Goal: Information Seeking & Learning: Learn about a topic

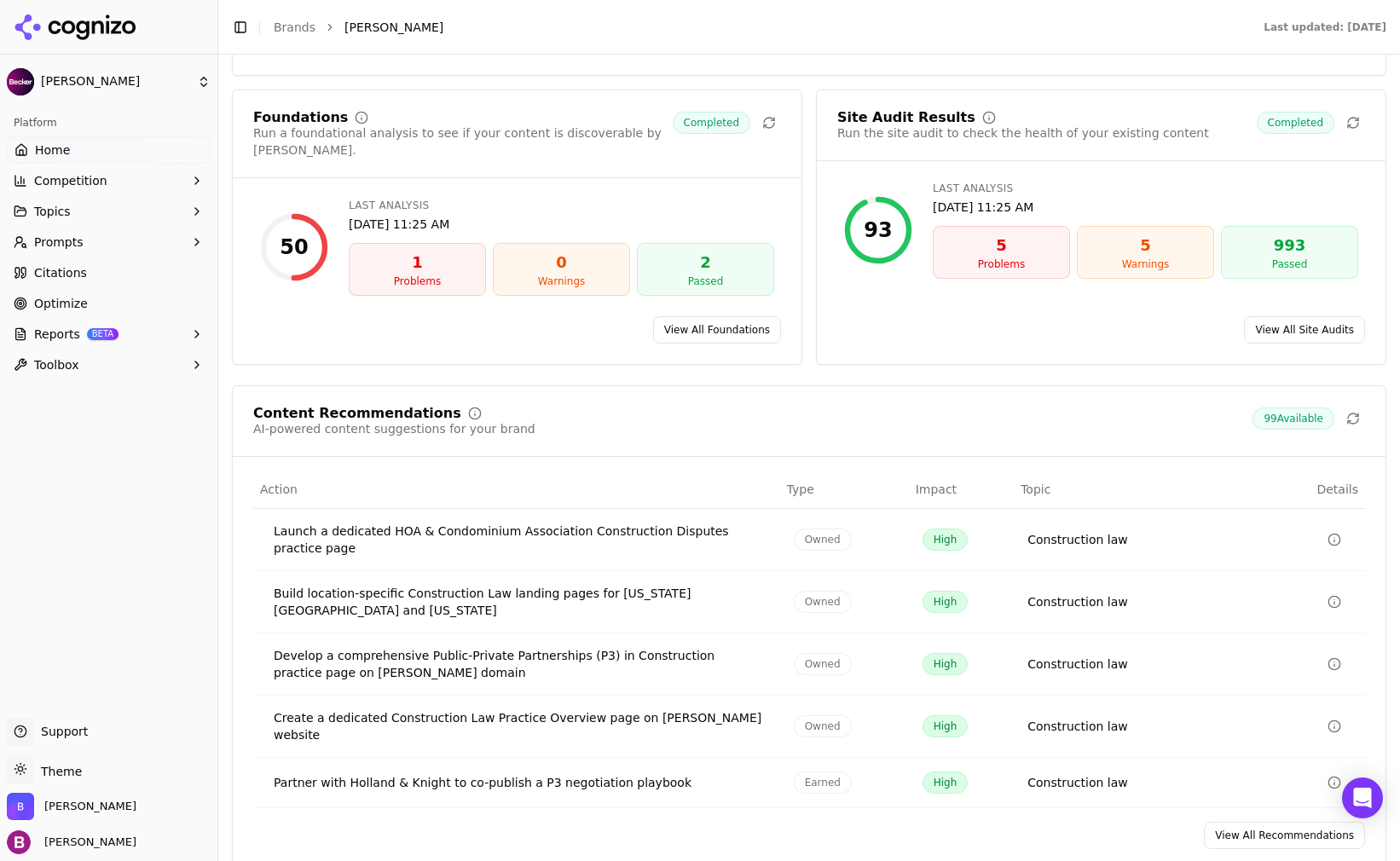
scroll to position [2387, 0]
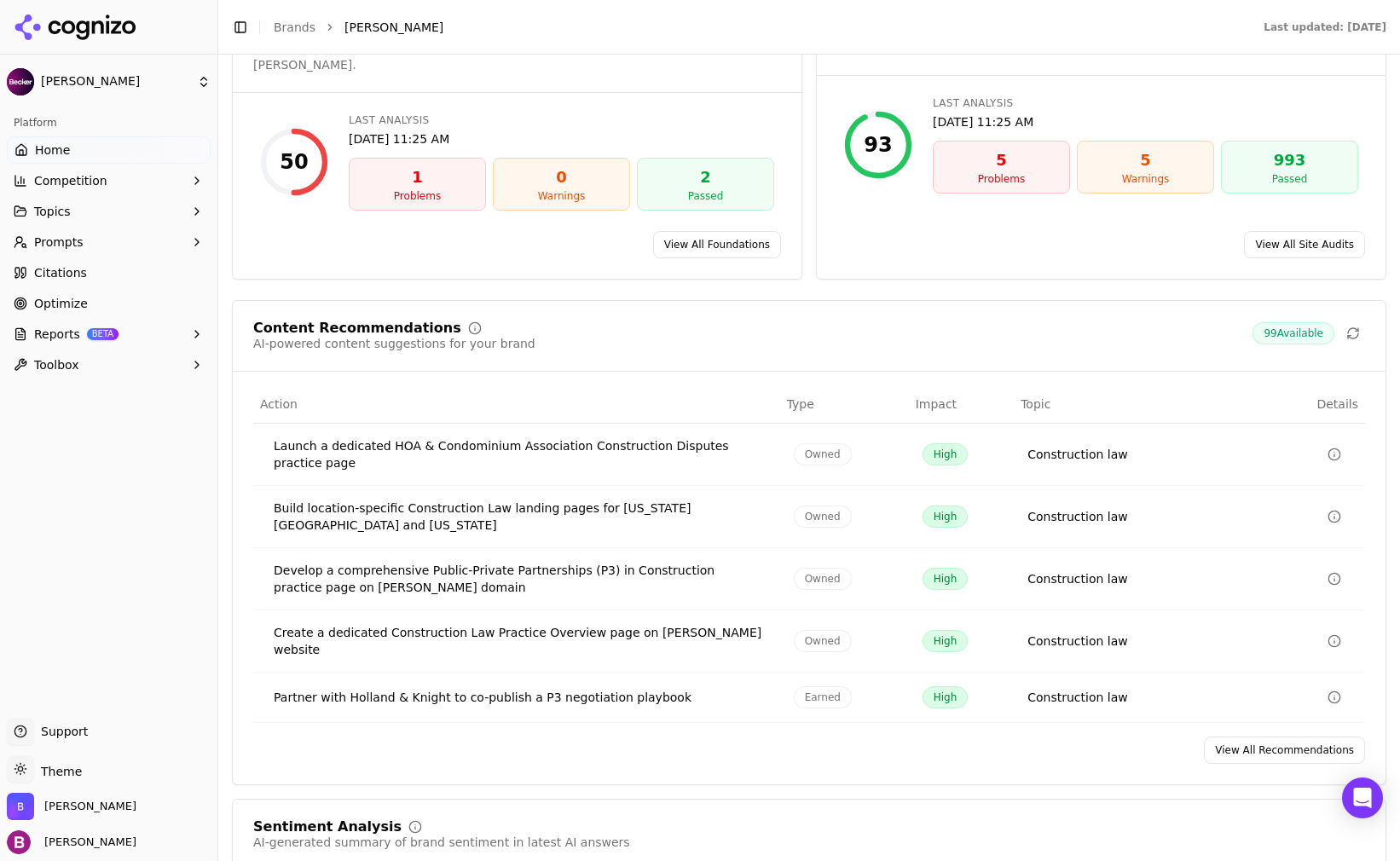
click at [1327, 634] on icon "Data table" at bounding box center [1334, 640] width 13 height 13
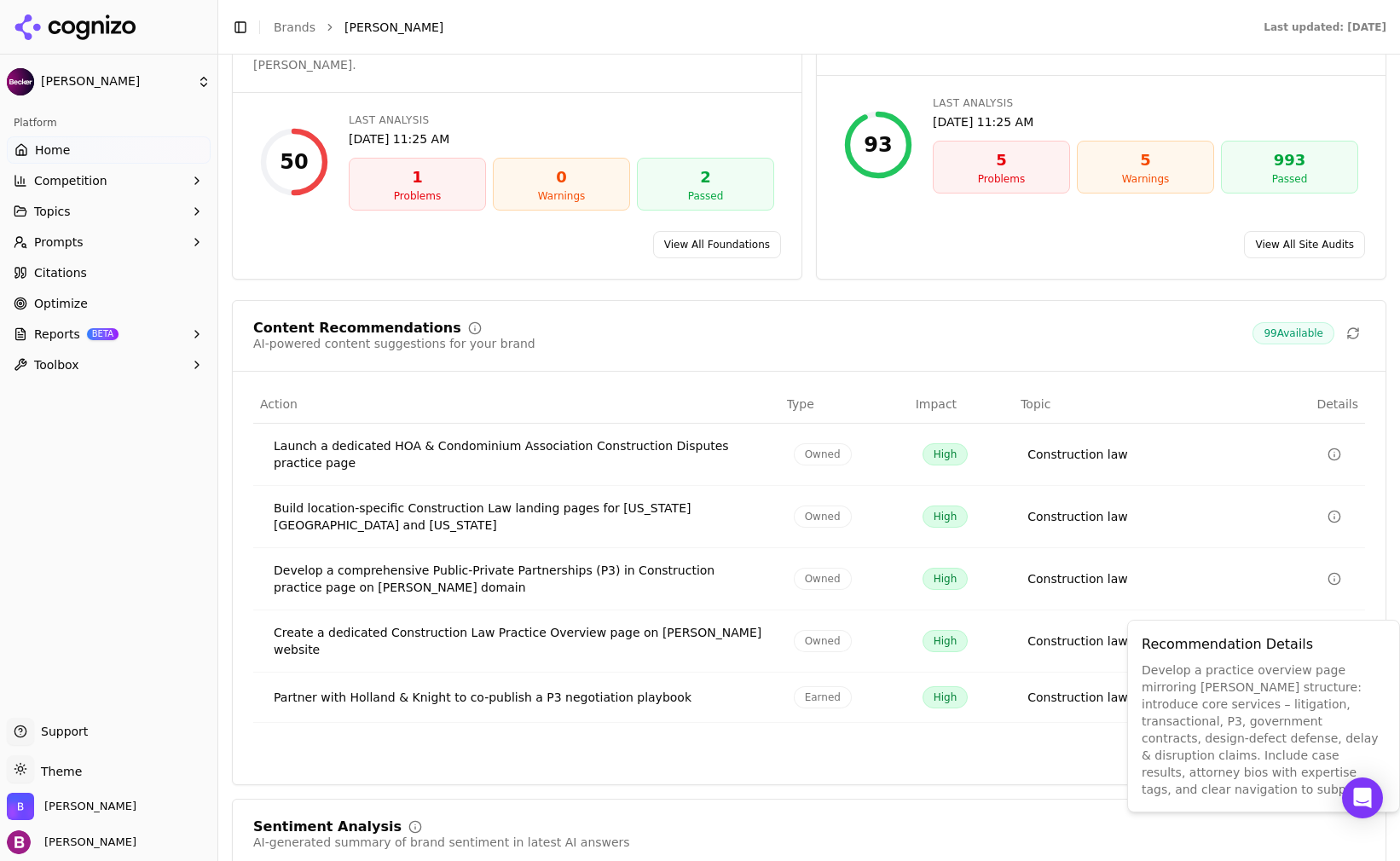
click at [458, 736] on div "View All Recommendations" at bounding box center [809, 750] width 1153 height 27
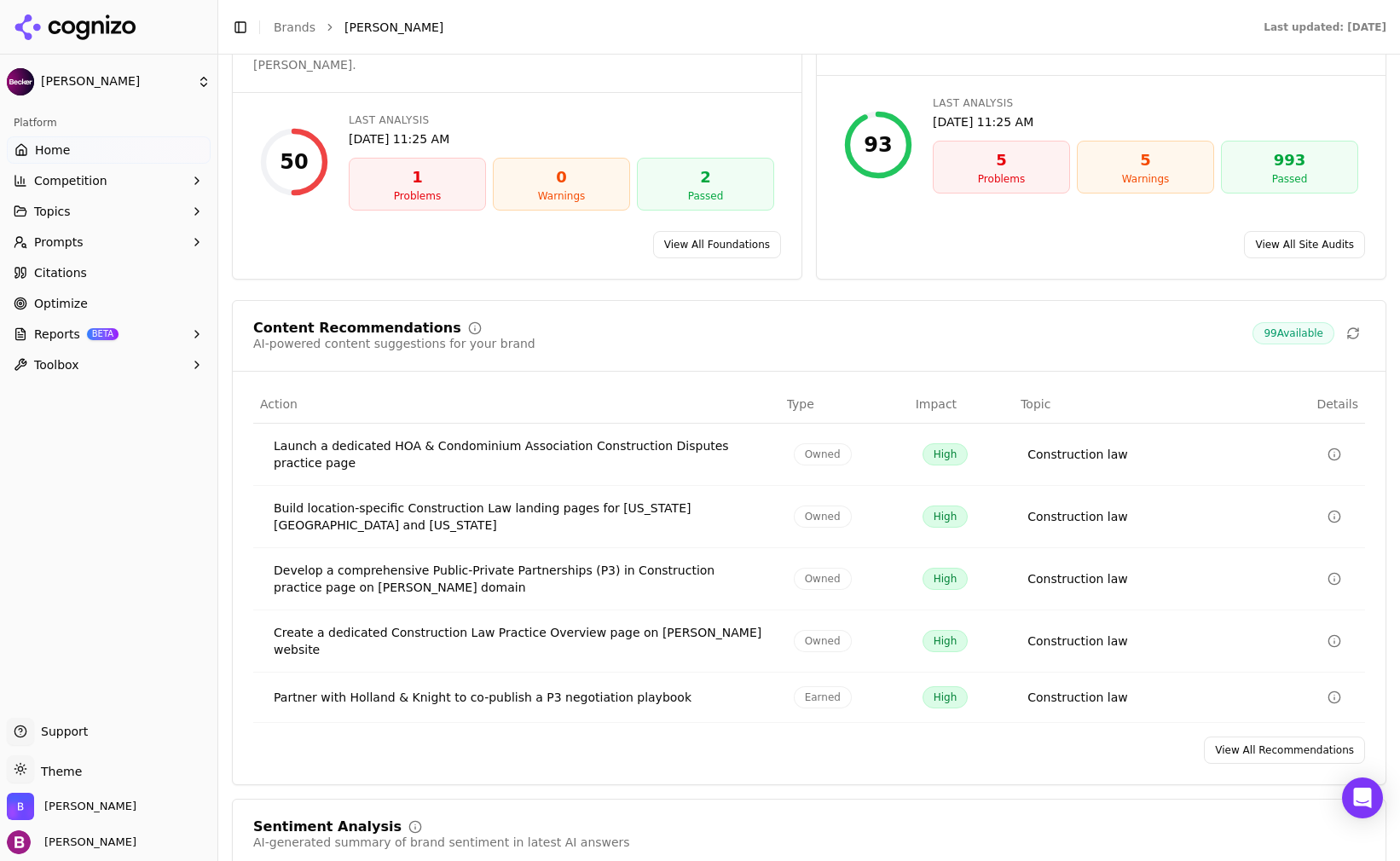
click at [1328, 691] on circle "Data table" at bounding box center [1334, 697] width 11 height 11
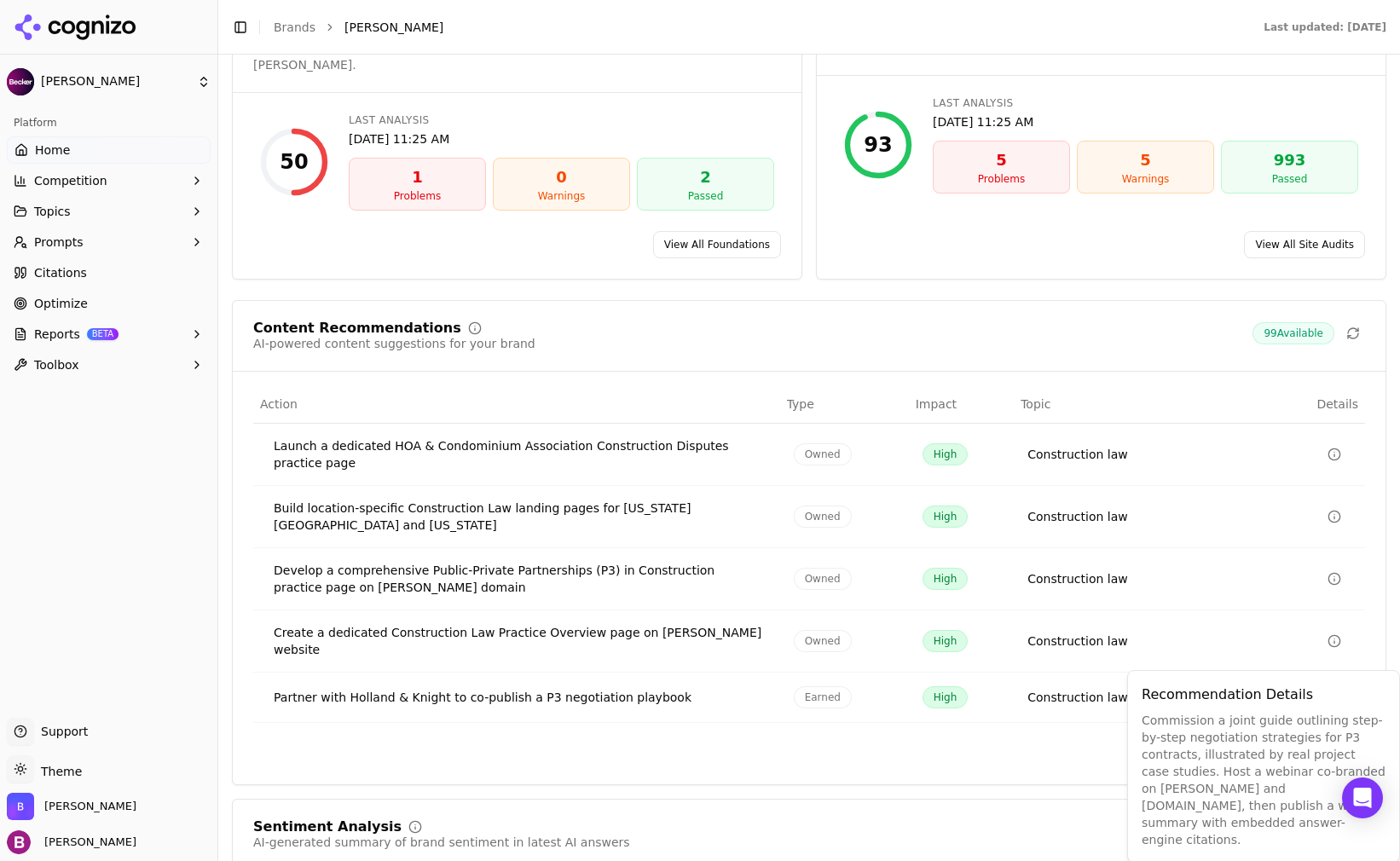
click at [1030, 731] on div "Content Recommendations AI-powered content suggestions for your brand 99 Availa…" at bounding box center [809, 542] width 1155 height 485
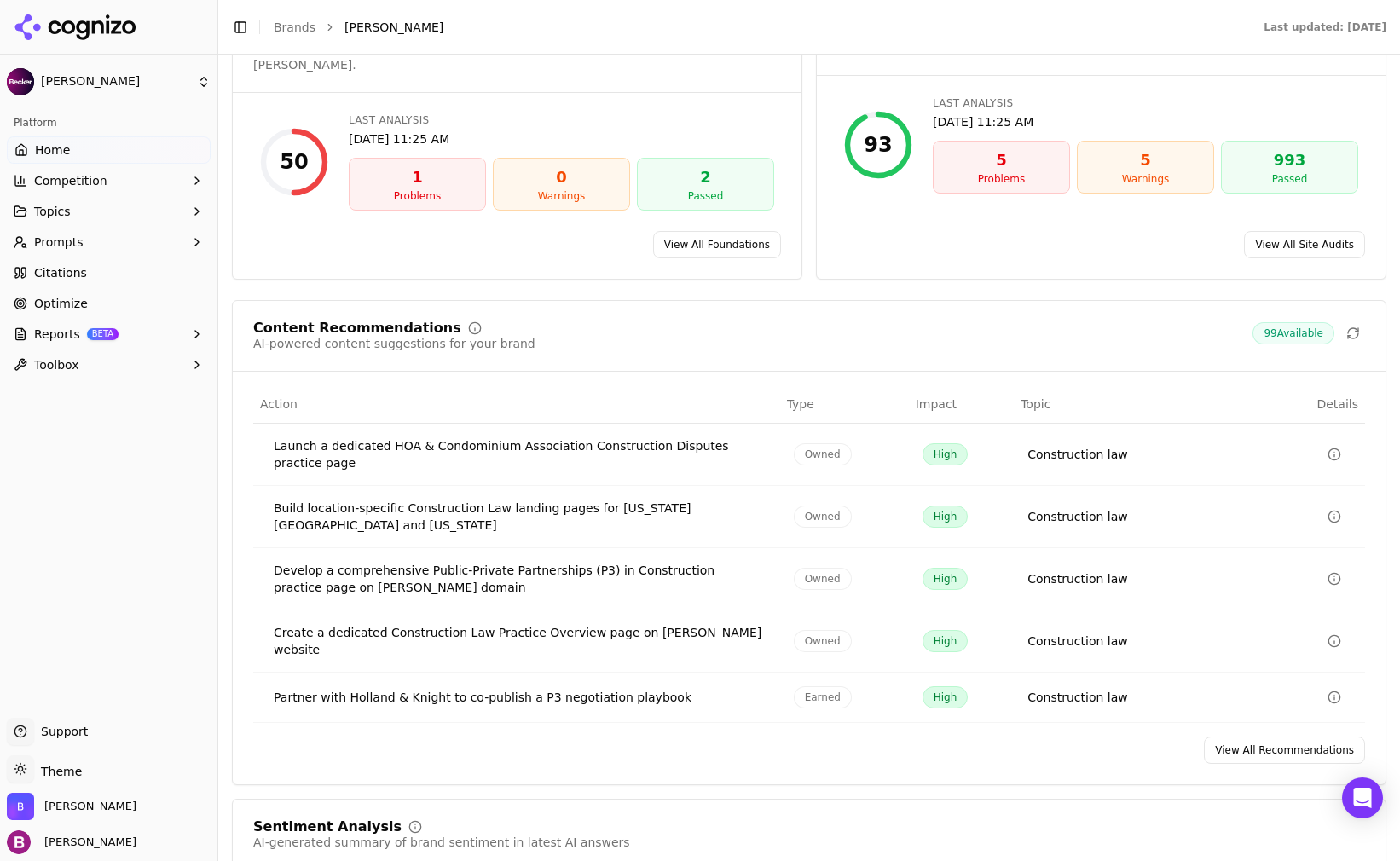
click at [1297, 231] on link "View All Site Audits" at bounding box center [1304, 244] width 121 height 27
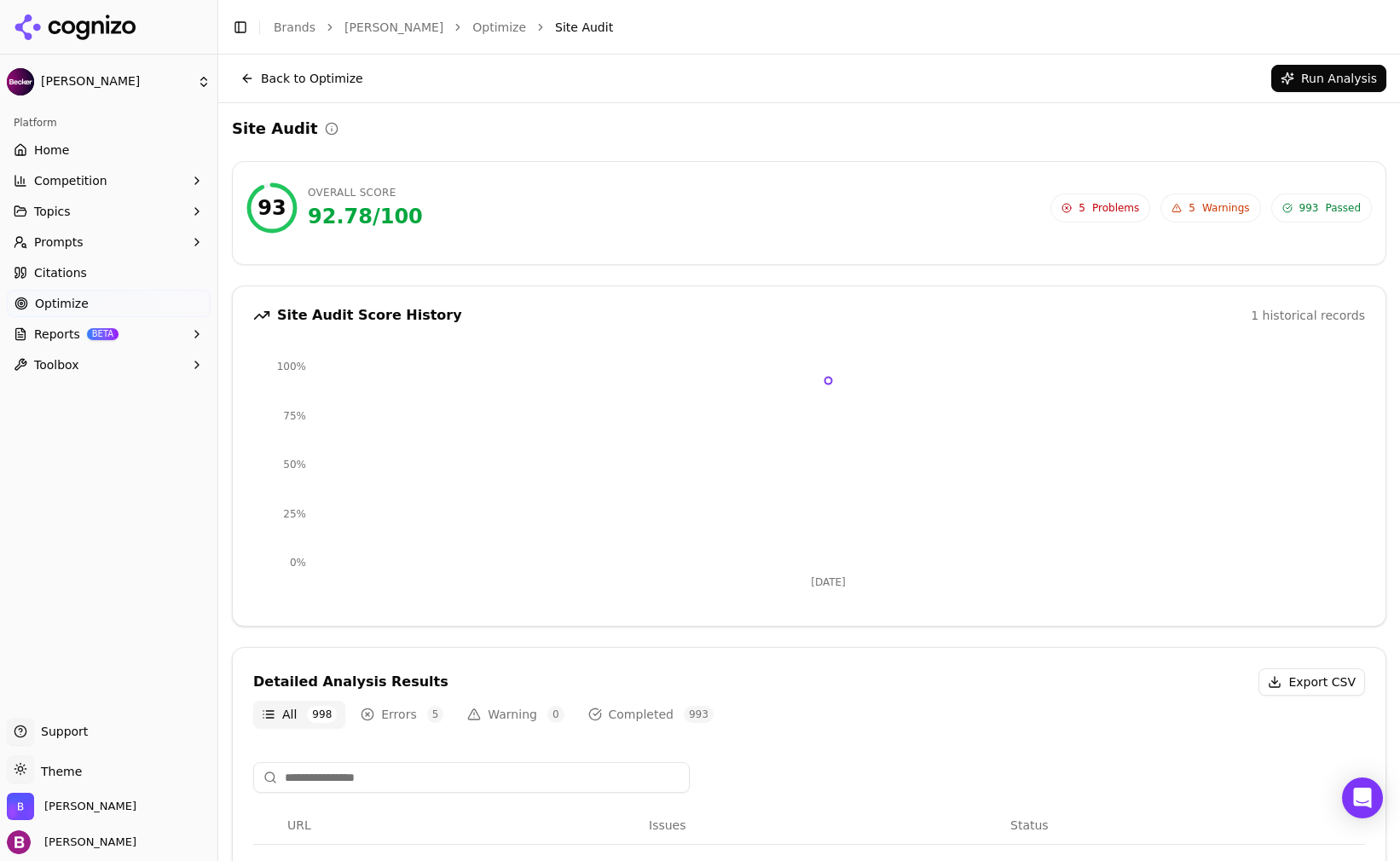
click at [1084, 206] on span "5" at bounding box center [1083, 208] width 7 height 13
click at [1210, 204] on span "Warnings" at bounding box center [1227, 208] width 48 height 13
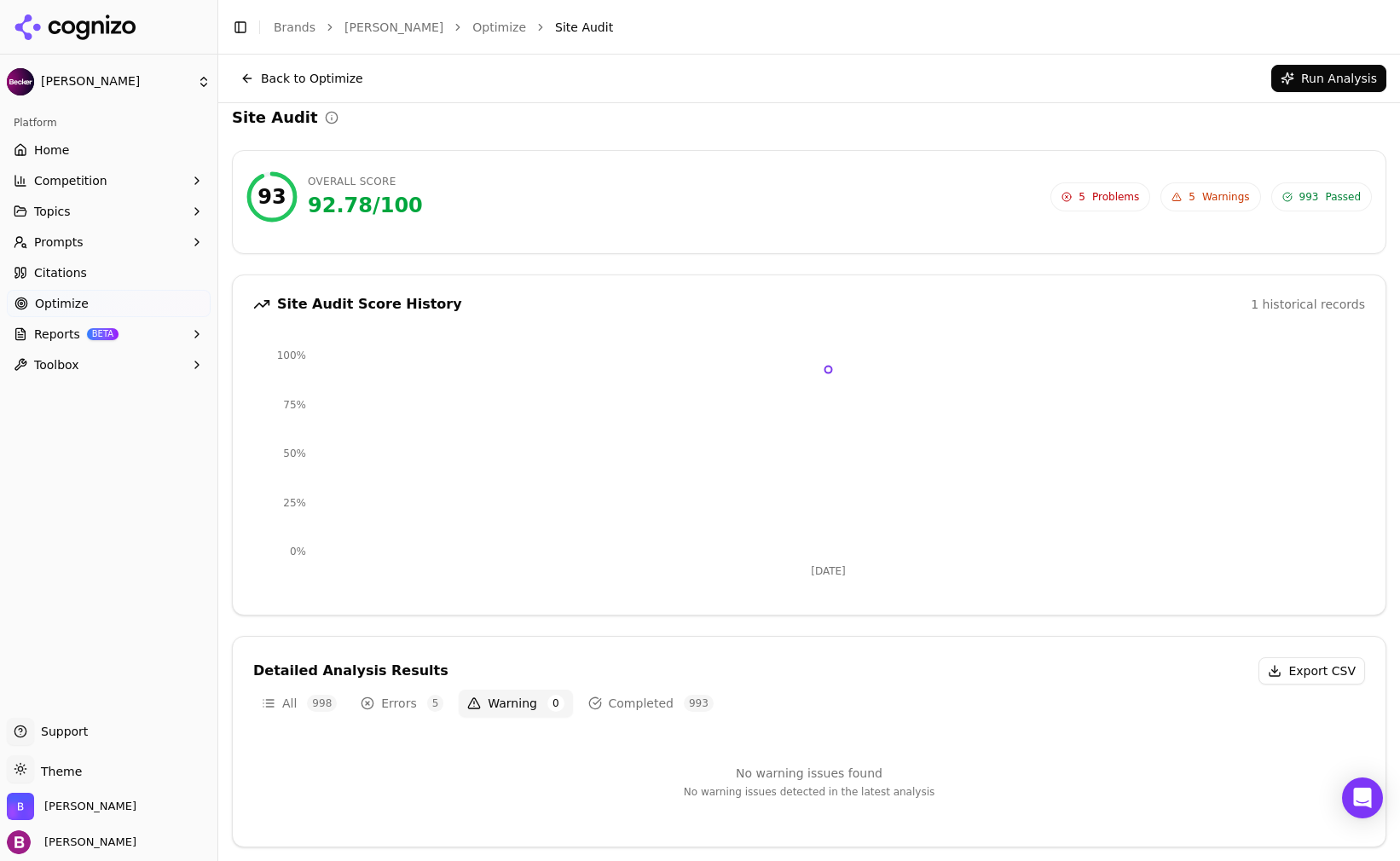
click at [1215, 193] on span "Warnings" at bounding box center [1227, 196] width 48 height 13
click at [1082, 195] on span "5" at bounding box center [1083, 196] width 7 height 13
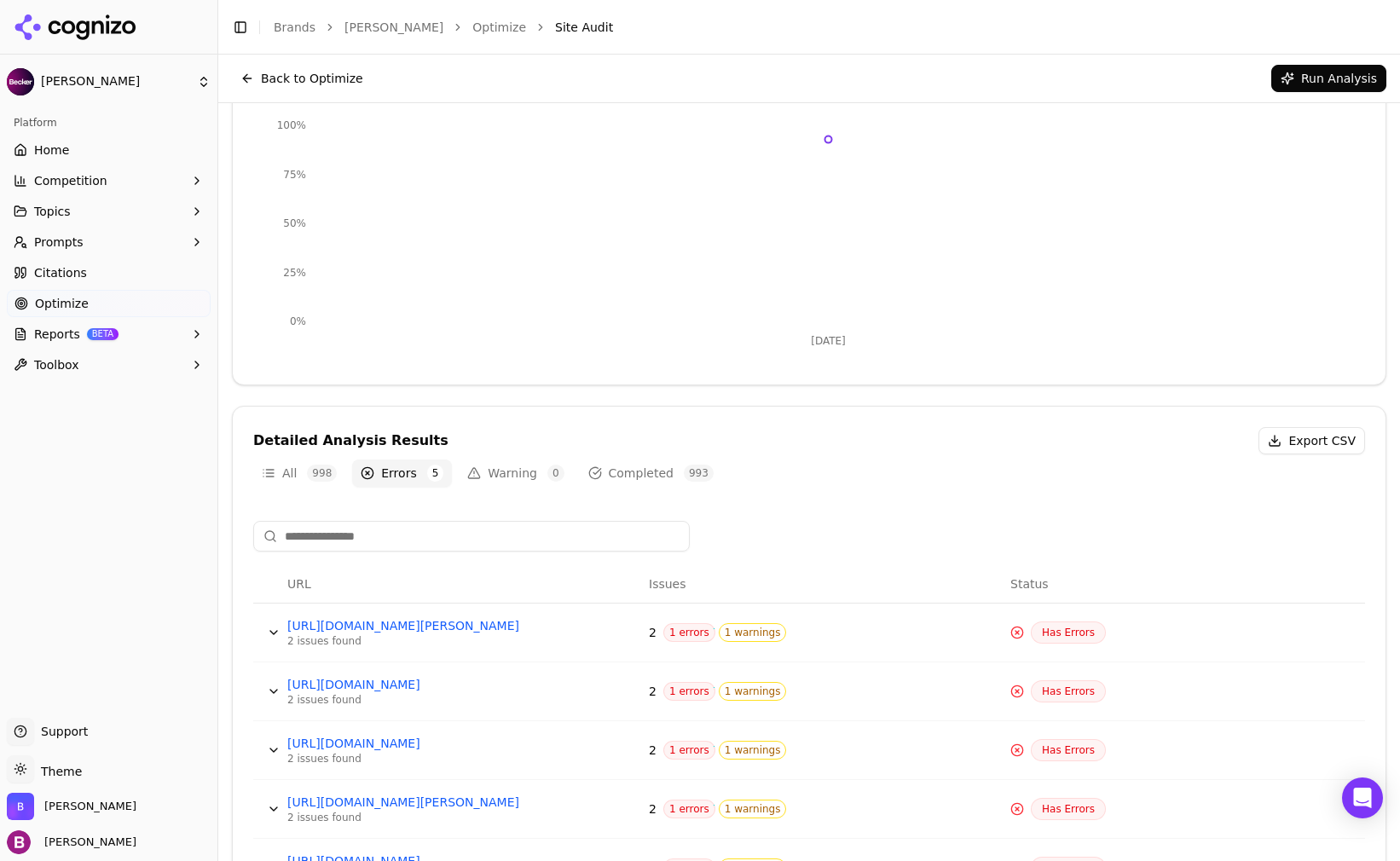
scroll to position [156, 0]
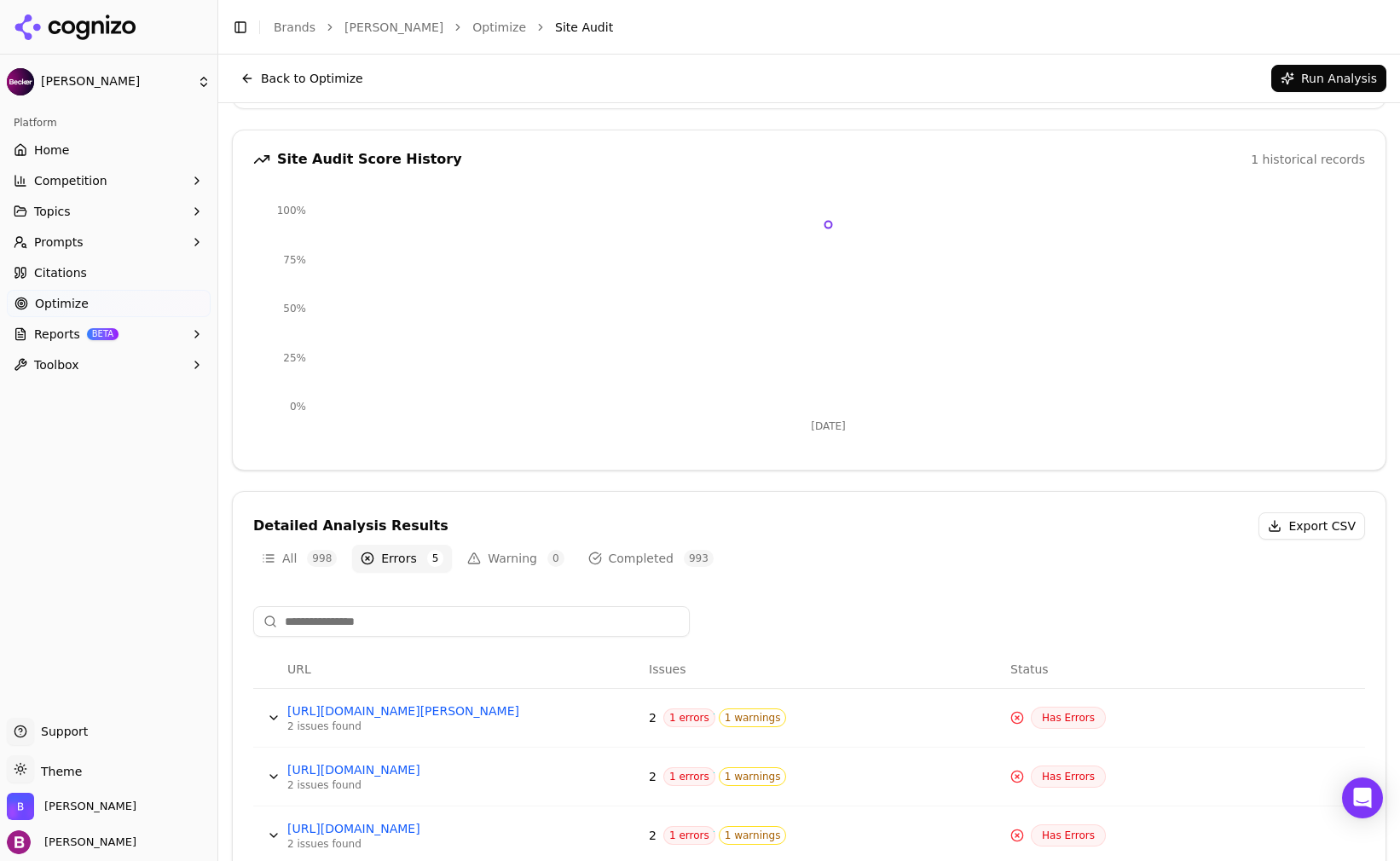
click at [251, 79] on button "Back to Optimize" at bounding box center [302, 78] width 140 height 27
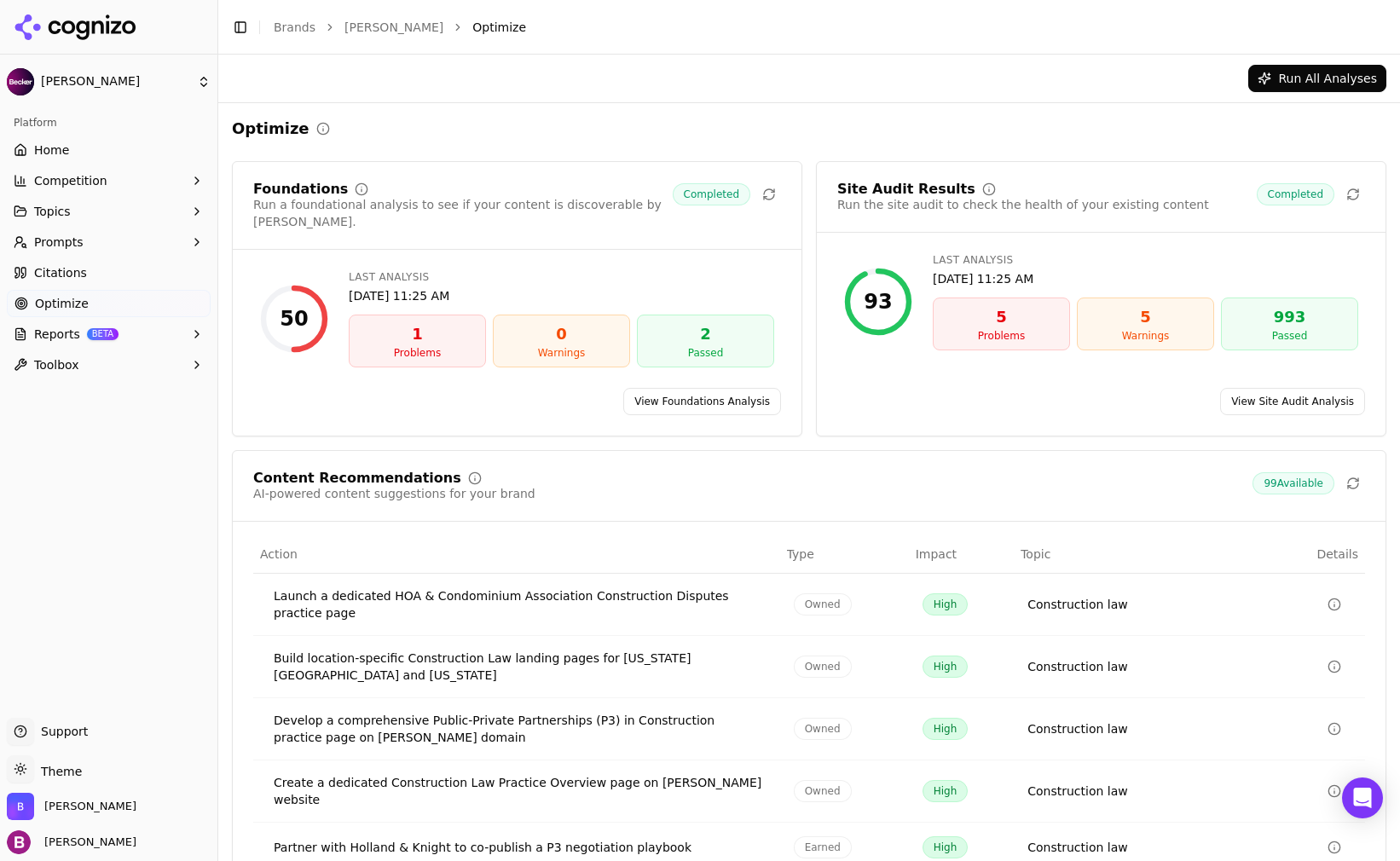
scroll to position [47, 0]
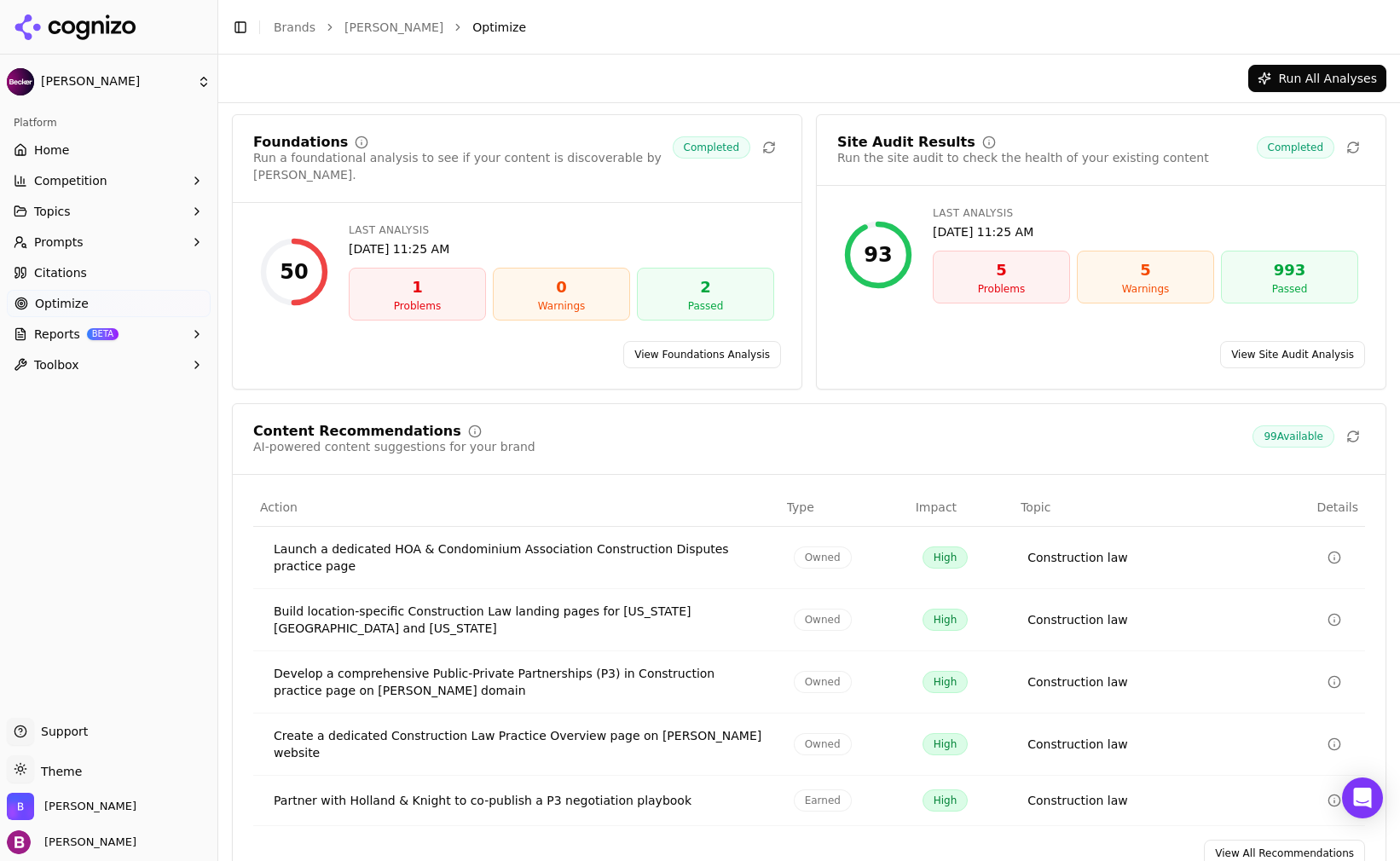
click at [1272, 840] on link "View All Recommendations" at bounding box center [1285, 853] width 161 height 27
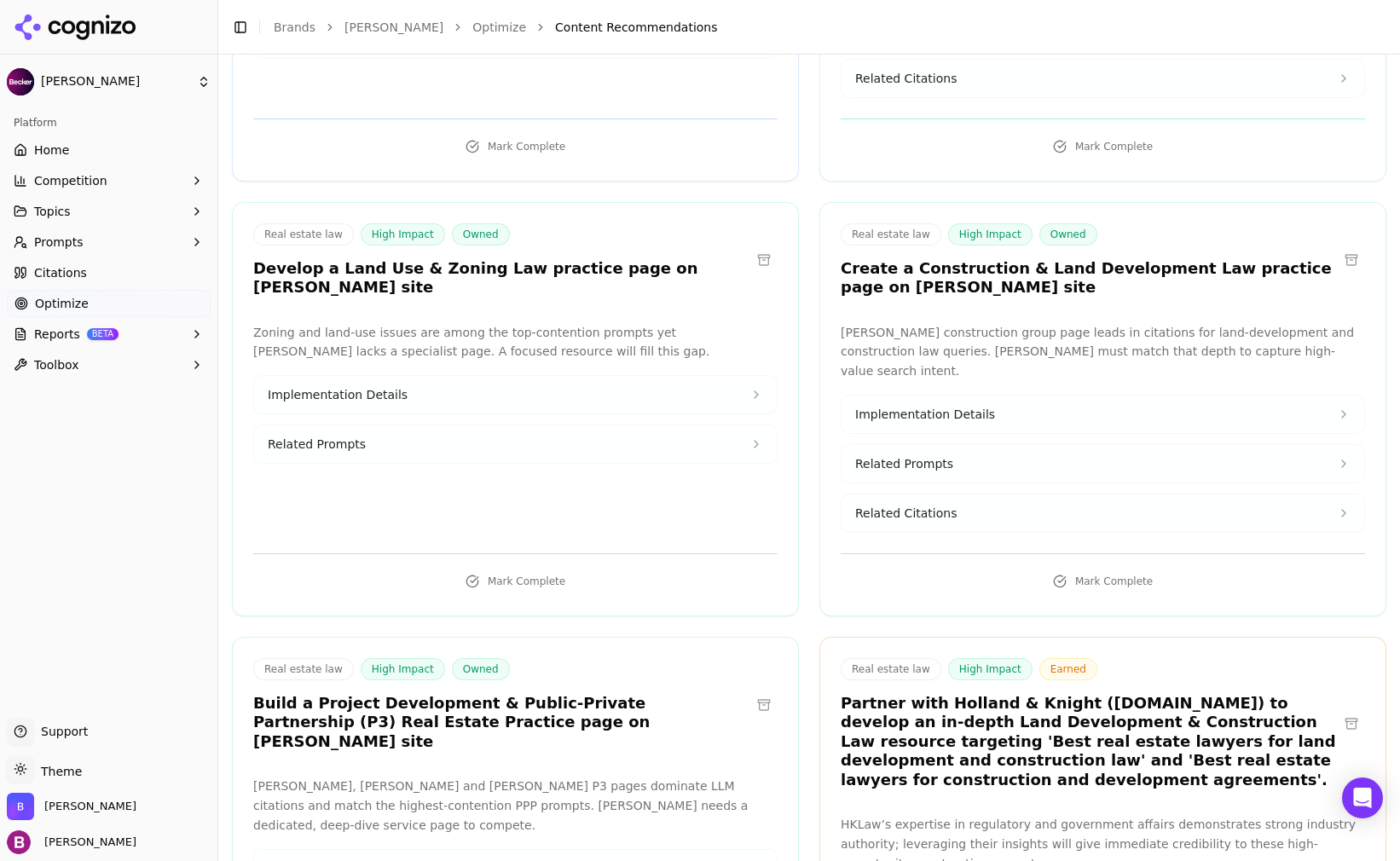
scroll to position [2642, 0]
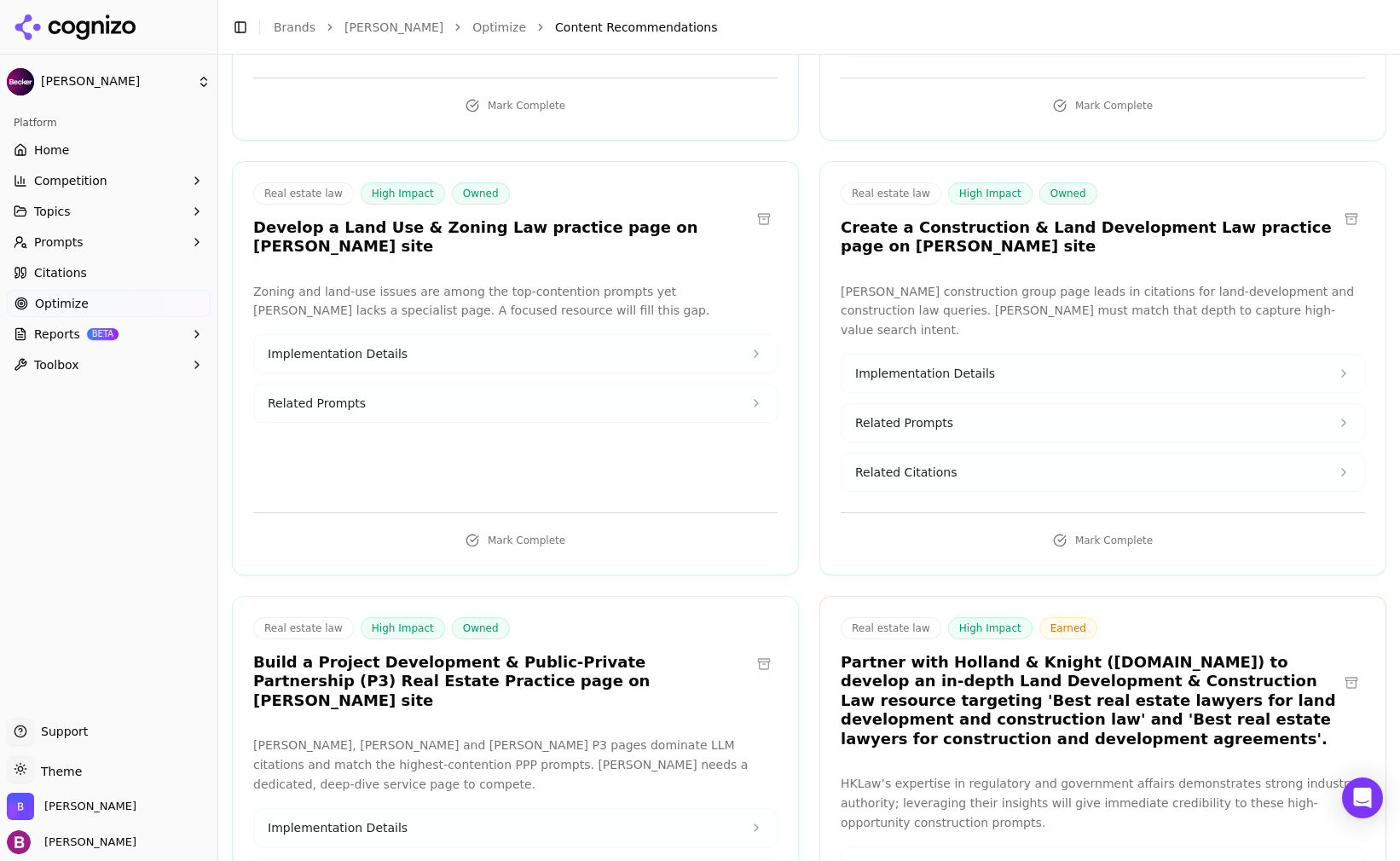
click at [439, 335] on button "Implementation Details" at bounding box center [515, 354] width 523 height 37
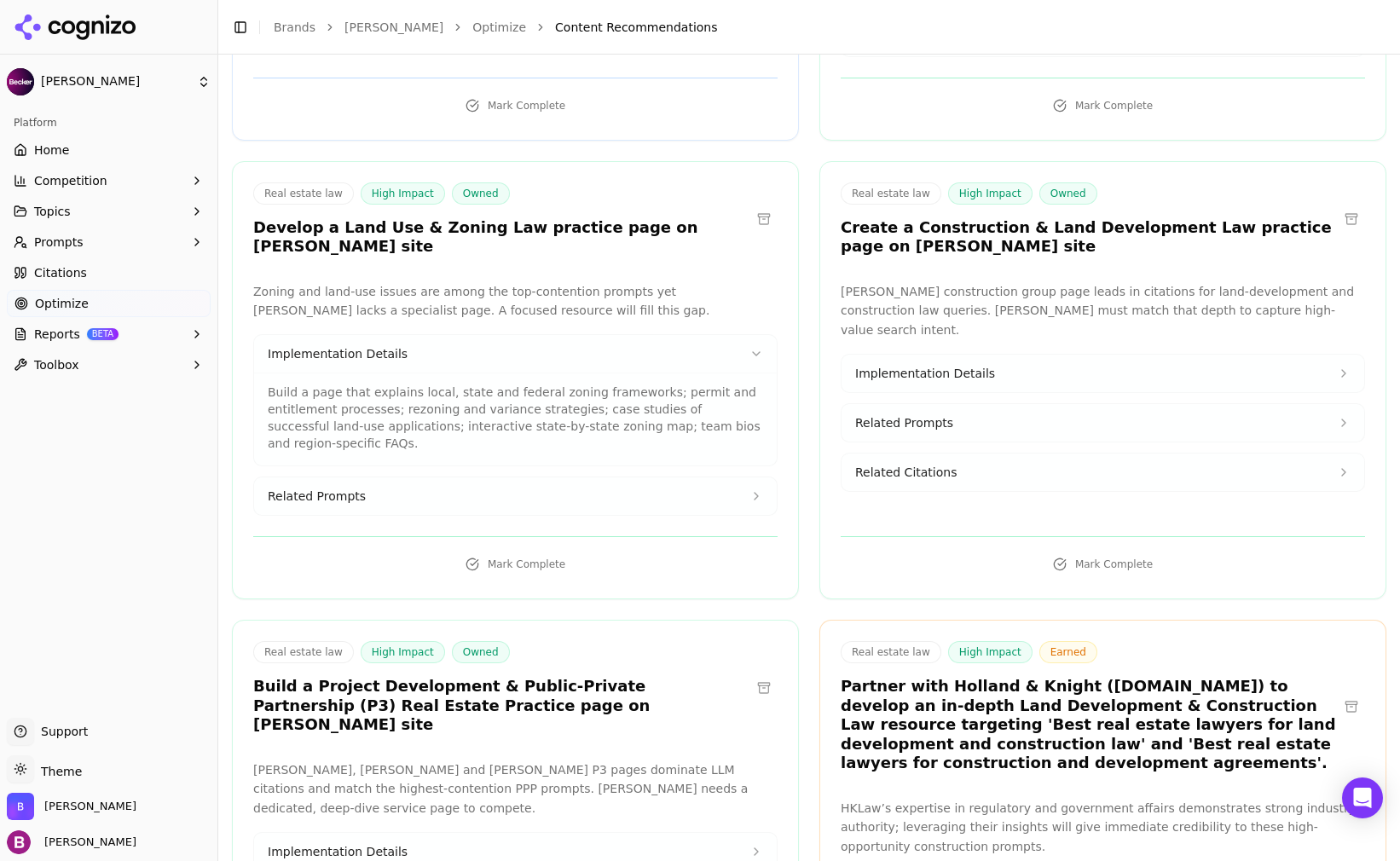
click at [299, 477] on button "Related Prompts" at bounding box center [515, 496] width 523 height 37
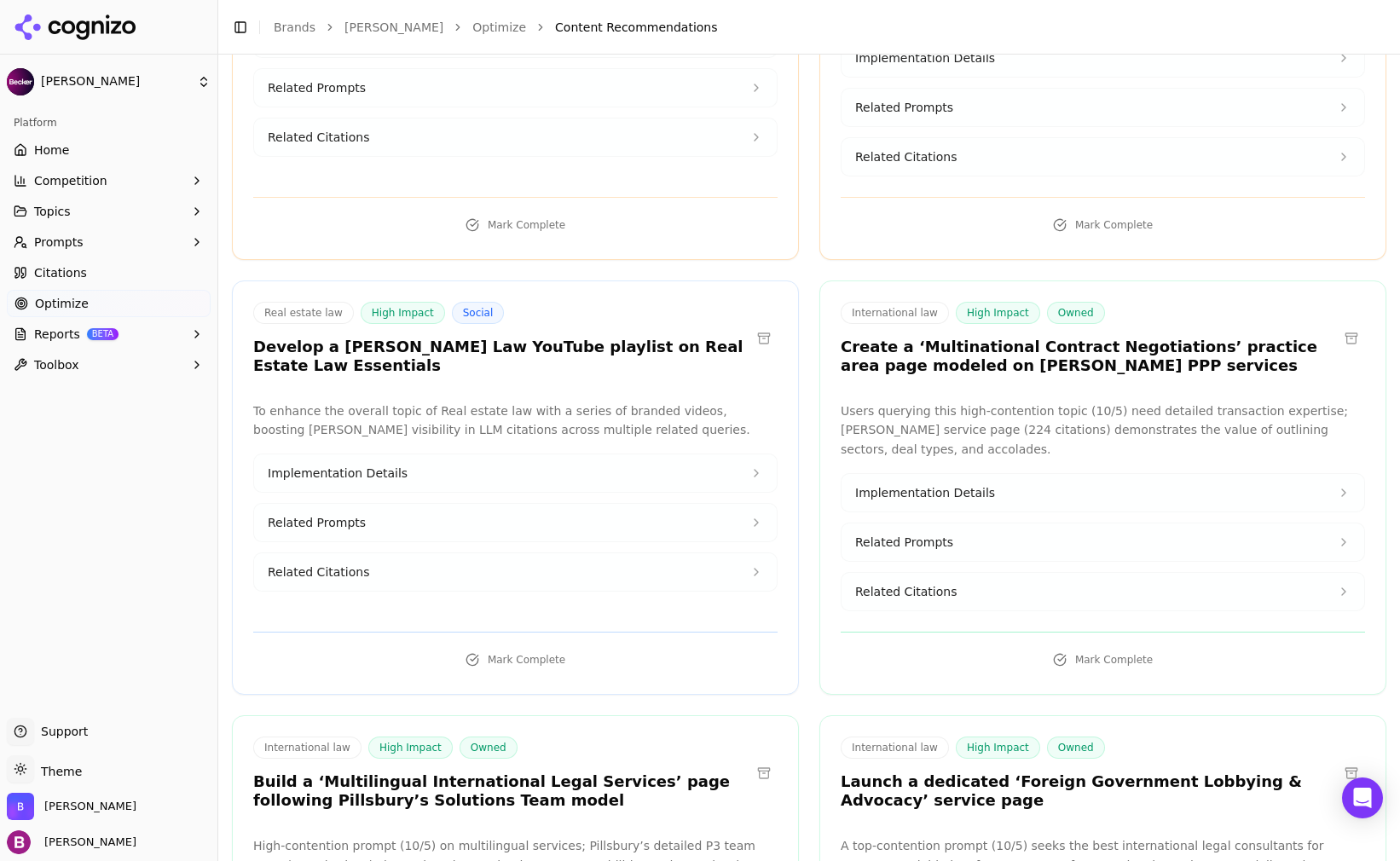
scroll to position [4177, 0]
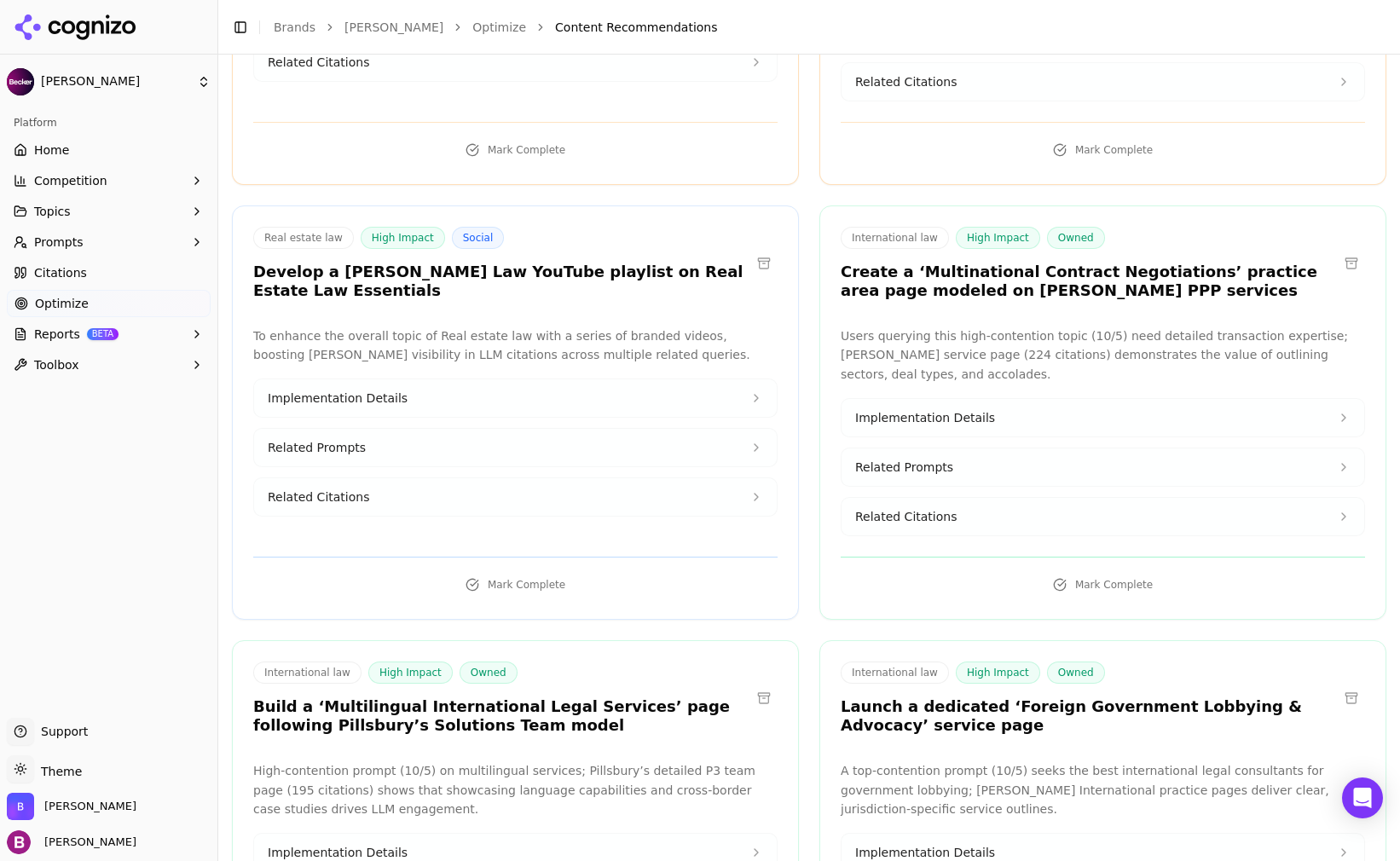
click at [56, 155] on span "Home" at bounding box center [52, 149] width 35 height 17
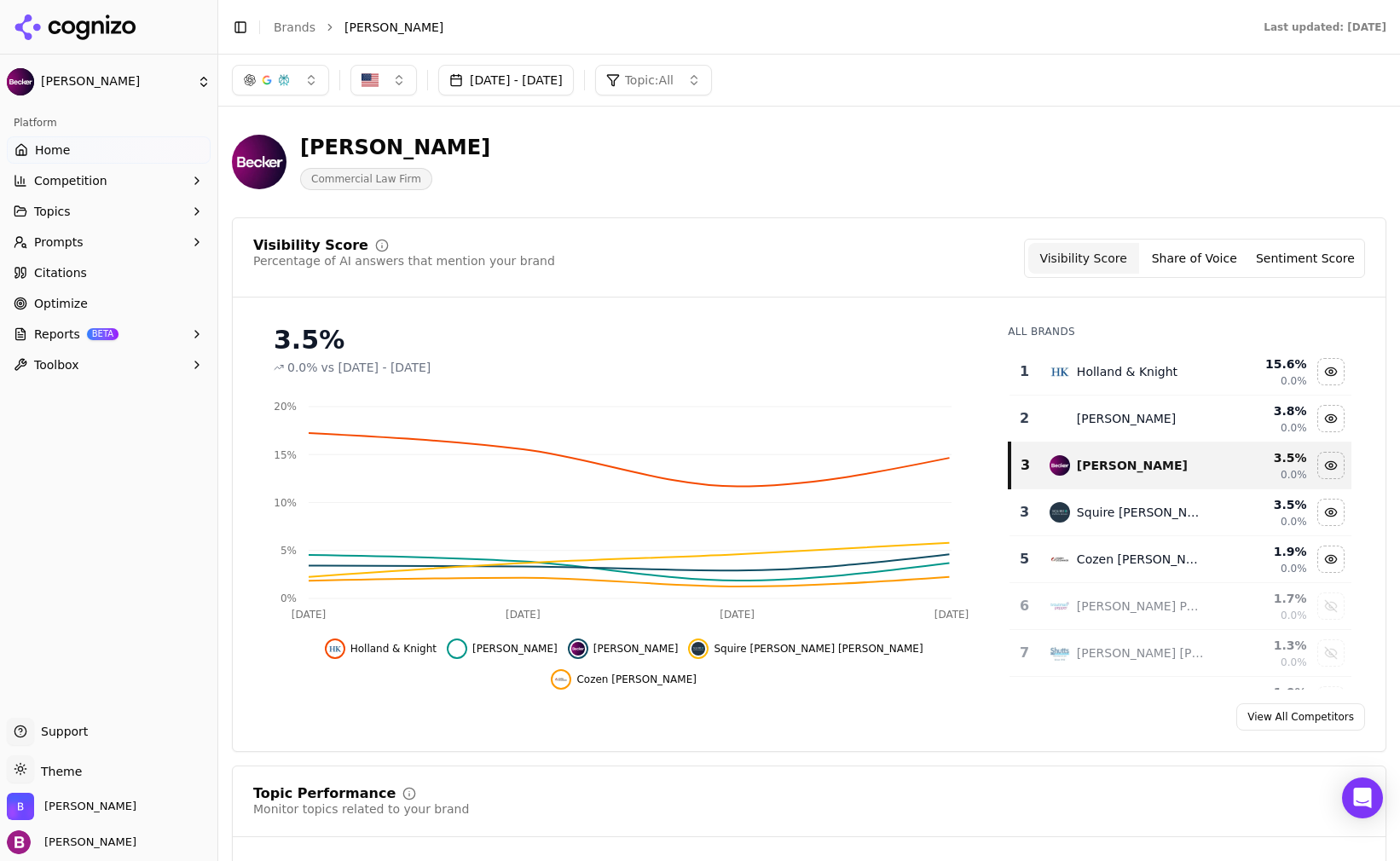
click at [58, 173] on span "Competition" at bounding box center [71, 180] width 73 height 17
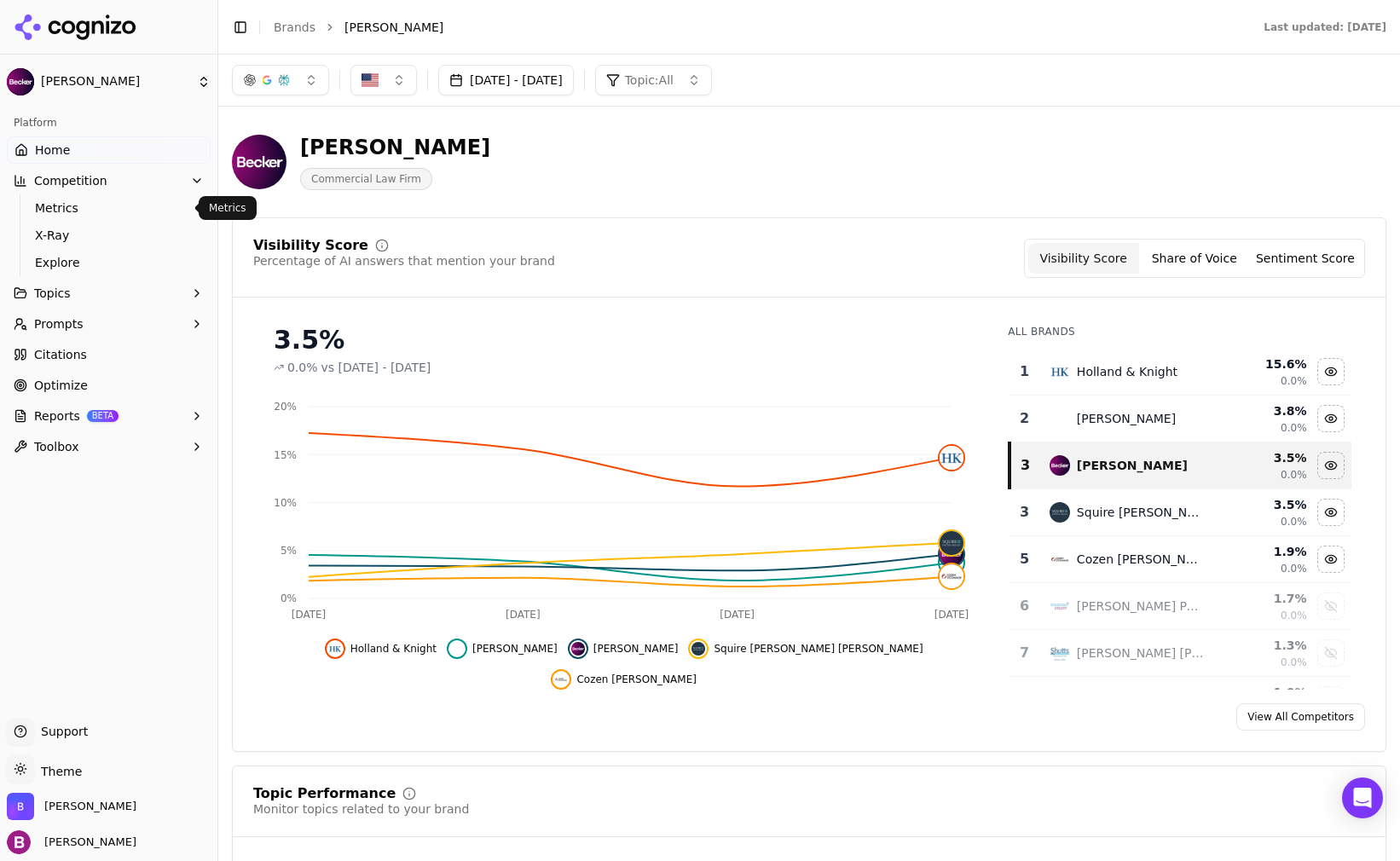
click at [70, 216] on span "Metrics" at bounding box center [110, 208] width 149 height 17
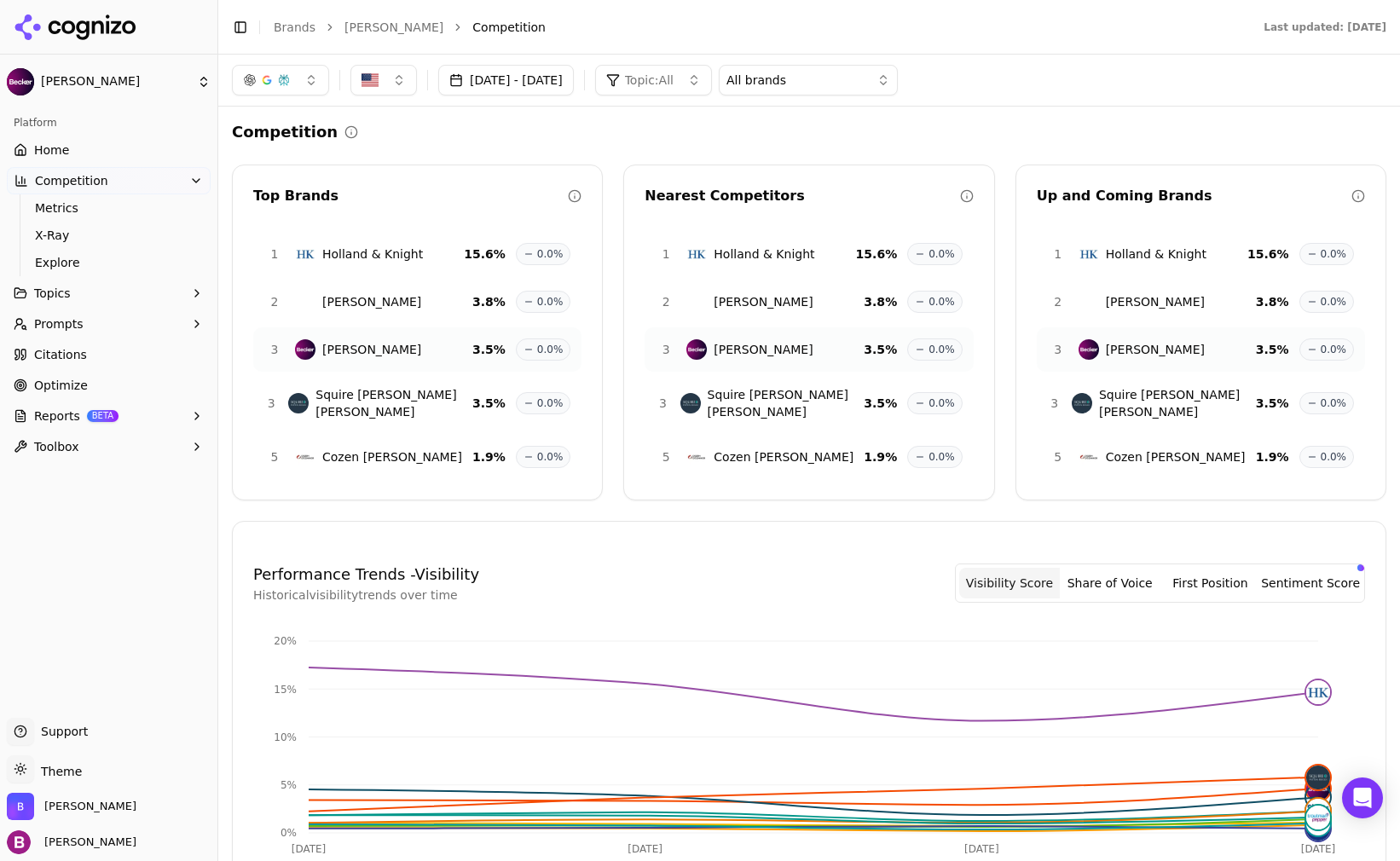
click at [1114, 568] on button "Share of Voice" at bounding box center [1111, 583] width 101 height 31
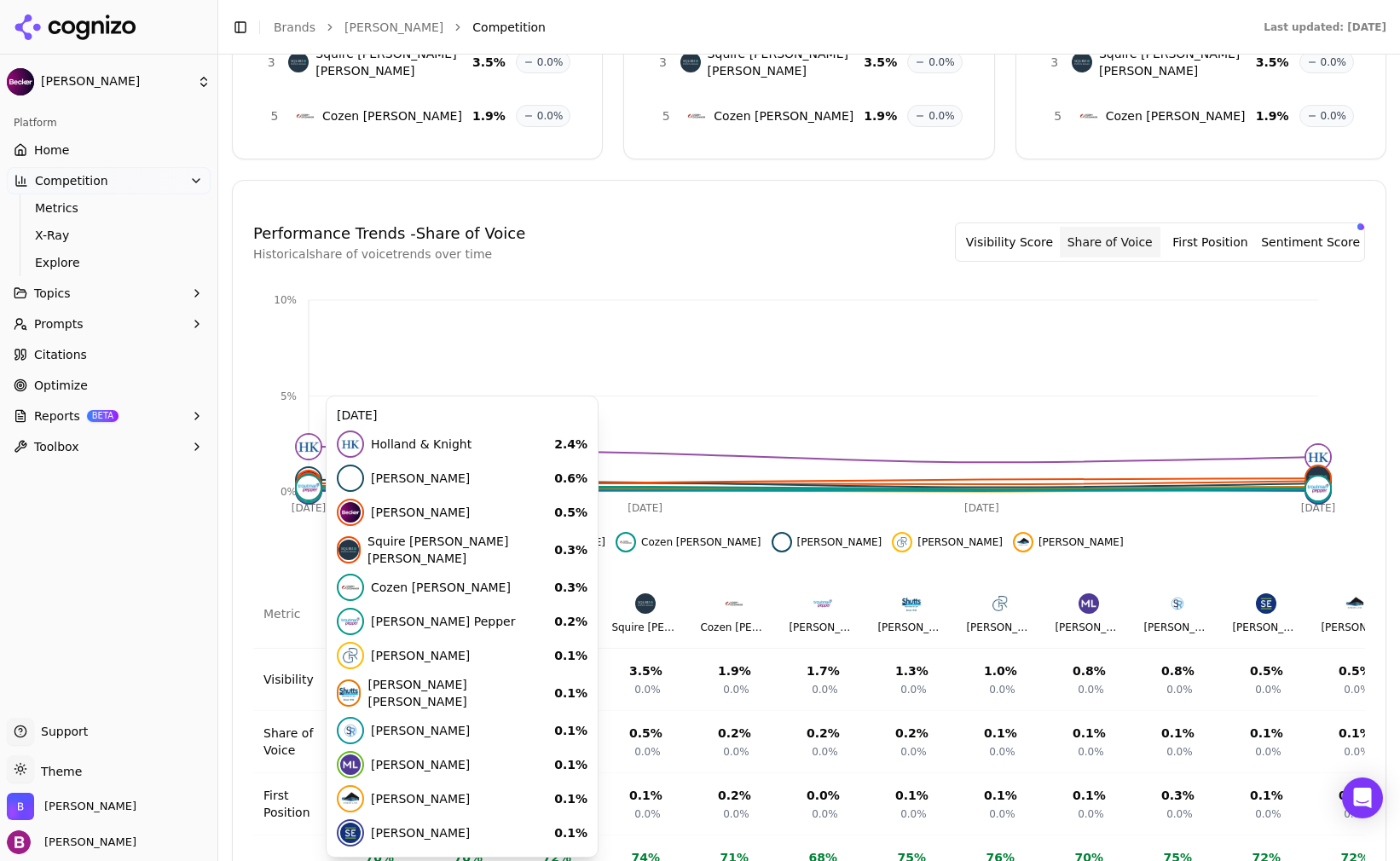
scroll to position [426, 0]
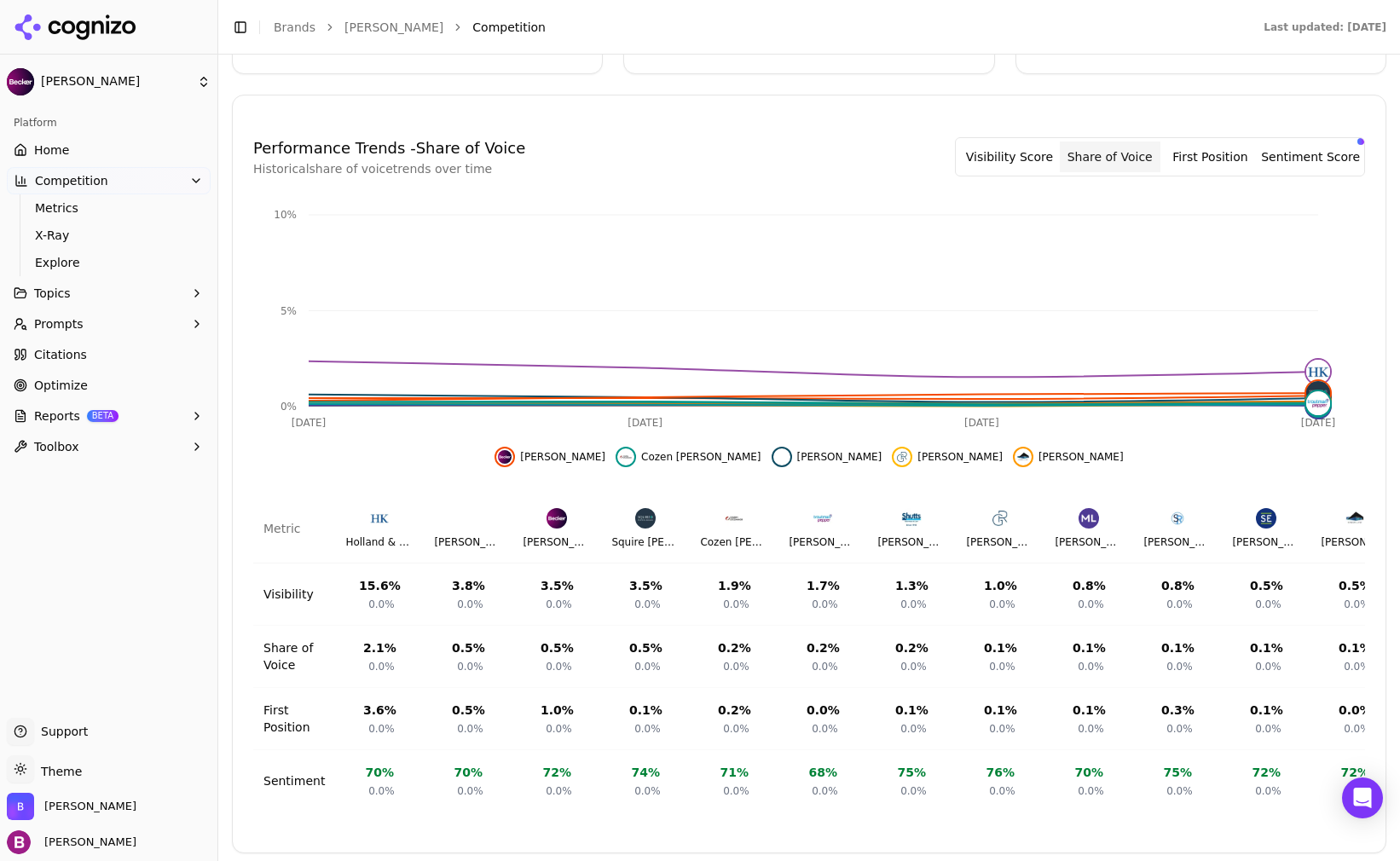
click at [1206, 141] on button "First Position" at bounding box center [1211, 156] width 101 height 31
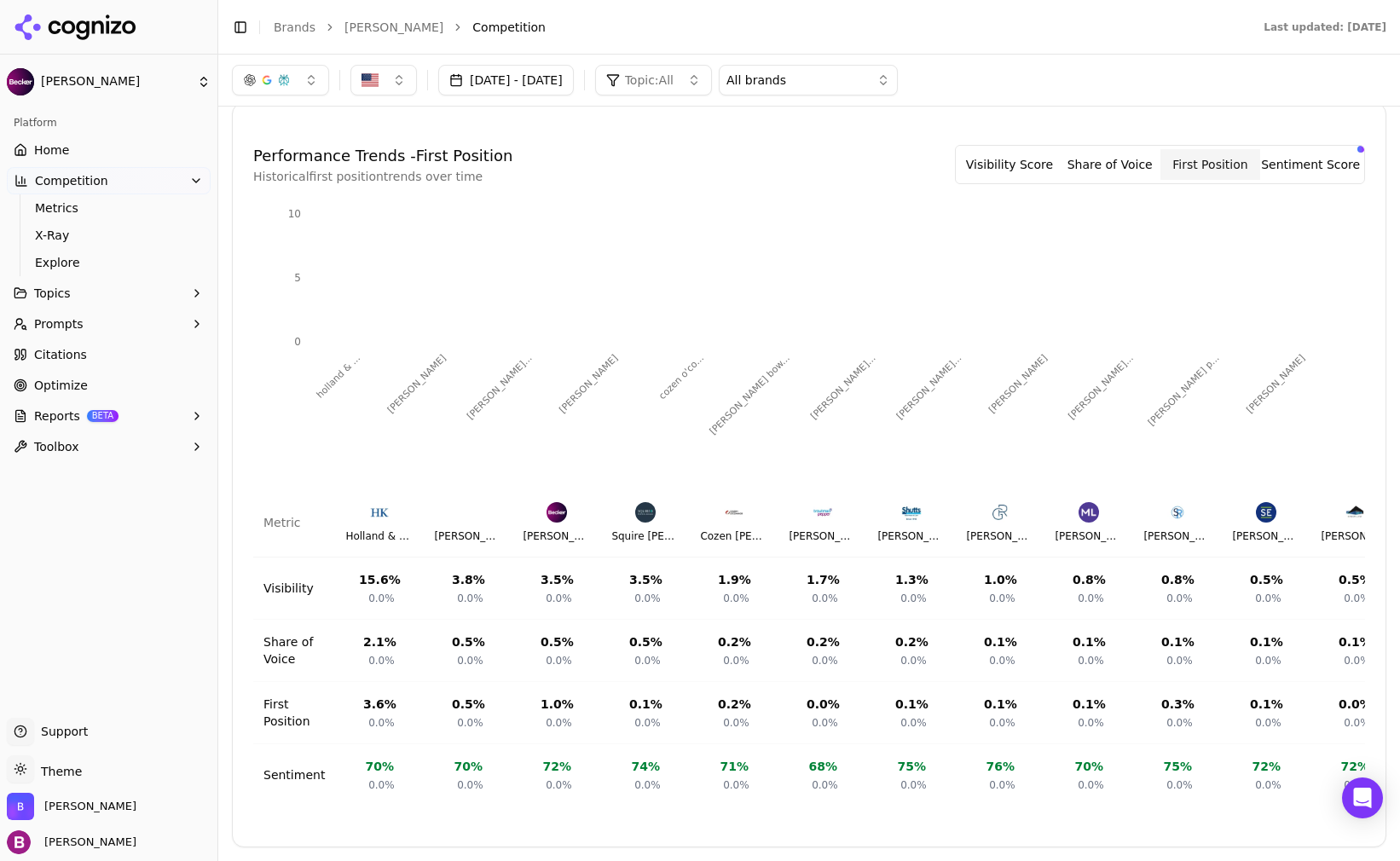
scroll to position [419, 0]
click at [1280, 164] on button "Sentiment Score" at bounding box center [1311, 164] width 101 height 31
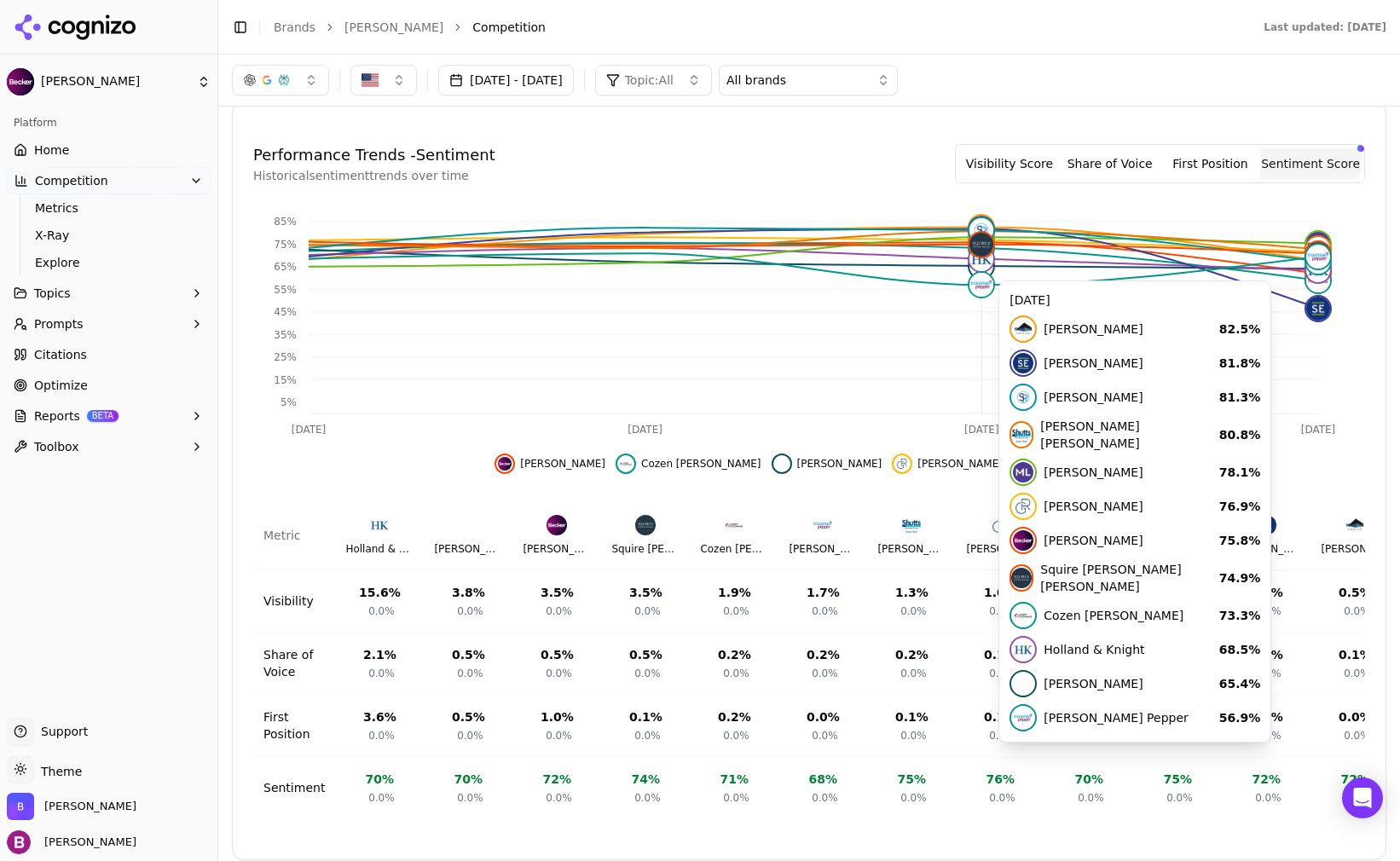
scroll to position [433, 0]
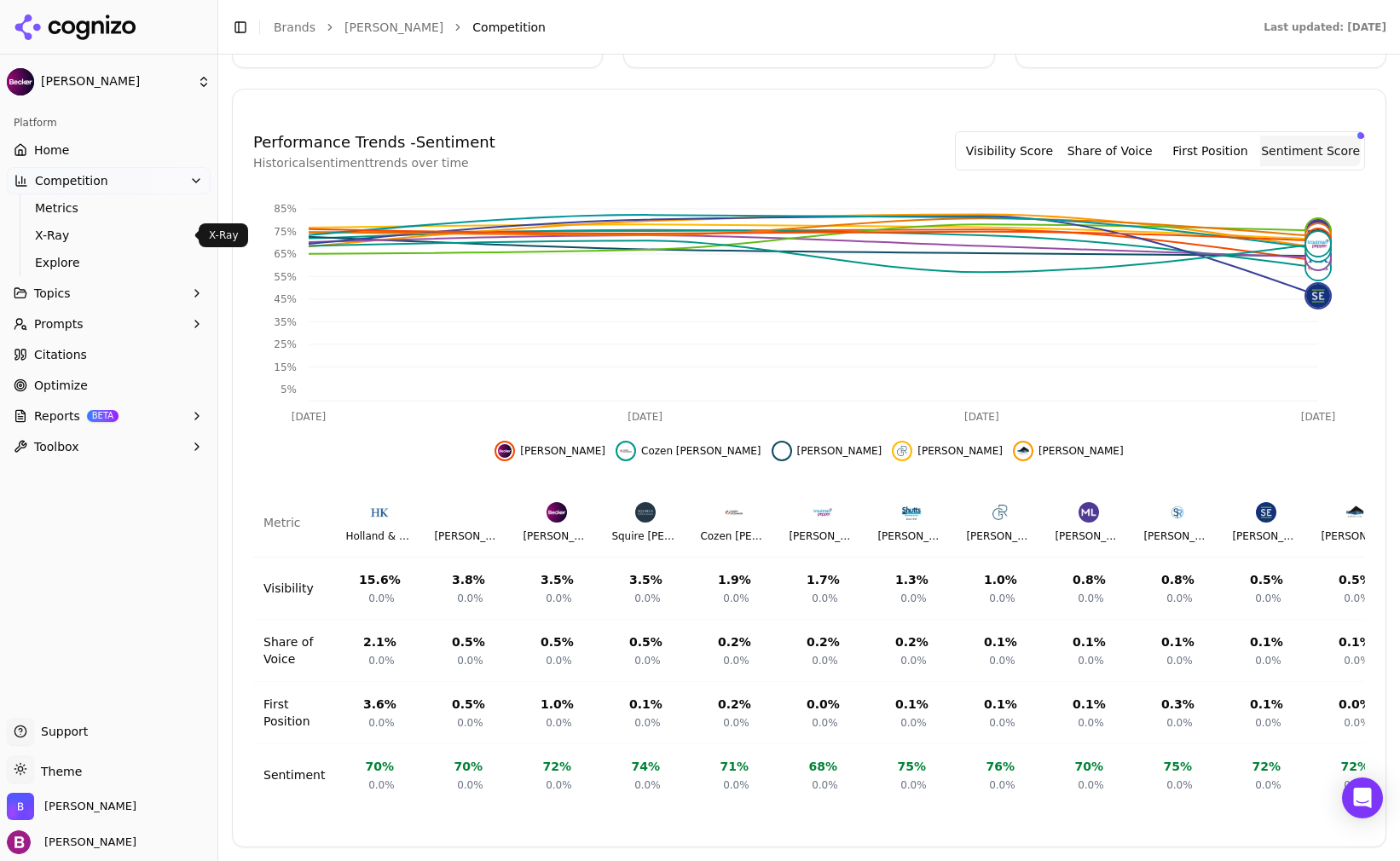
click at [38, 240] on span "X-Ray" at bounding box center [110, 235] width 149 height 17
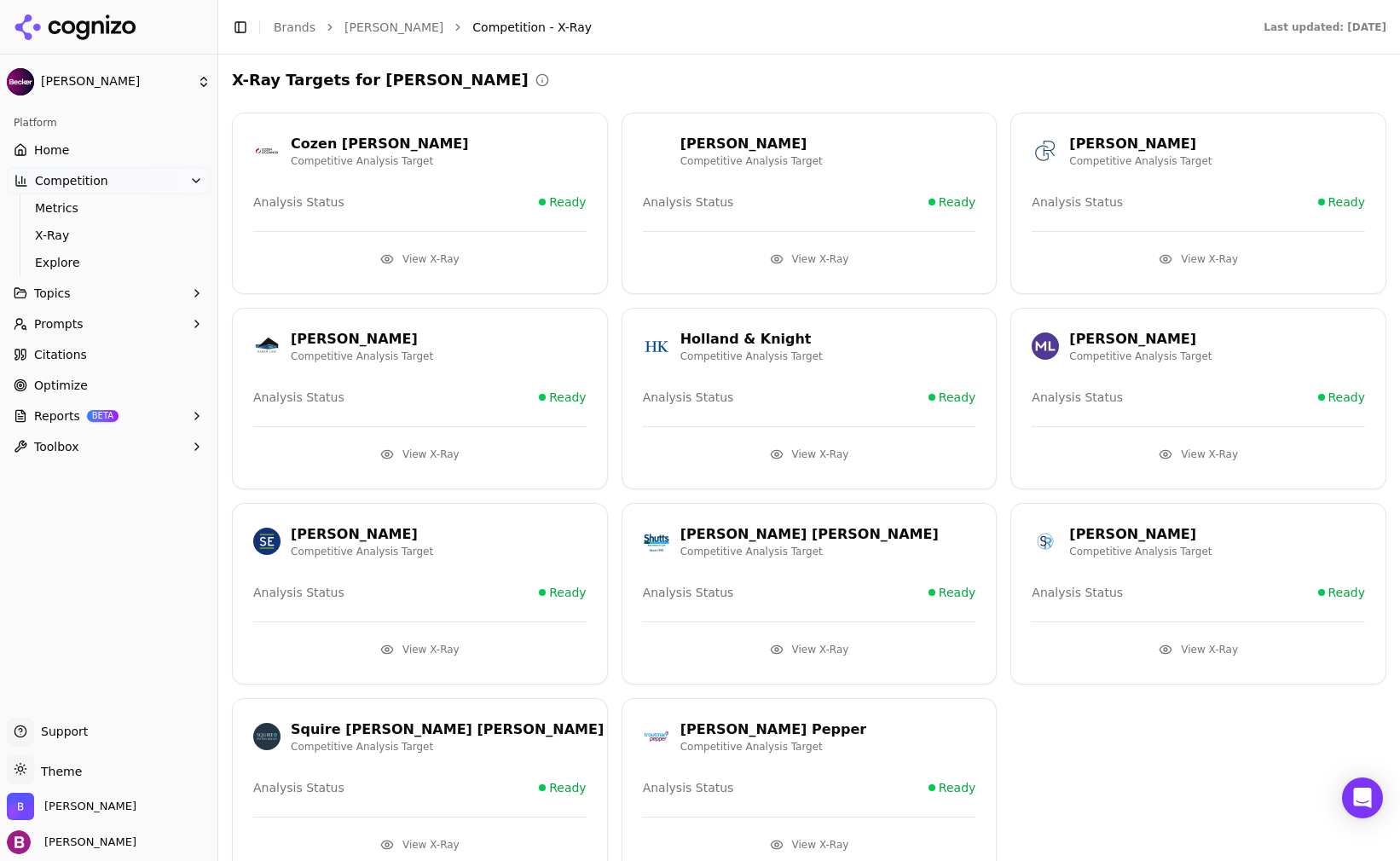
click at [70, 296] on button "Topics" at bounding box center [109, 293] width 203 height 27
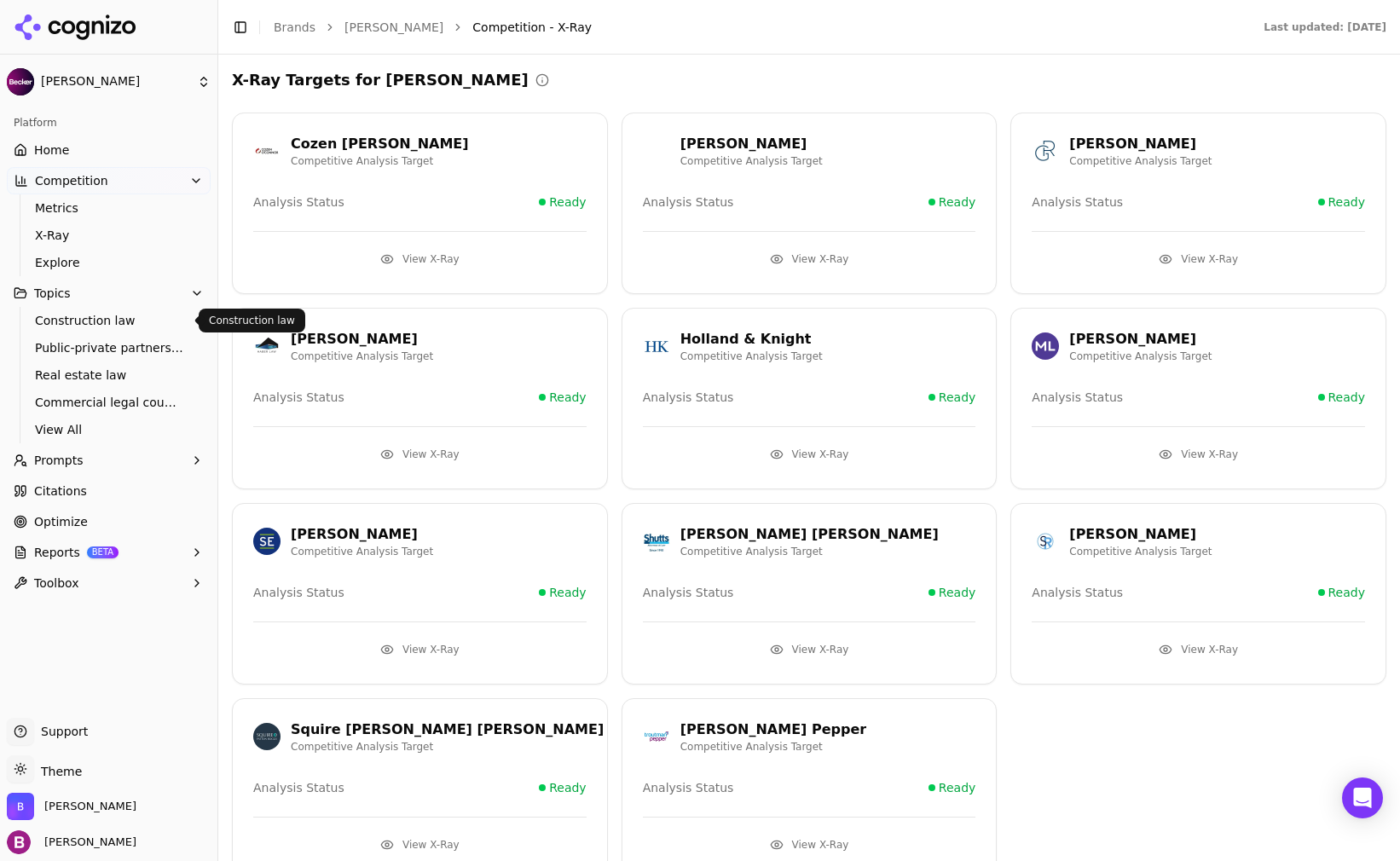
click at [85, 323] on span "Construction law" at bounding box center [110, 320] width 149 height 17
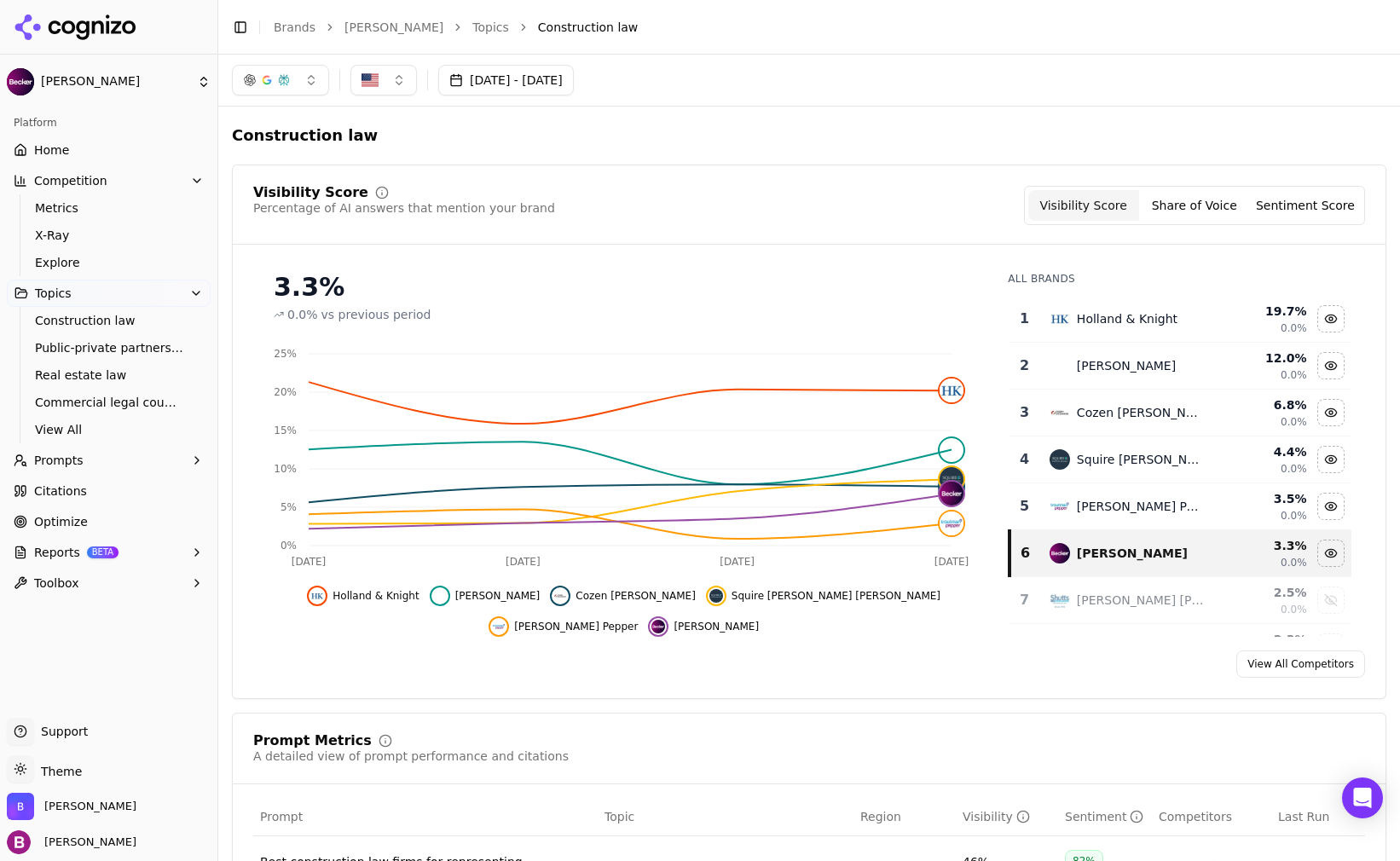
click at [63, 465] on span "Prompts" at bounding box center [59, 460] width 50 height 17
click at [51, 573] on span "Citations" at bounding box center [61, 572] width 53 height 17
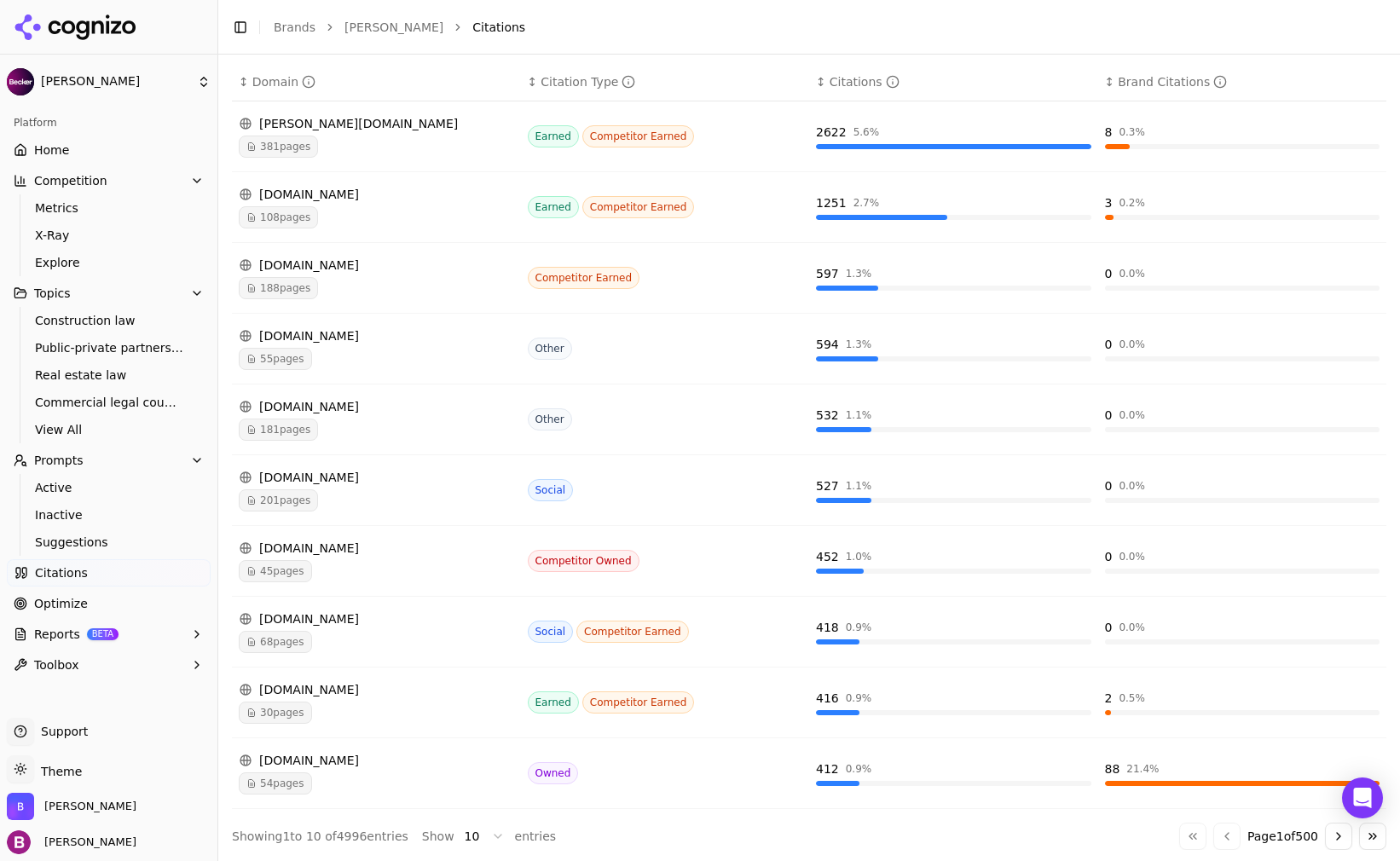
scroll to position [282, 0]
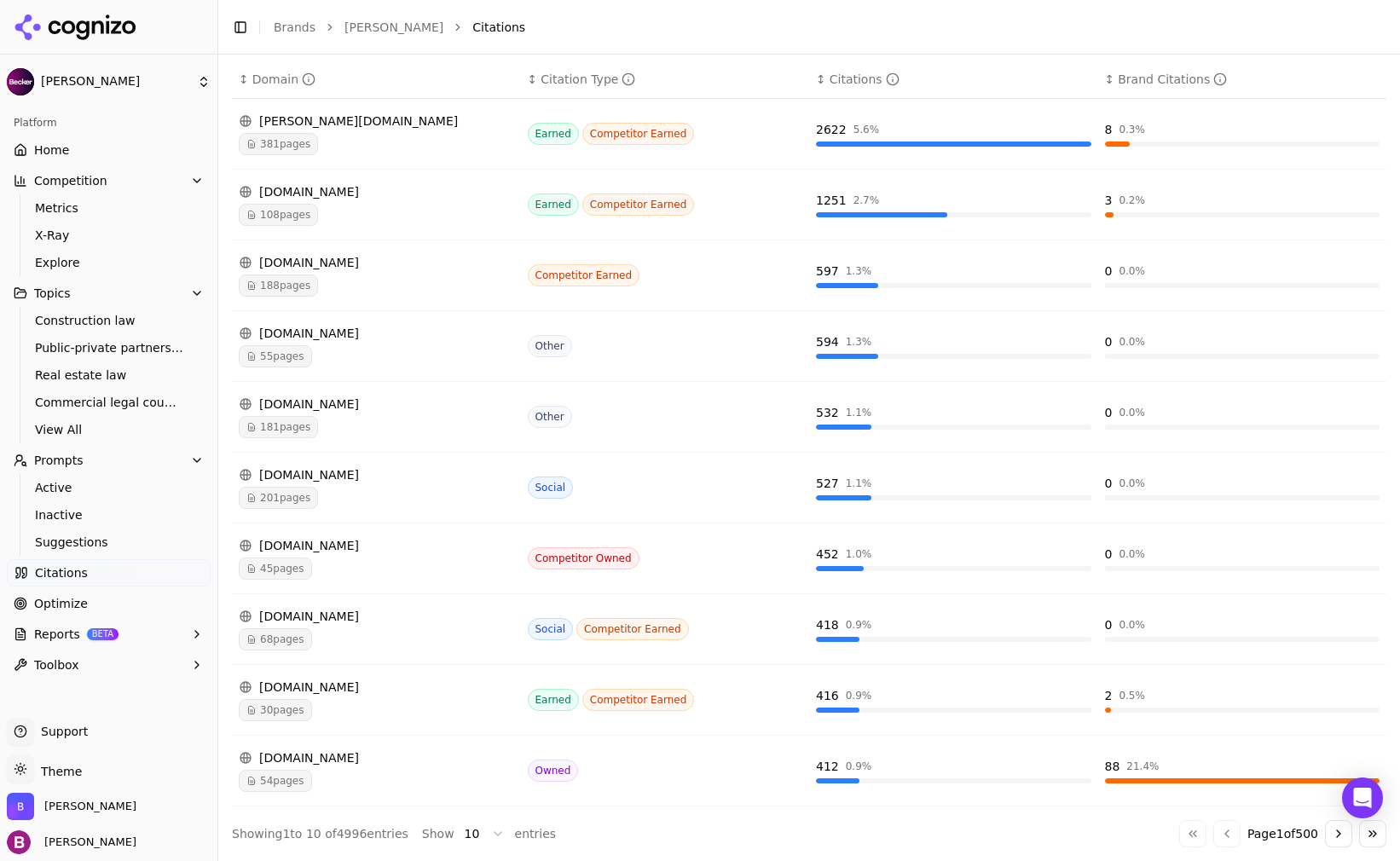
click at [72, 606] on span "Optimize" at bounding box center [61, 603] width 54 height 17
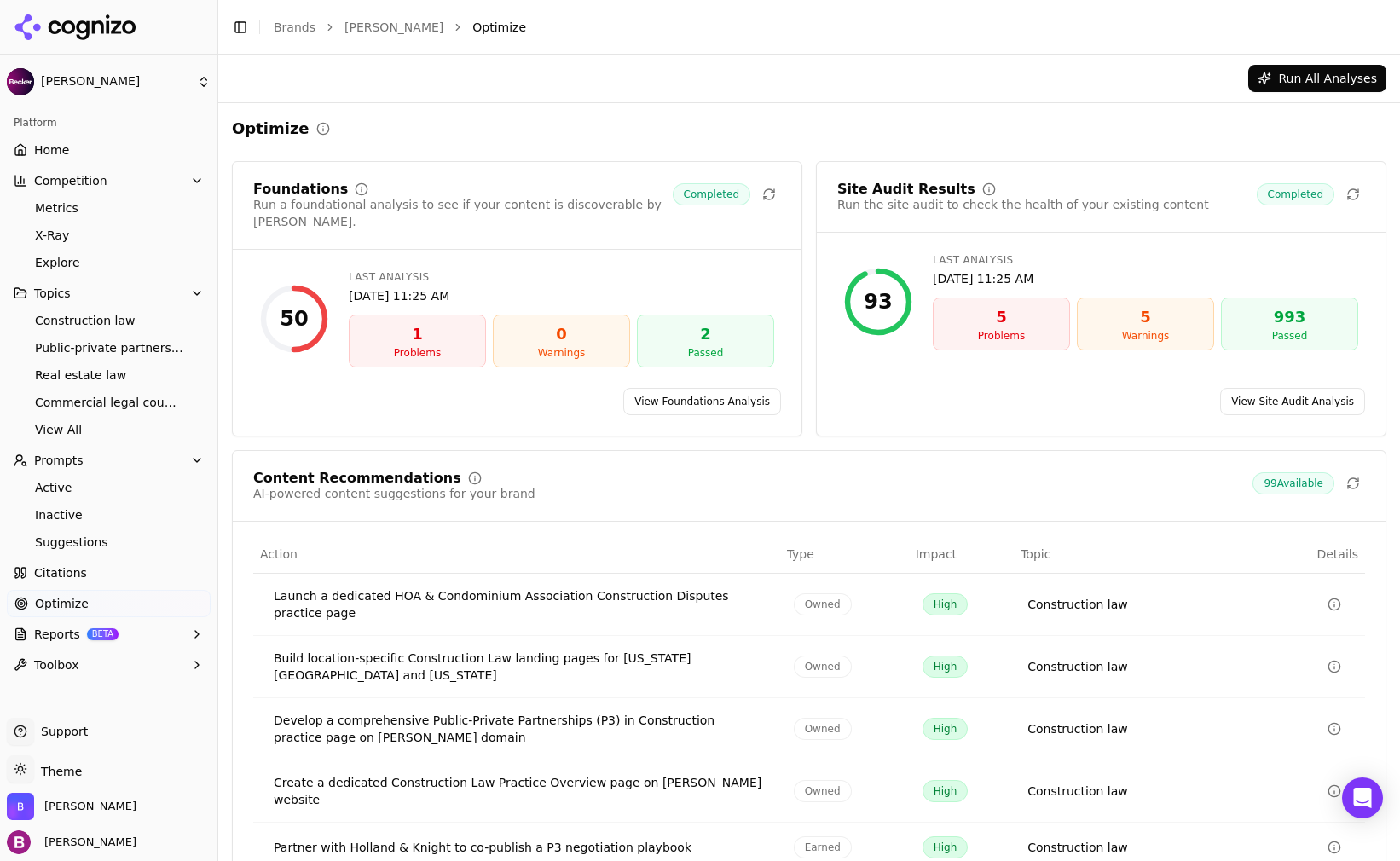
click at [50, 633] on span "Reports" at bounding box center [57, 634] width 46 height 17
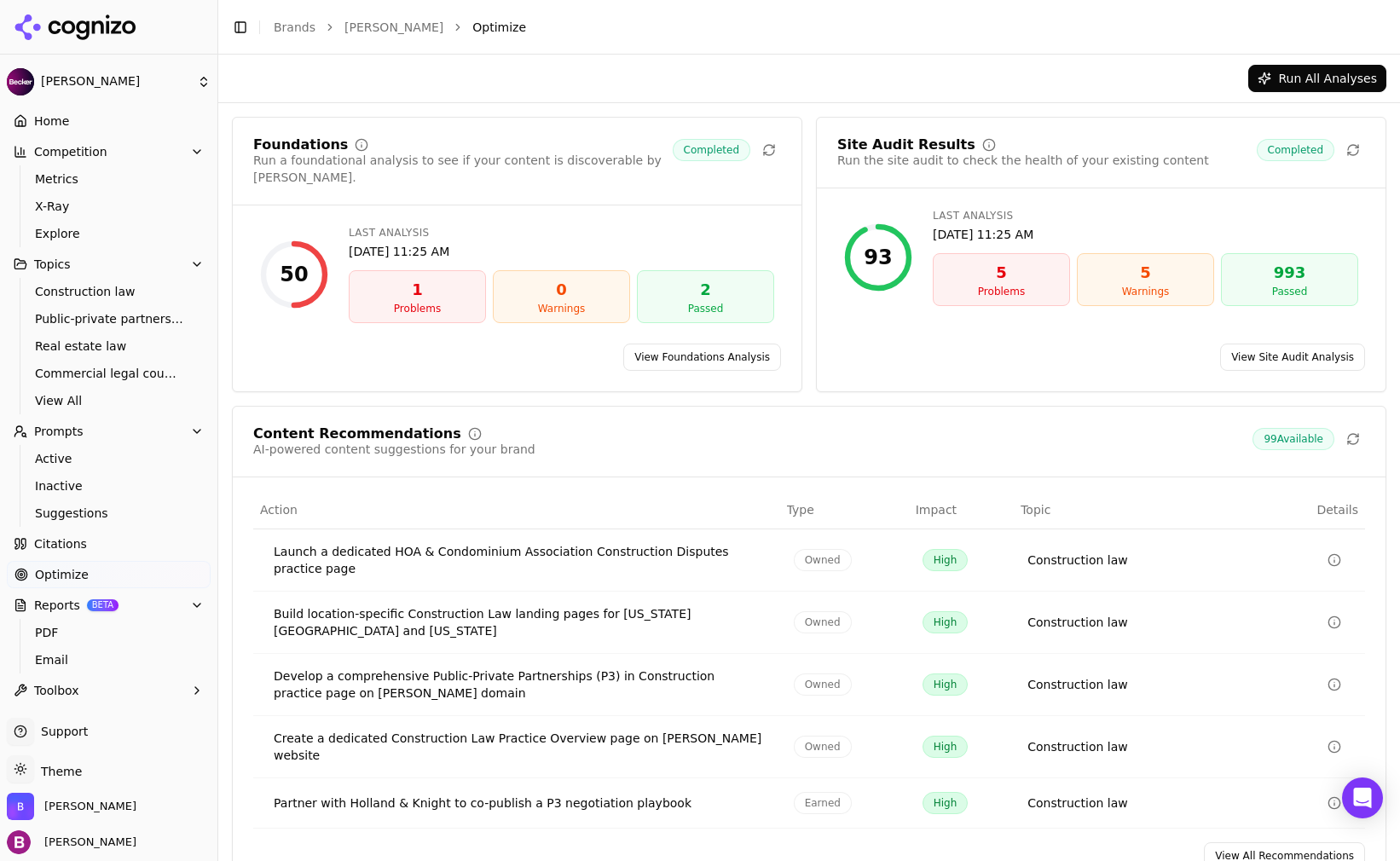
scroll to position [47, 0]
click at [67, 566] on span "Optimize" at bounding box center [62, 574] width 54 height 17
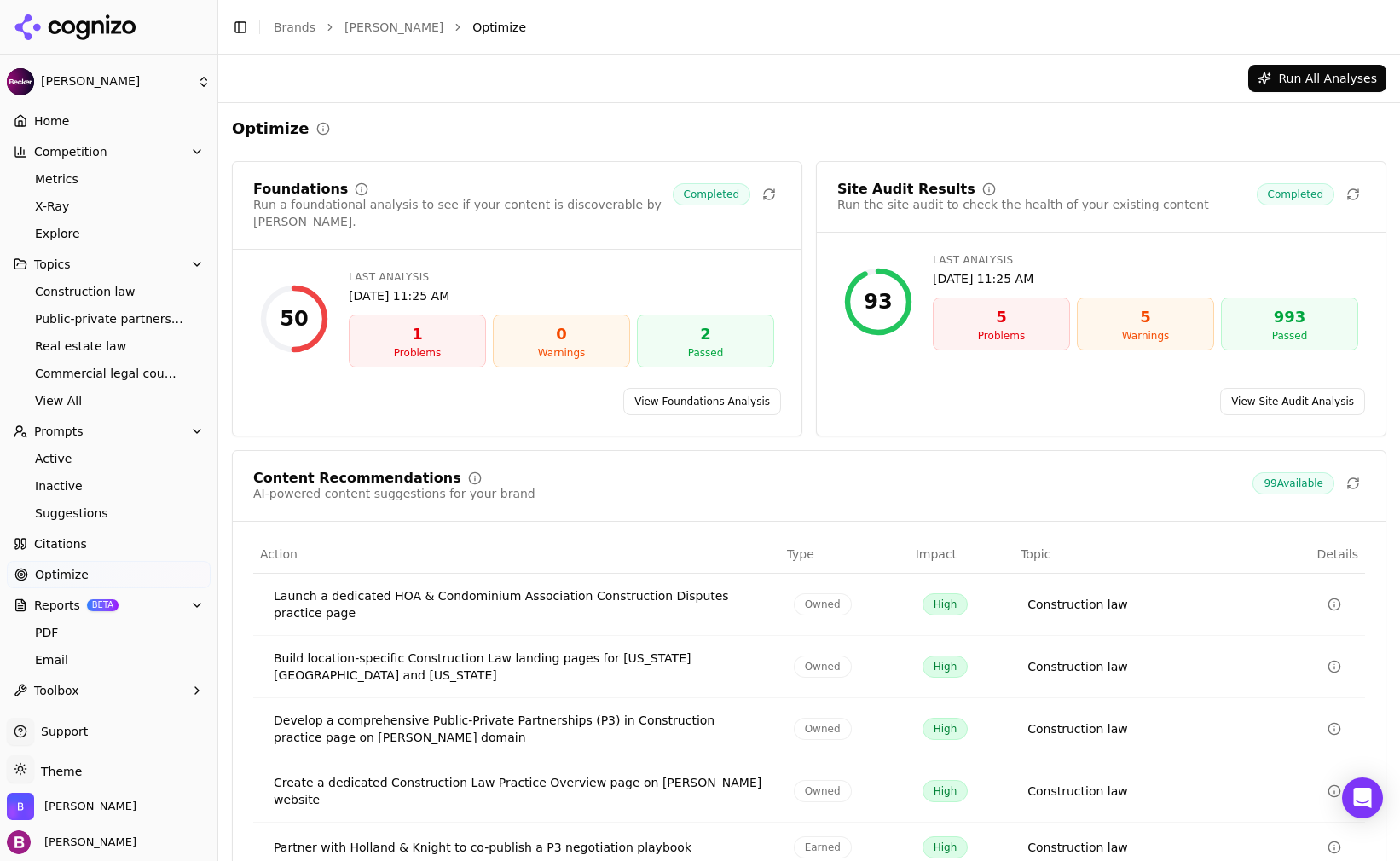
click at [51, 156] on span "Competition" at bounding box center [71, 151] width 73 height 17
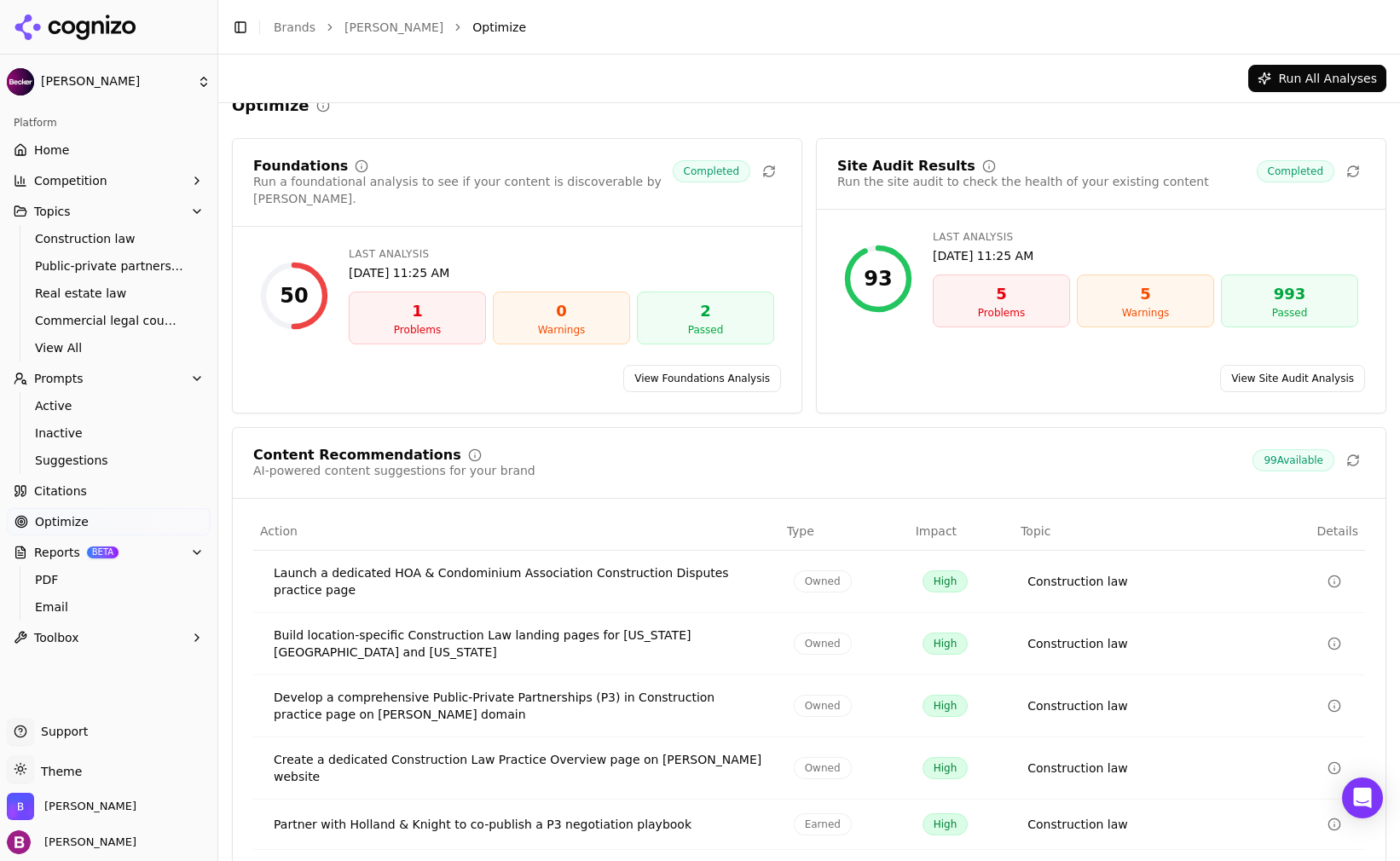
scroll to position [47, 0]
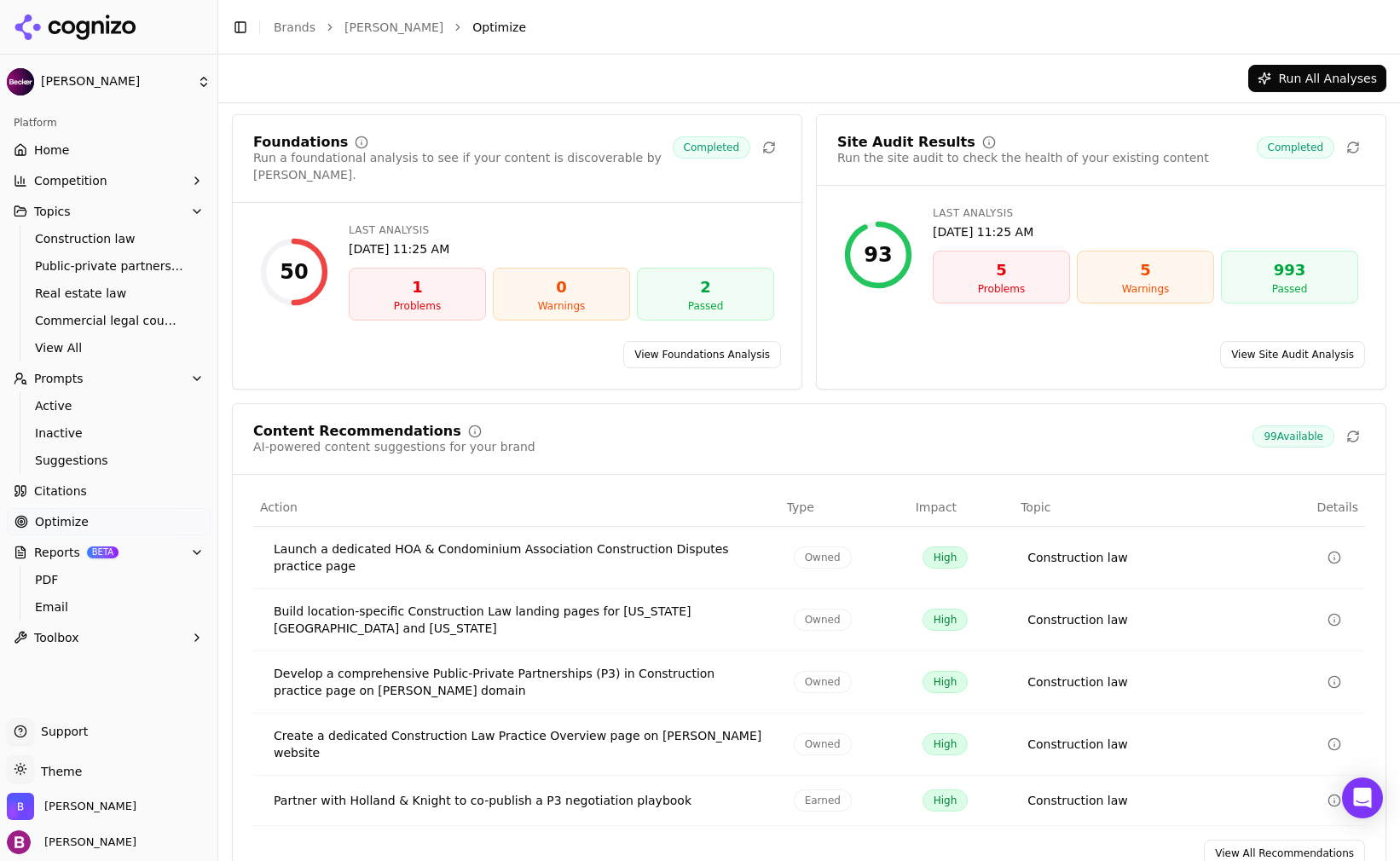
click at [69, 147] on link "Home" at bounding box center [109, 149] width 203 height 27
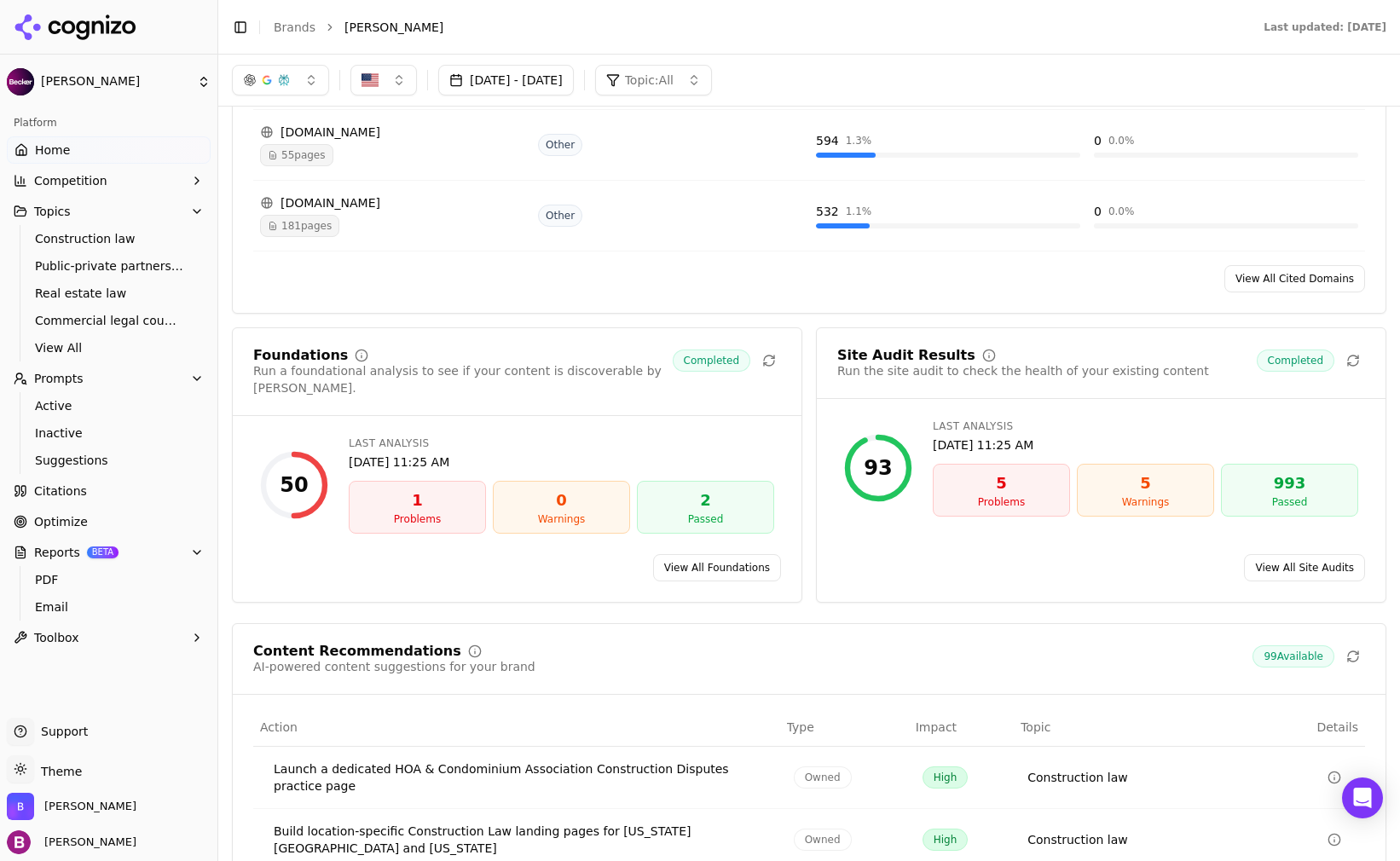
scroll to position [1950, 0]
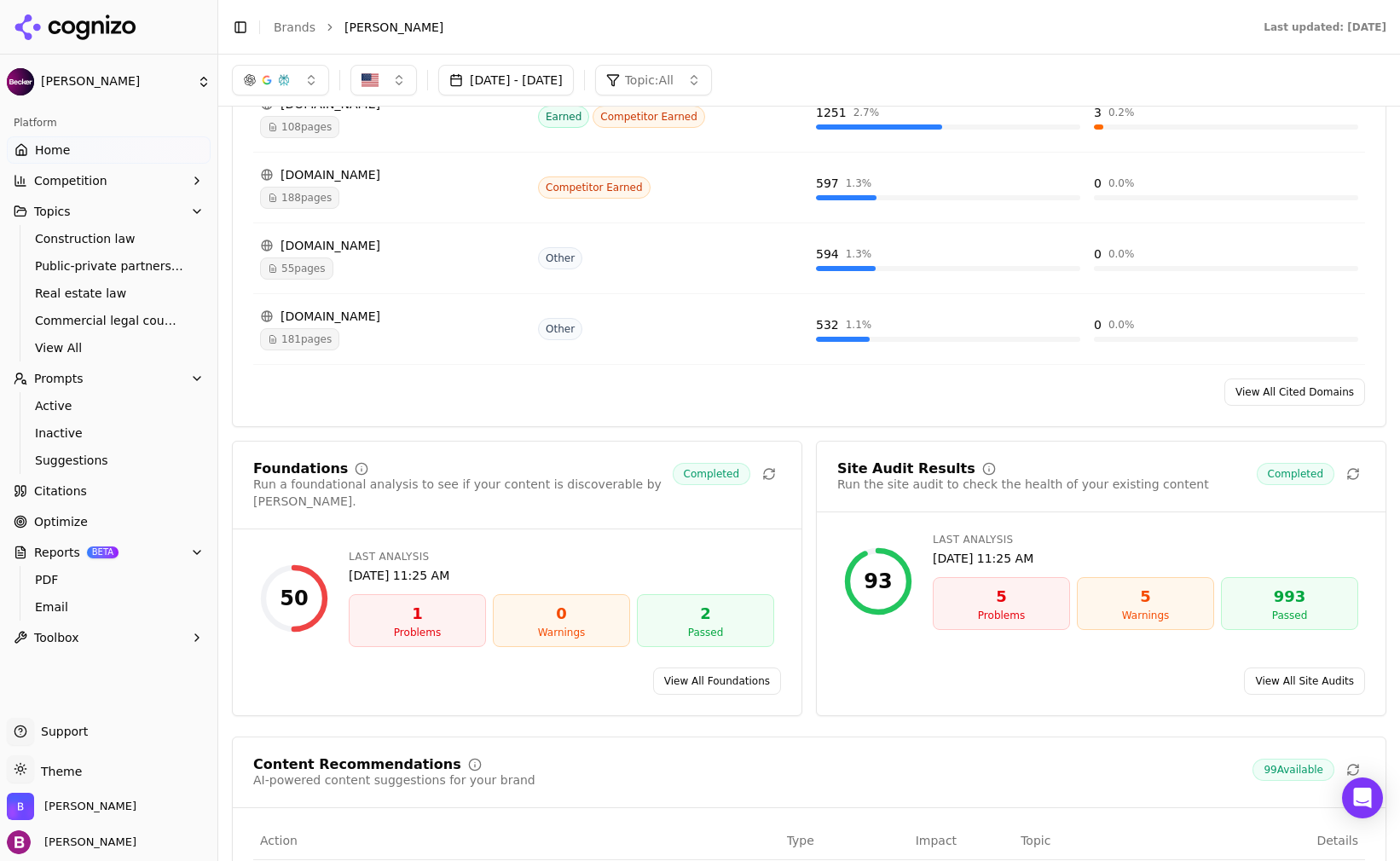
click at [1249, 391] on link "View All Cited Domains" at bounding box center [1295, 392] width 141 height 27
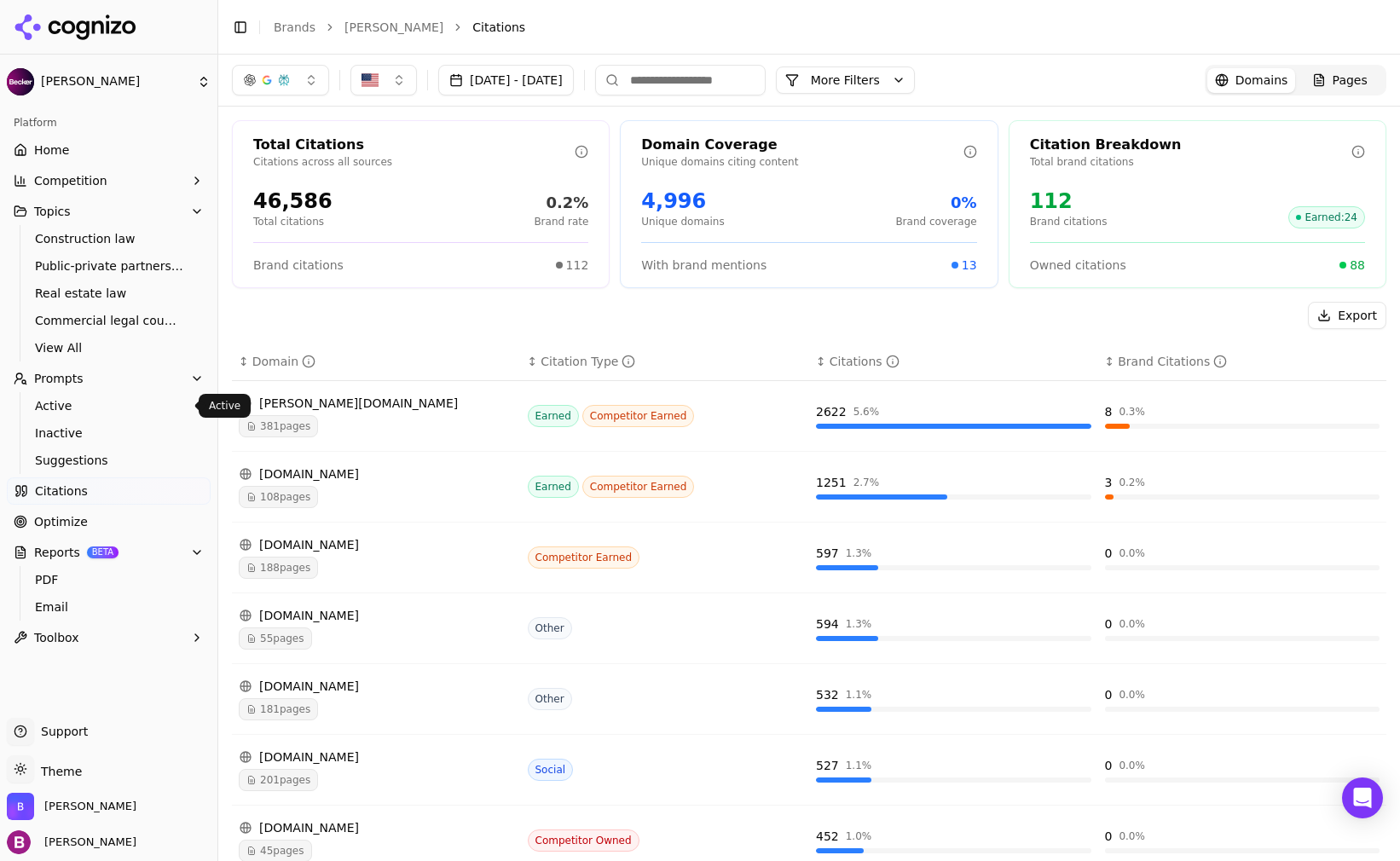
click at [84, 362] on ul "Home Competition Topics Construction law Public-private partnerships Real estat…" at bounding box center [109, 393] width 203 height 514
click at [84, 381] on button "Prompts" at bounding box center [109, 378] width 203 height 27
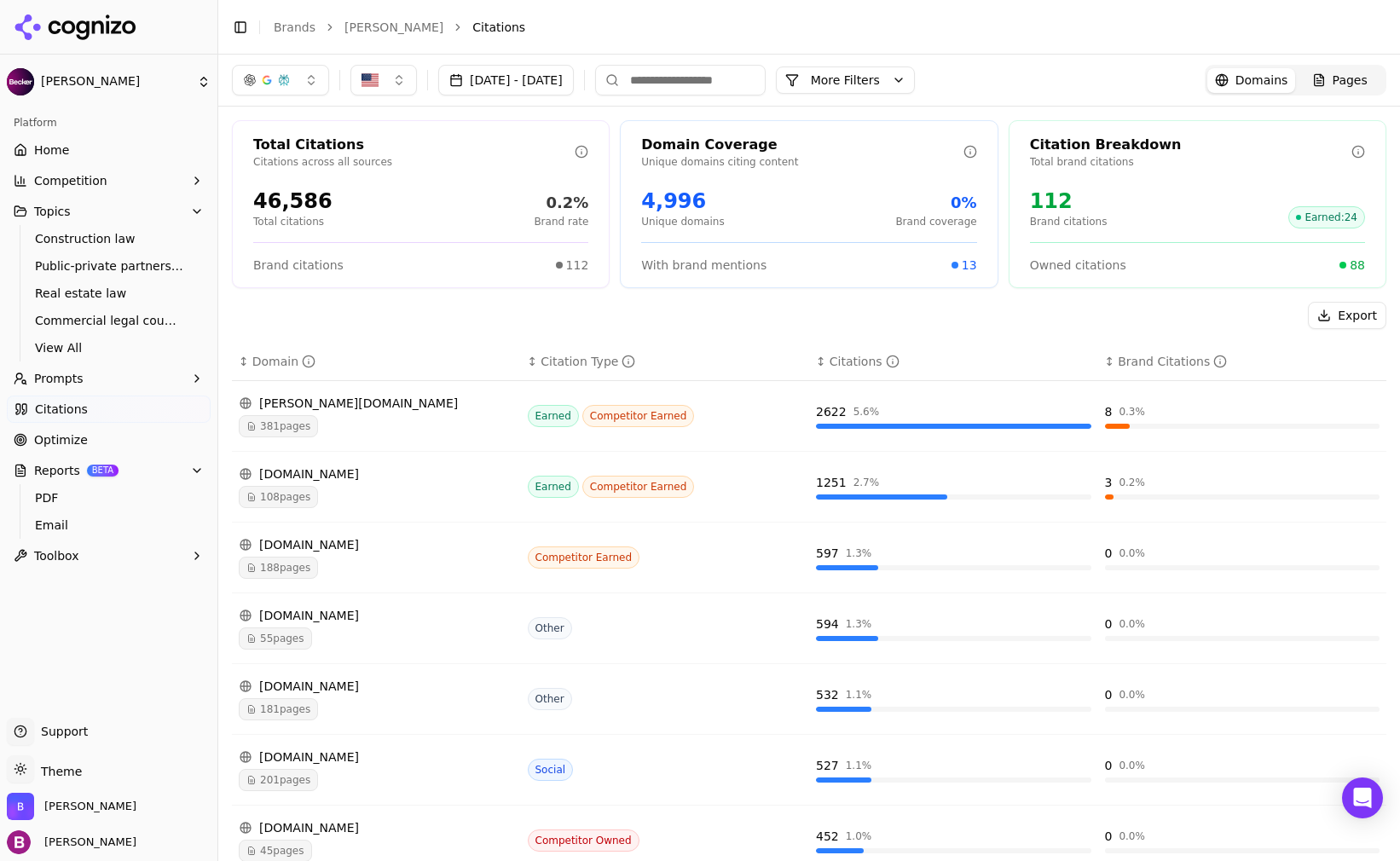
click at [84, 381] on button "Prompts" at bounding box center [109, 378] width 203 height 27
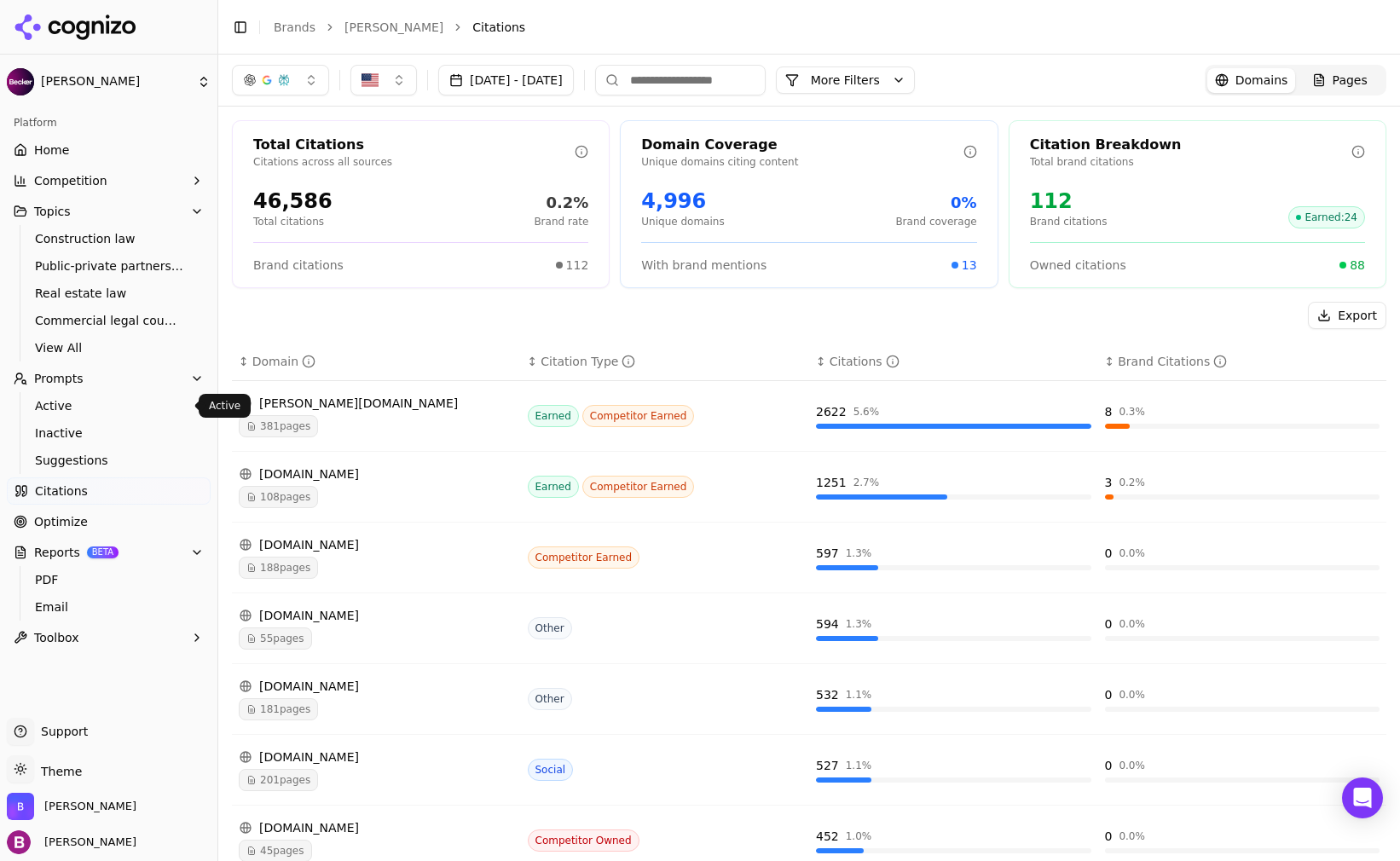
click at [70, 406] on span "Active" at bounding box center [110, 405] width 149 height 17
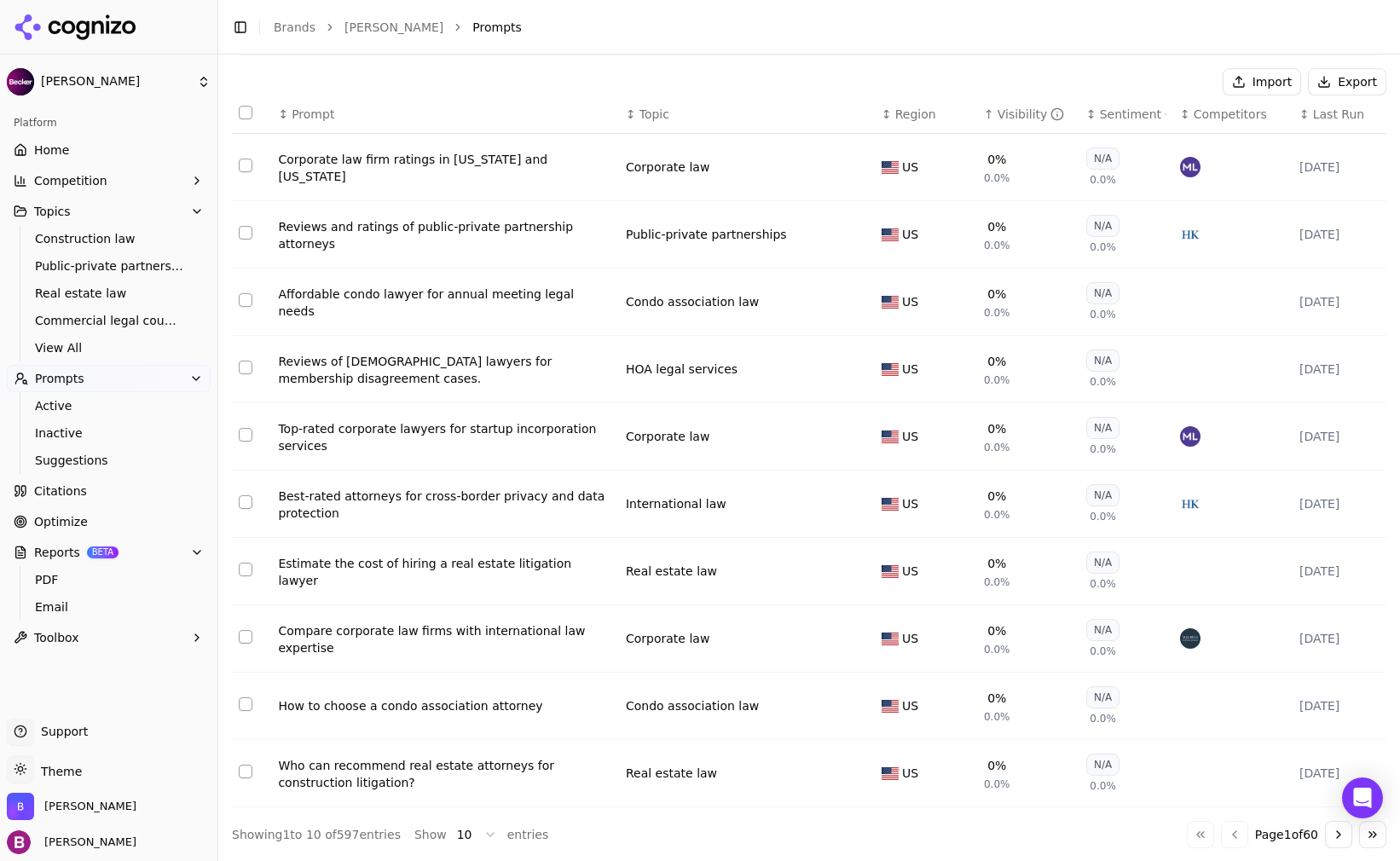
scroll to position [154, 0]
click at [998, 112] on div "Visibility" at bounding box center [1031, 113] width 67 height 17
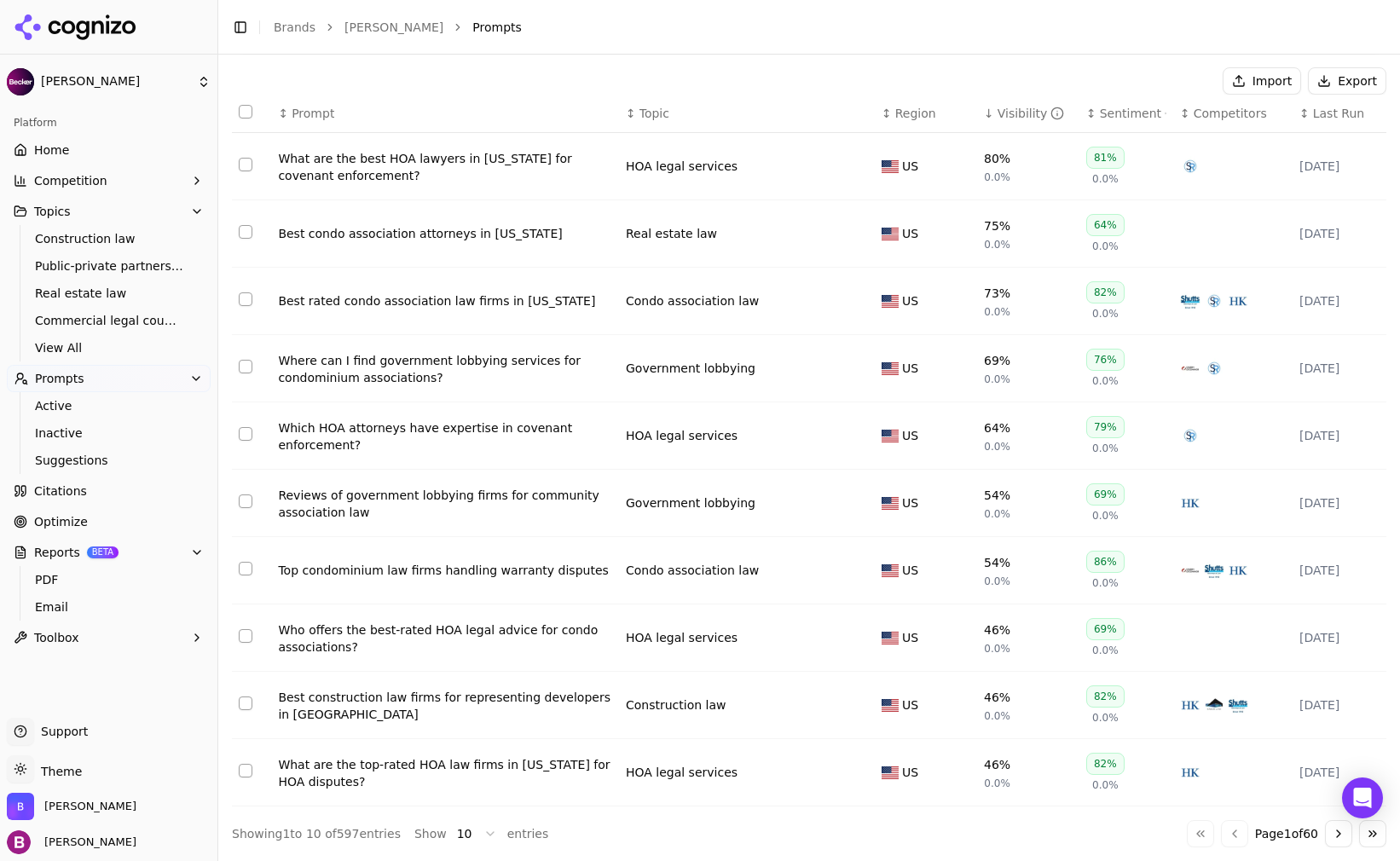
click at [984, 181] on span "0.0%" at bounding box center [998, 177] width 27 height 13
click at [984, 171] on span "0.0%" at bounding box center [998, 177] width 27 height 13
click at [321, 156] on div "What are the best HOA lawyers in [US_STATE] for covenant enforcement?" at bounding box center [445, 167] width 334 height 34
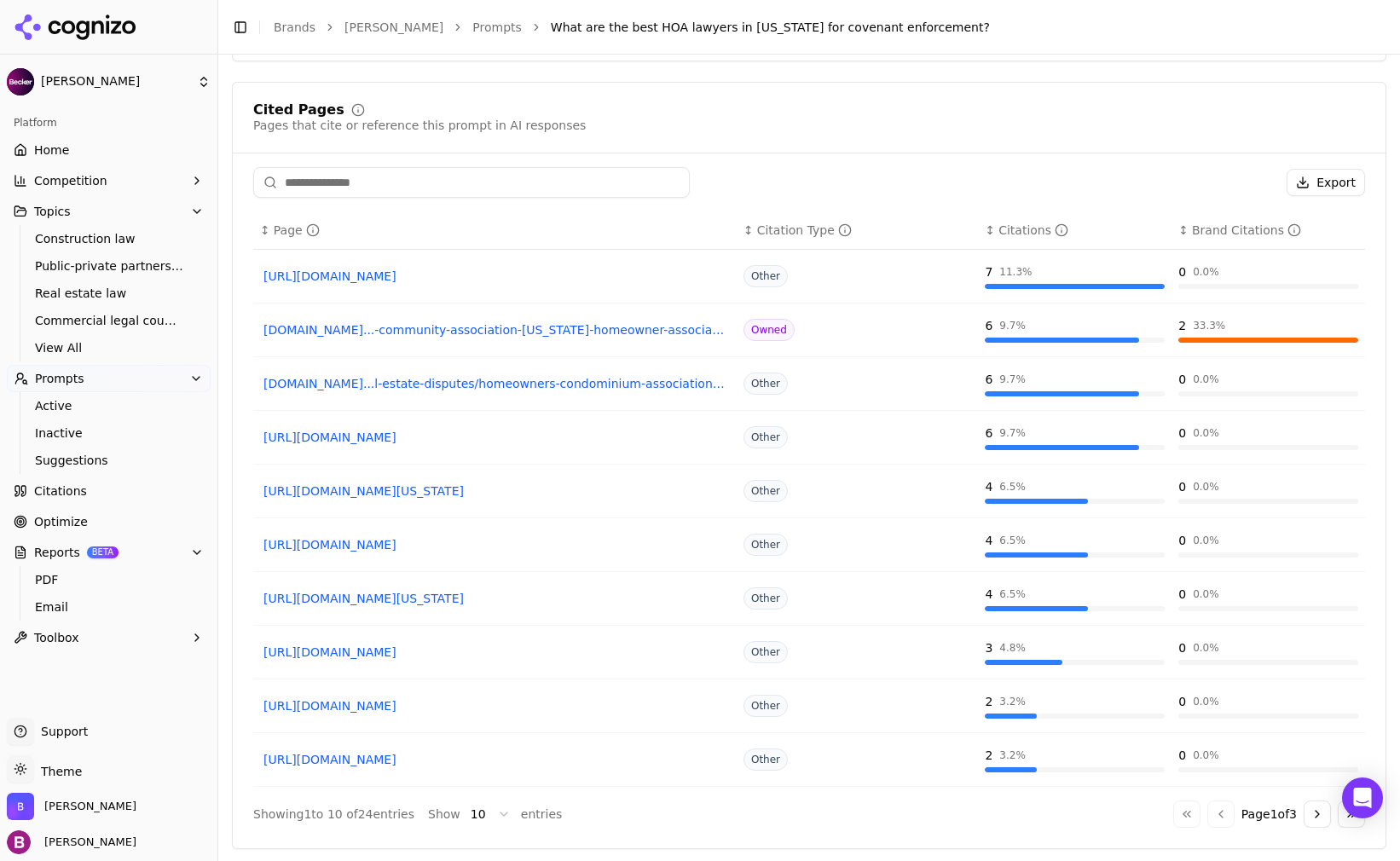
scroll to position [1332, 0]
click at [72, 411] on span "Active" at bounding box center [110, 405] width 149 height 17
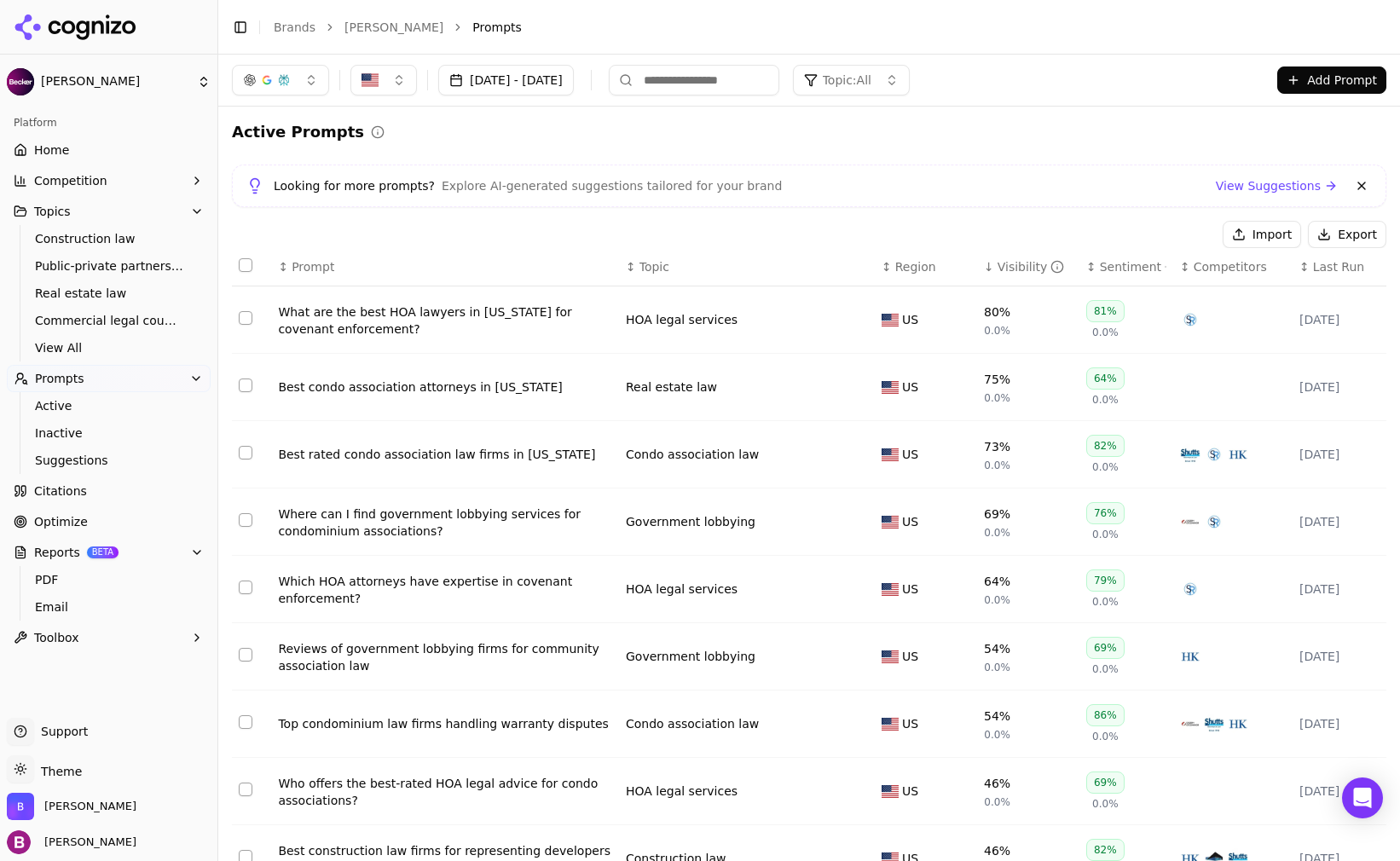
click at [82, 373] on button "Prompts" at bounding box center [109, 378] width 203 height 27
click at [82, 375] on button "Prompts" at bounding box center [109, 378] width 203 height 27
click at [78, 400] on span "Active" at bounding box center [110, 405] width 149 height 17
click at [53, 401] on html "[PERSON_NAME] Platform Home Competition Topics Construction law Public-private …" at bounding box center [700, 430] width 1400 height 861
click at [53, 401] on span "Active" at bounding box center [110, 405] width 149 height 17
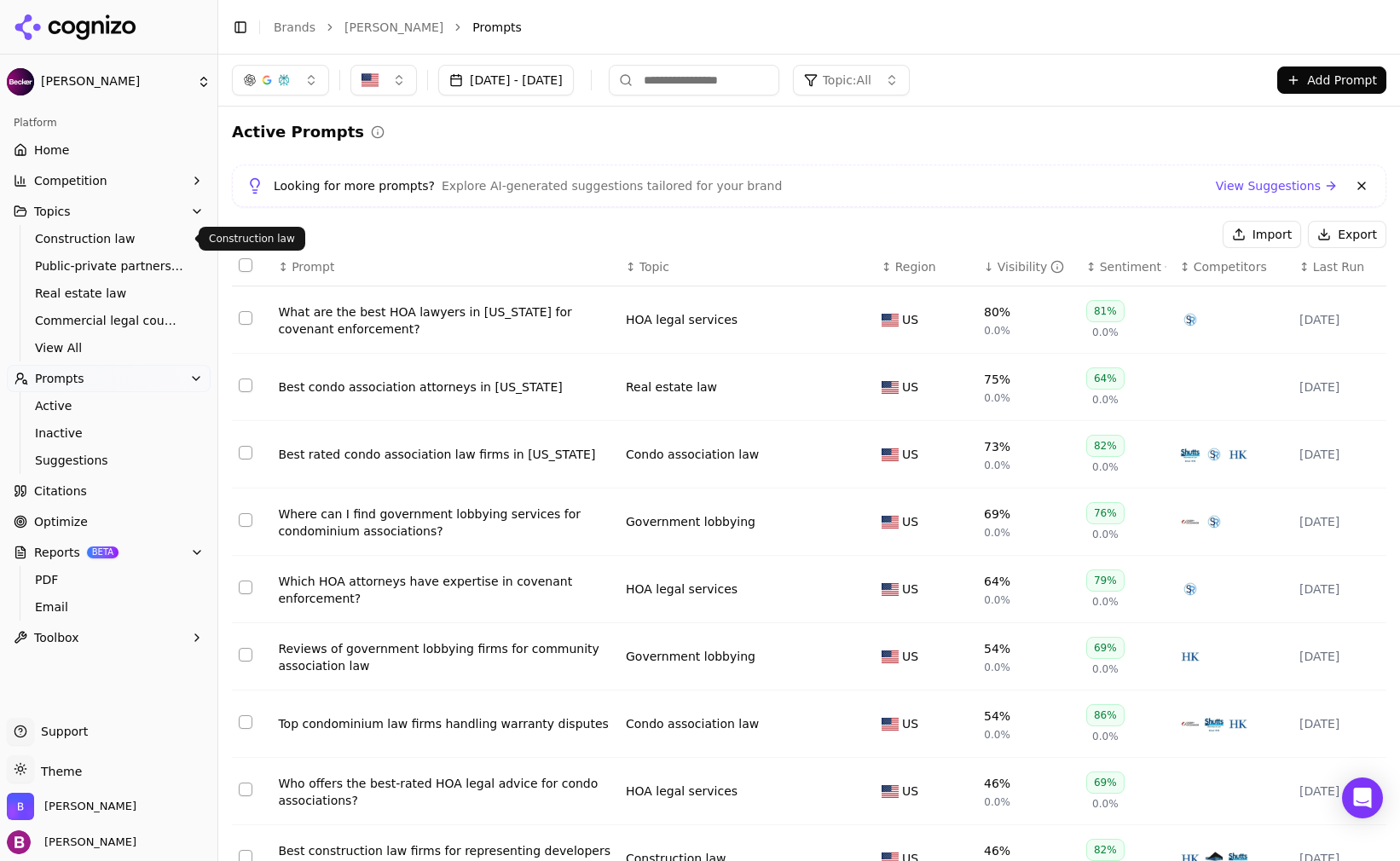
click at [81, 231] on span "Construction law" at bounding box center [110, 238] width 149 height 17
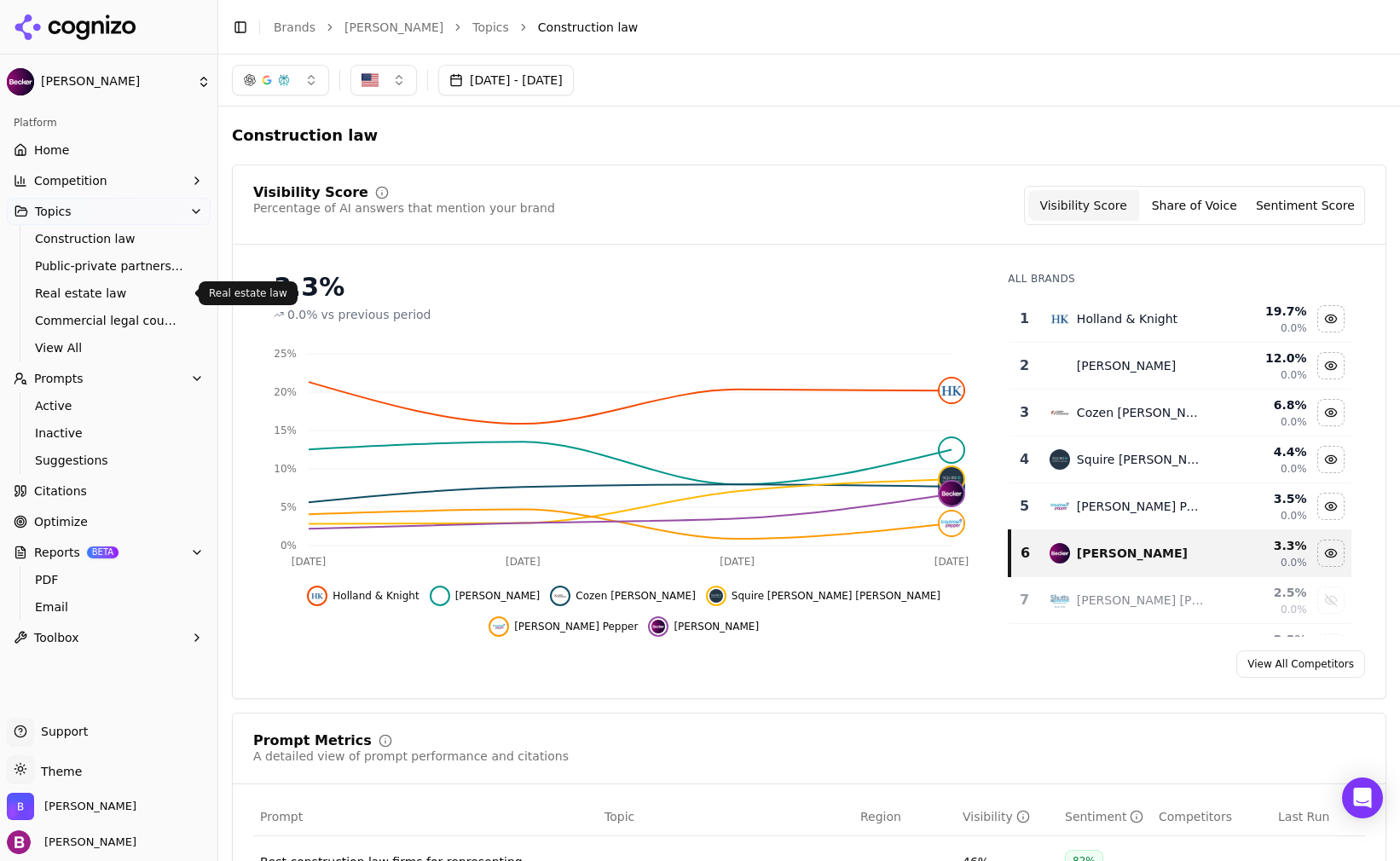
click at [70, 290] on span "Real estate law" at bounding box center [110, 293] width 149 height 17
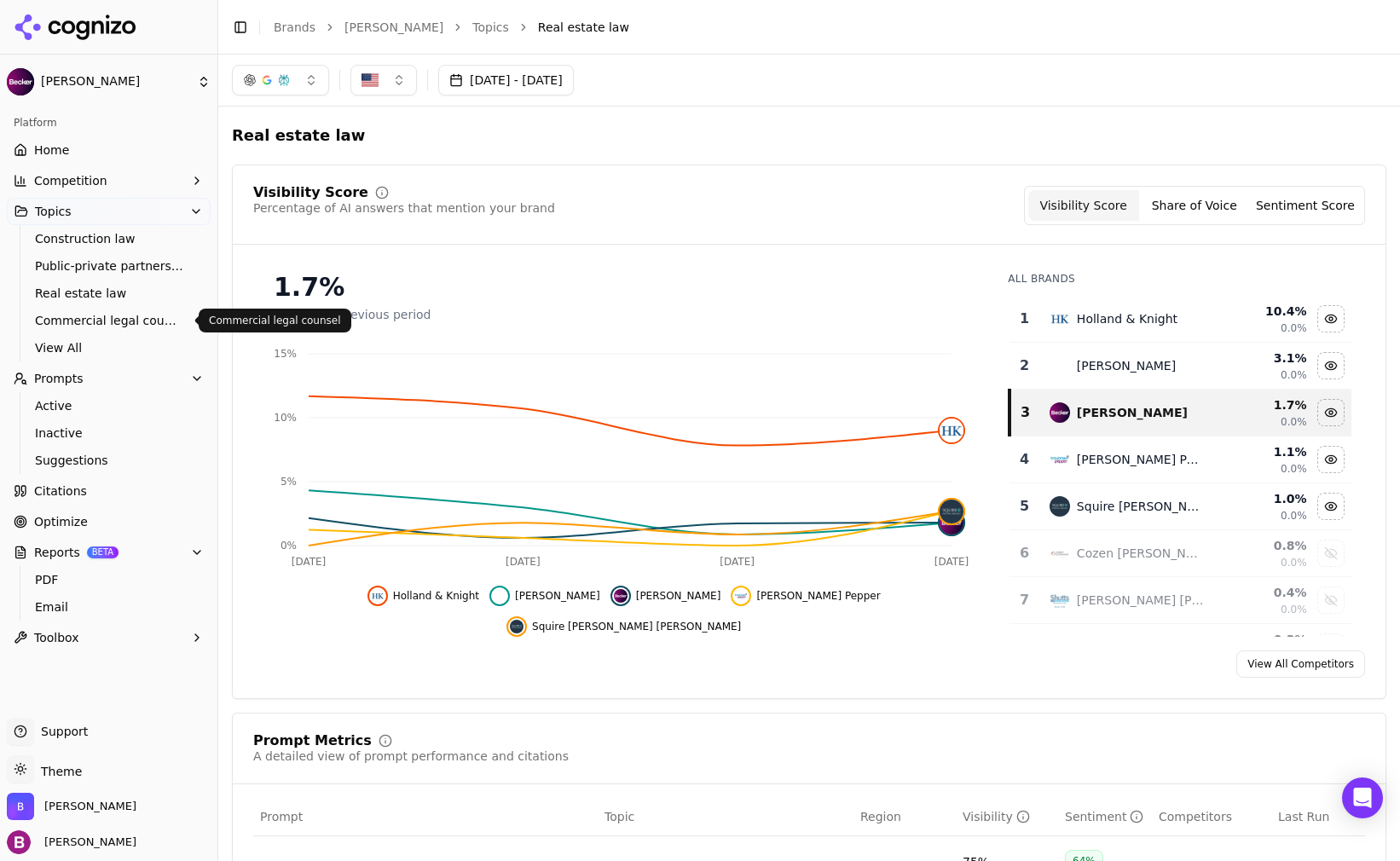
click at [71, 326] on span "Commercial legal counsel" at bounding box center [110, 320] width 149 height 17
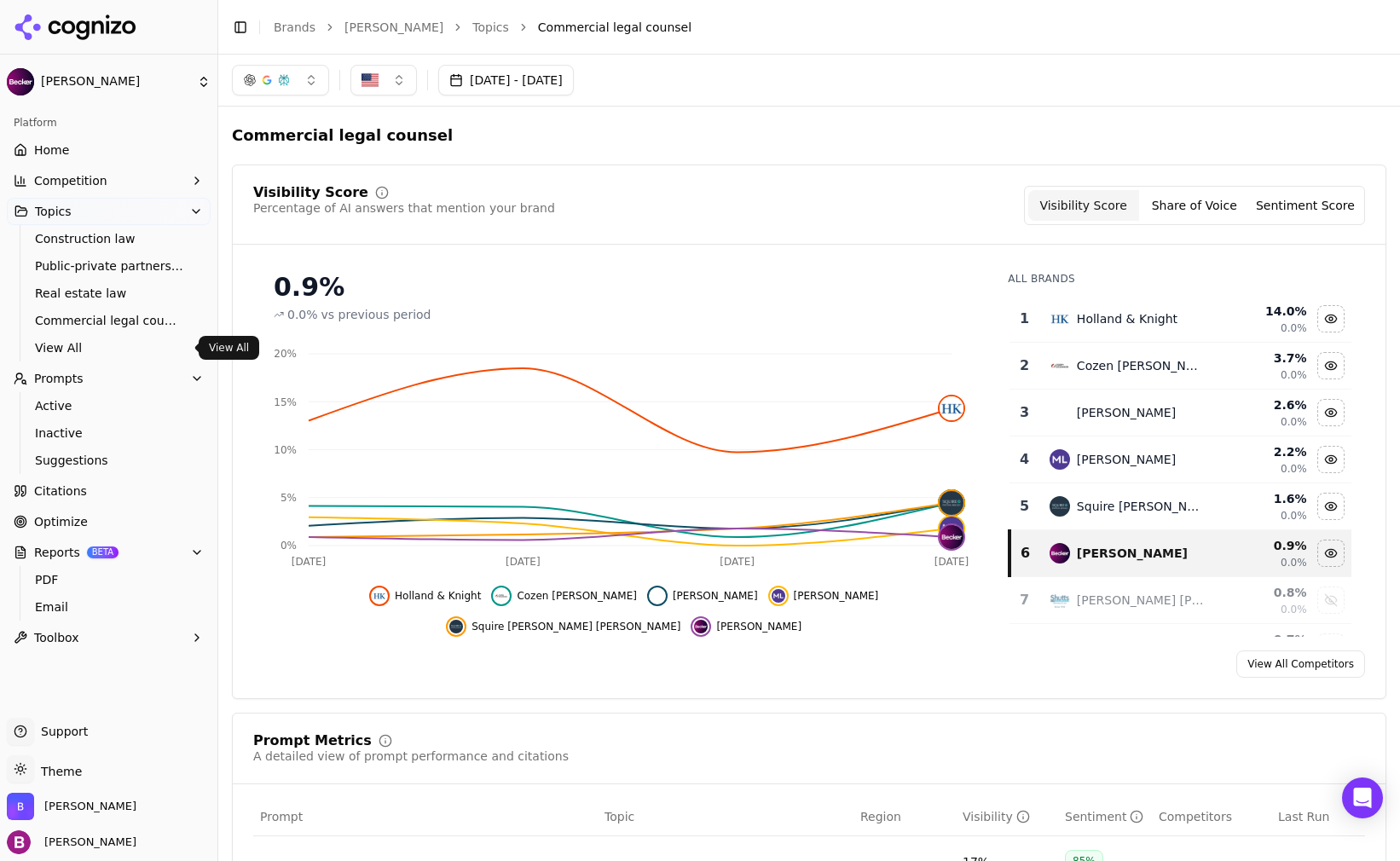
click at [65, 345] on span "View All" at bounding box center [110, 347] width 149 height 17
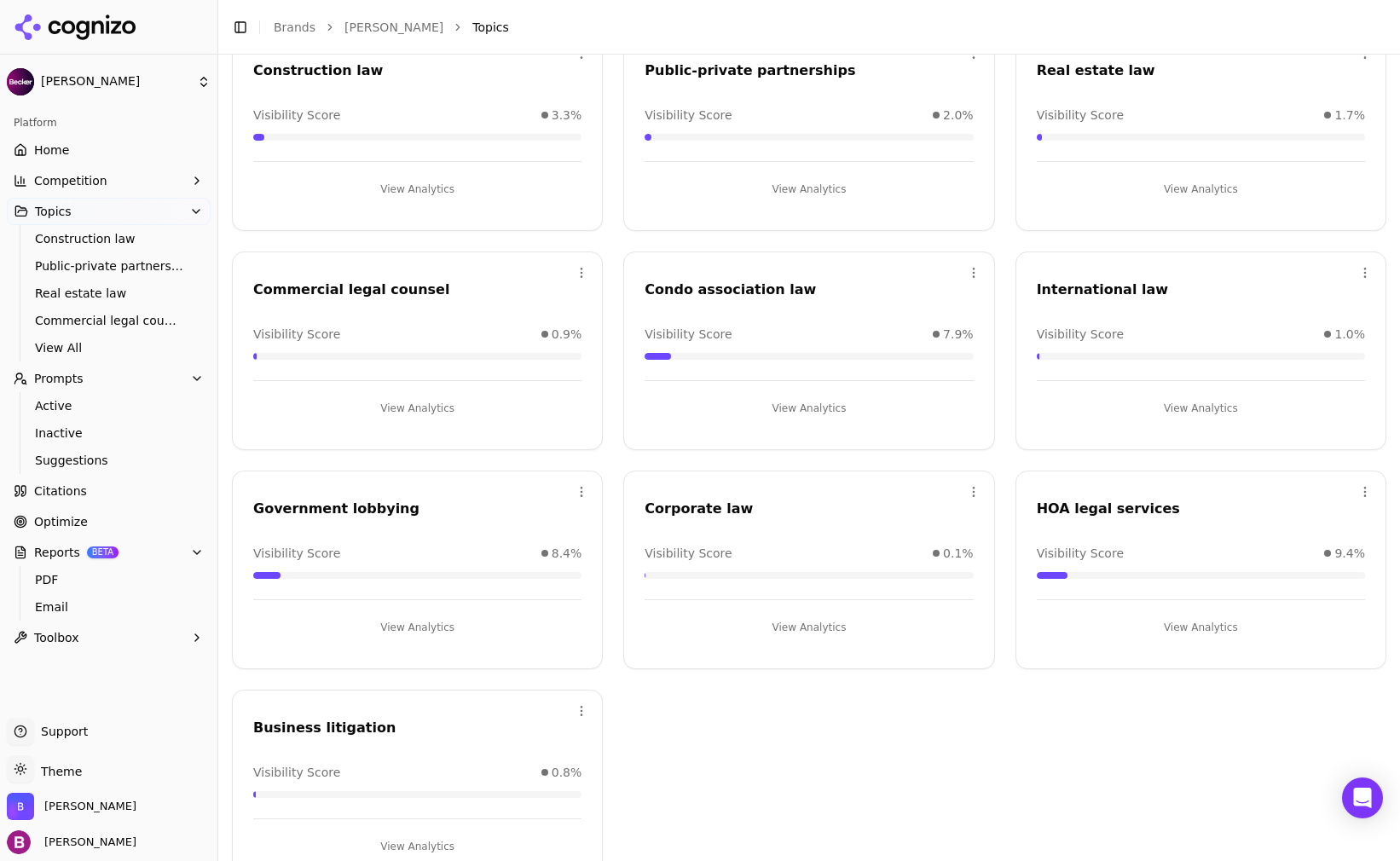
scroll to position [173, 0]
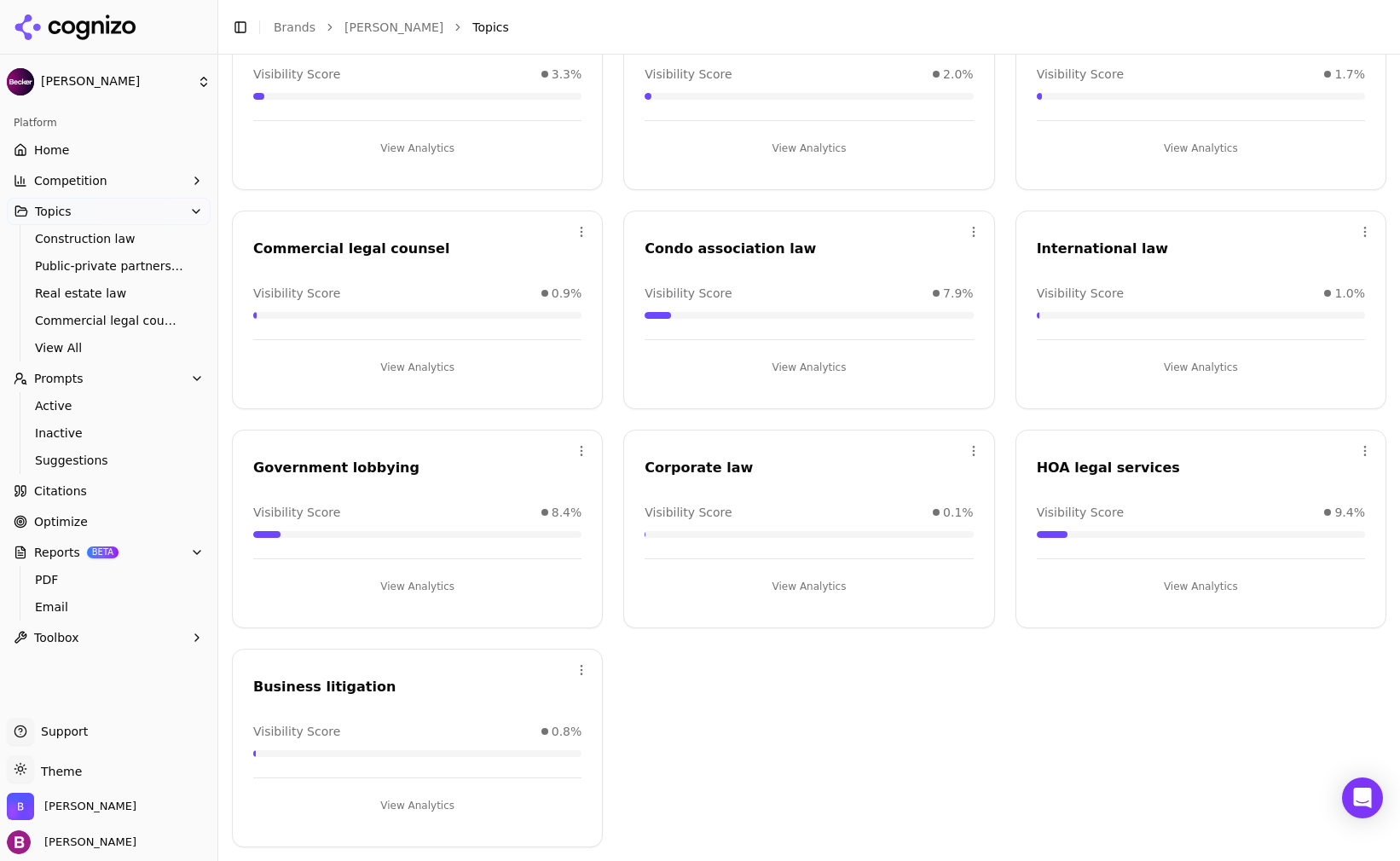
click at [1190, 587] on button "View Analytics" at bounding box center [1201, 586] width 328 height 27
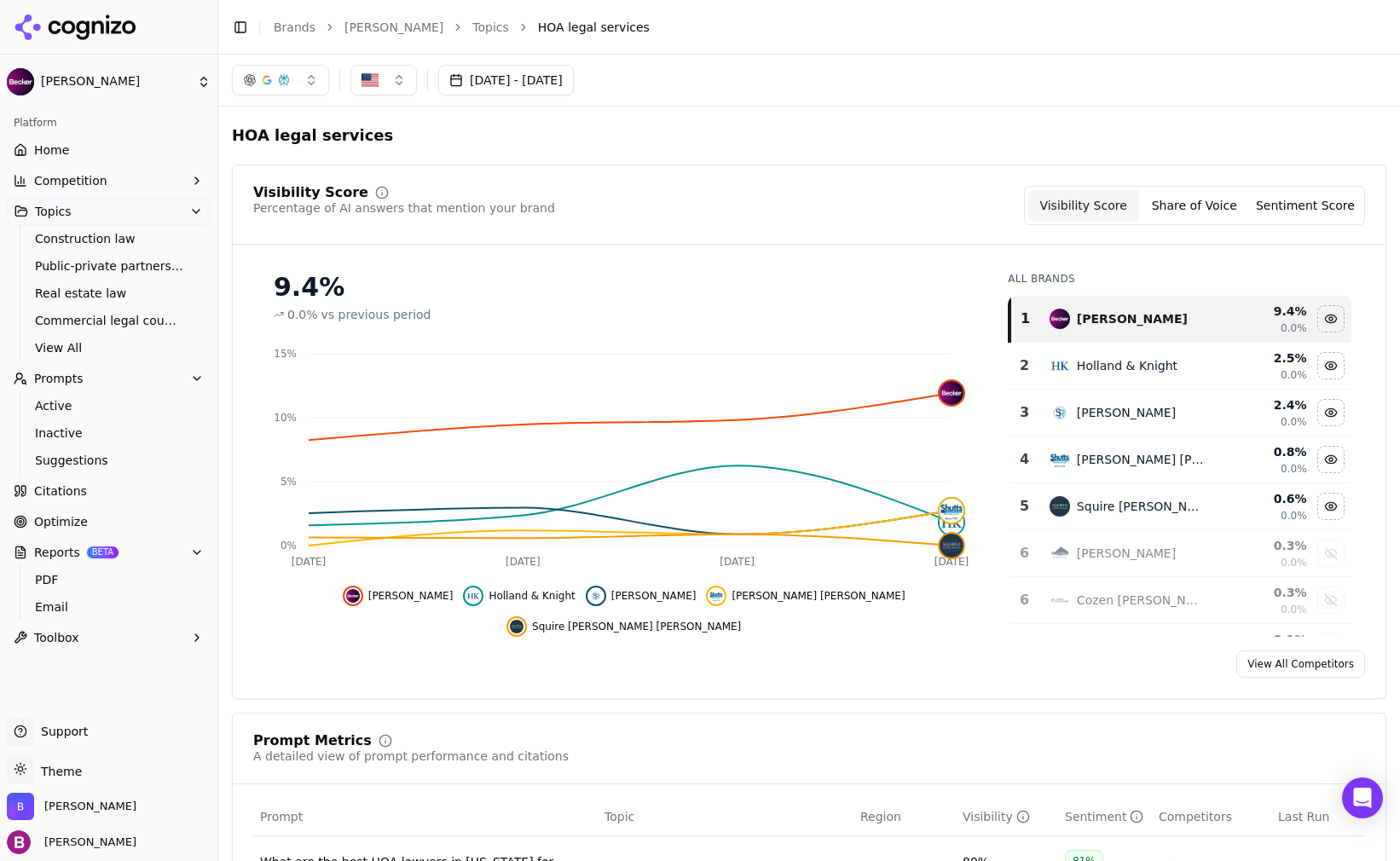
click at [54, 175] on span "Competition" at bounding box center [71, 180] width 73 height 17
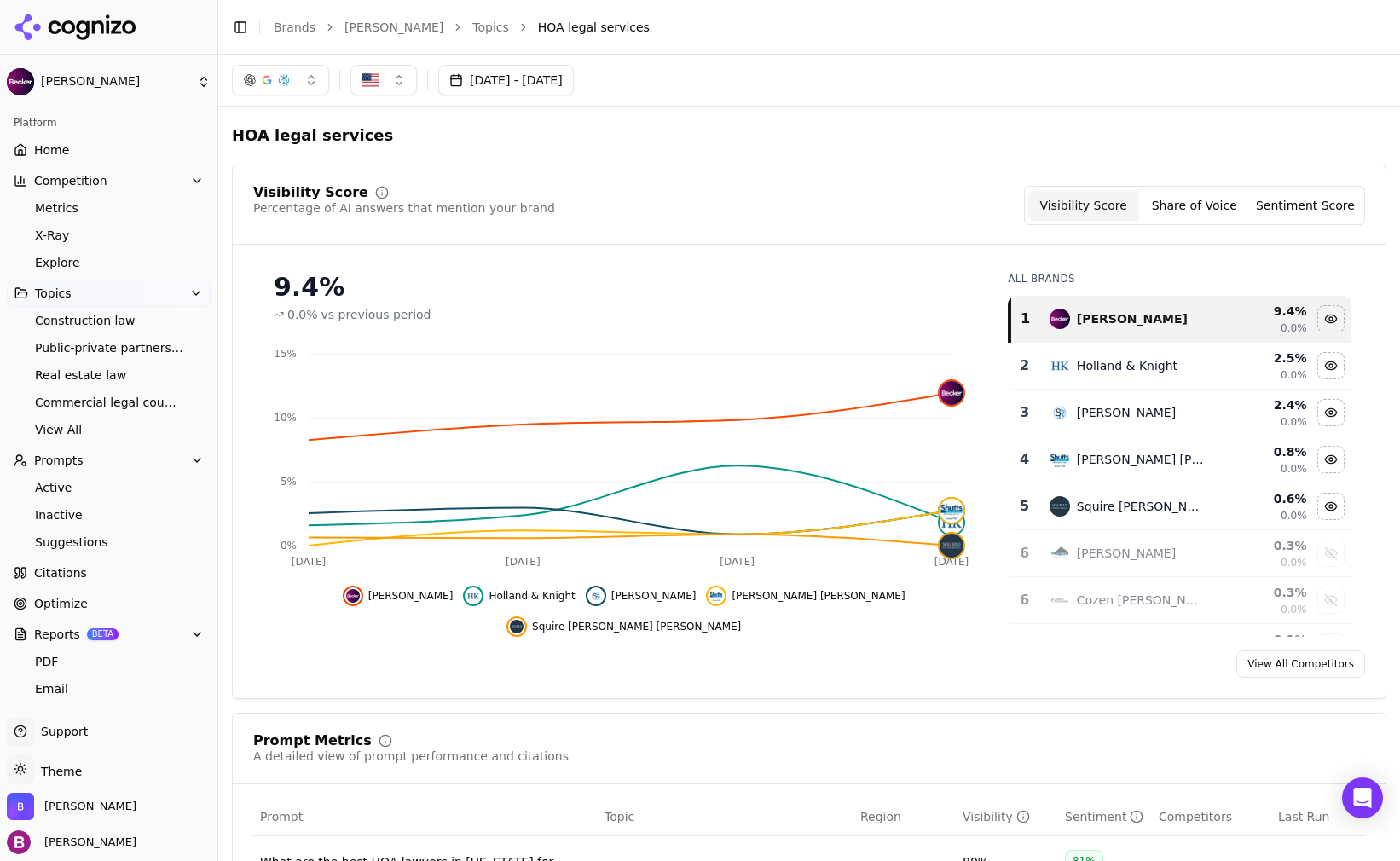
click at [54, 148] on span "Home" at bounding box center [52, 149] width 35 height 17
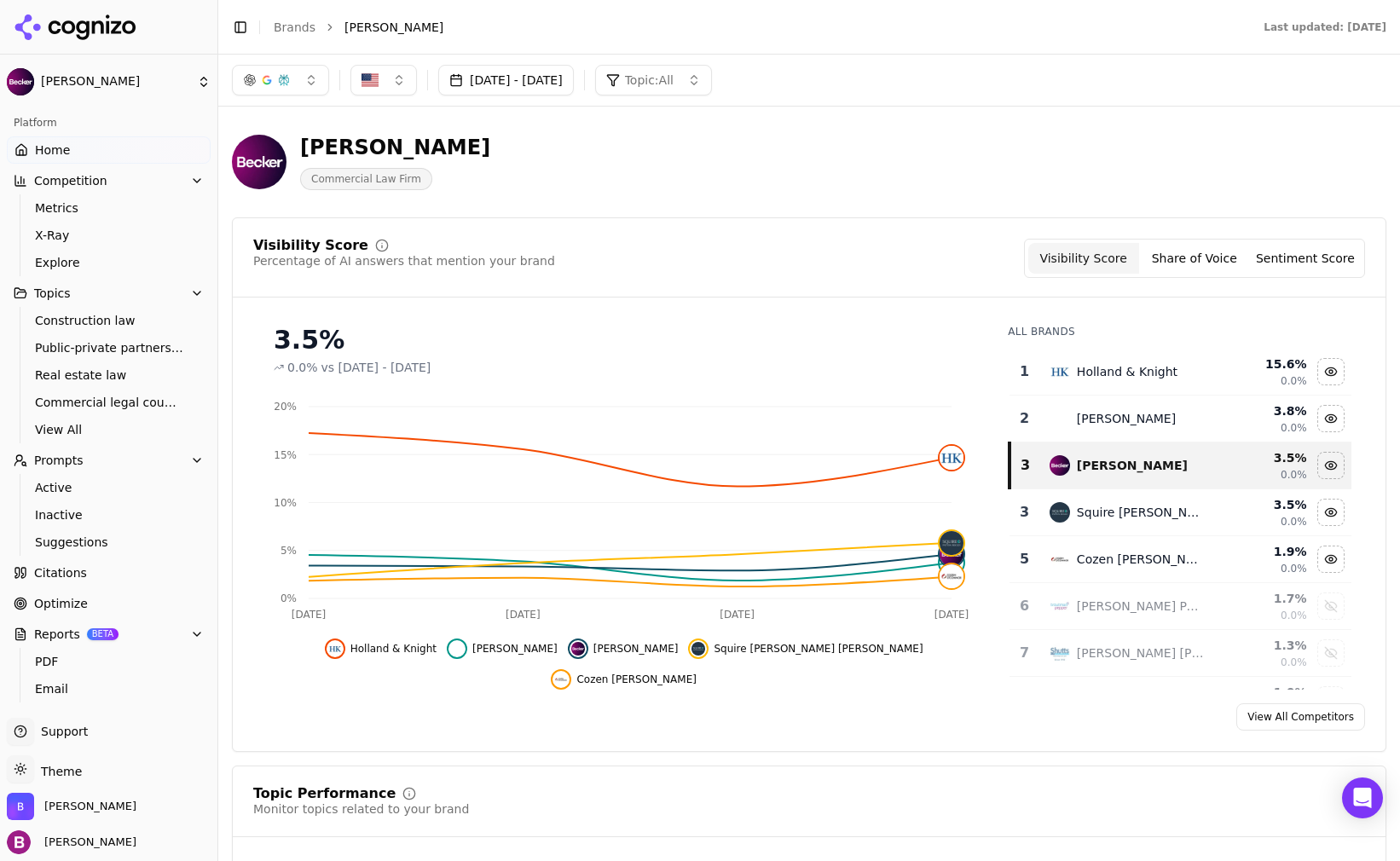
click at [98, 184] on span "Competition" at bounding box center [71, 180] width 73 height 17
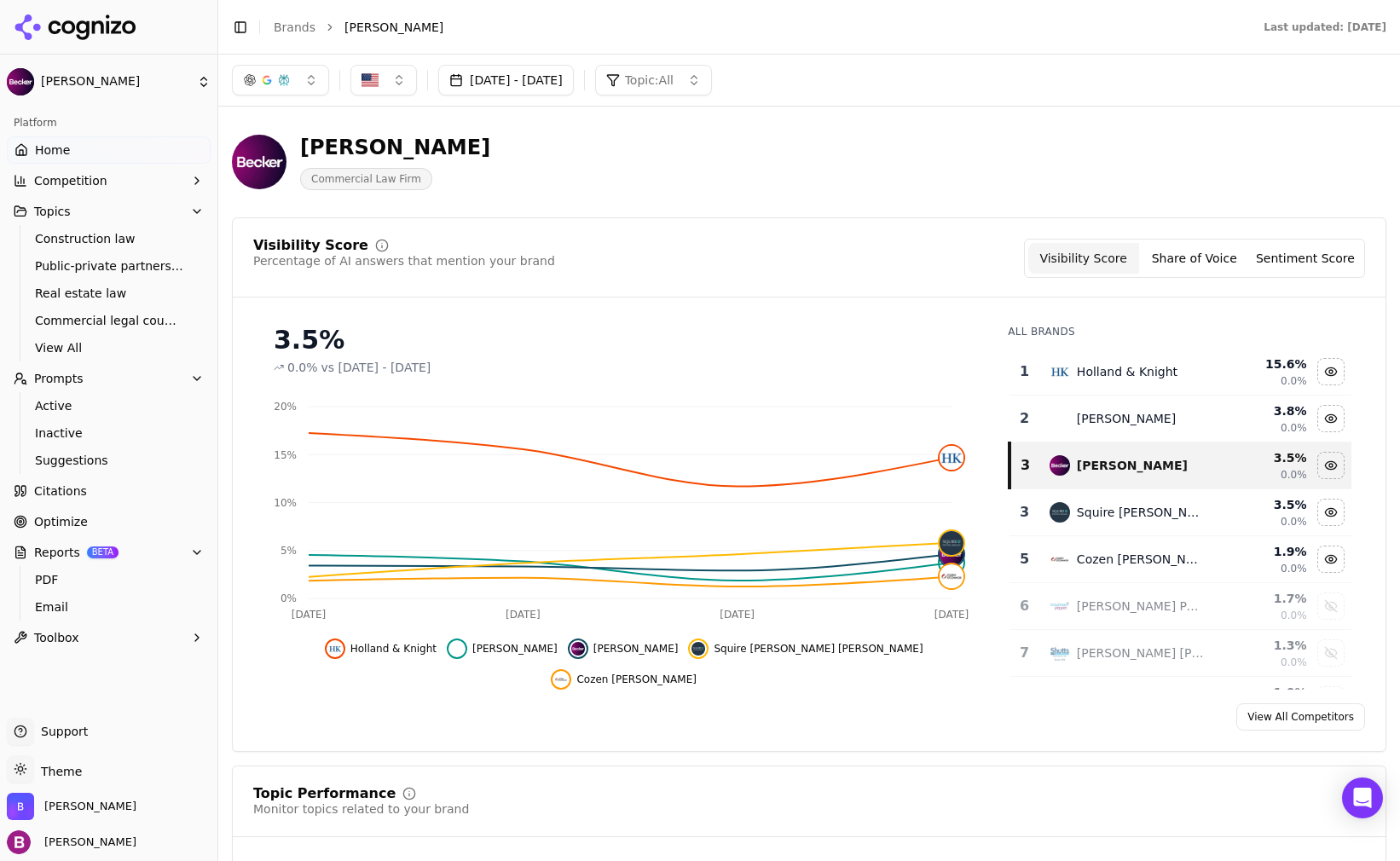
click at [95, 164] on ul "Home Competition Topics Construction law Public-private partnerships Real estat…" at bounding box center [109, 393] width 203 height 514
click at [95, 155] on link "Home" at bounding box center [109, 149] width 203 height 27
click at [89, 157] on link "Home" at bounding box center [109, 149] width 203 height 27
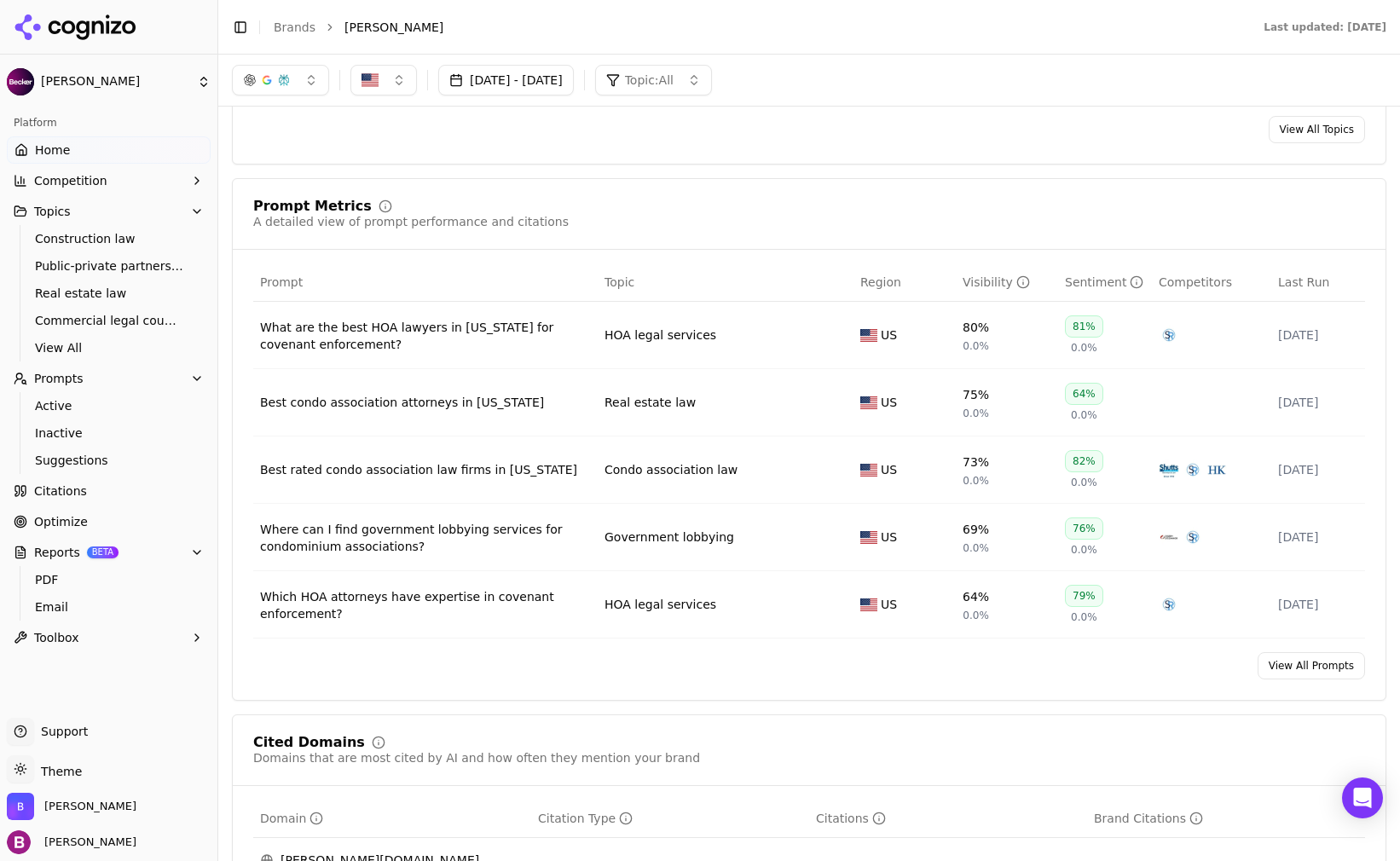
scroll to position [1109, 0]
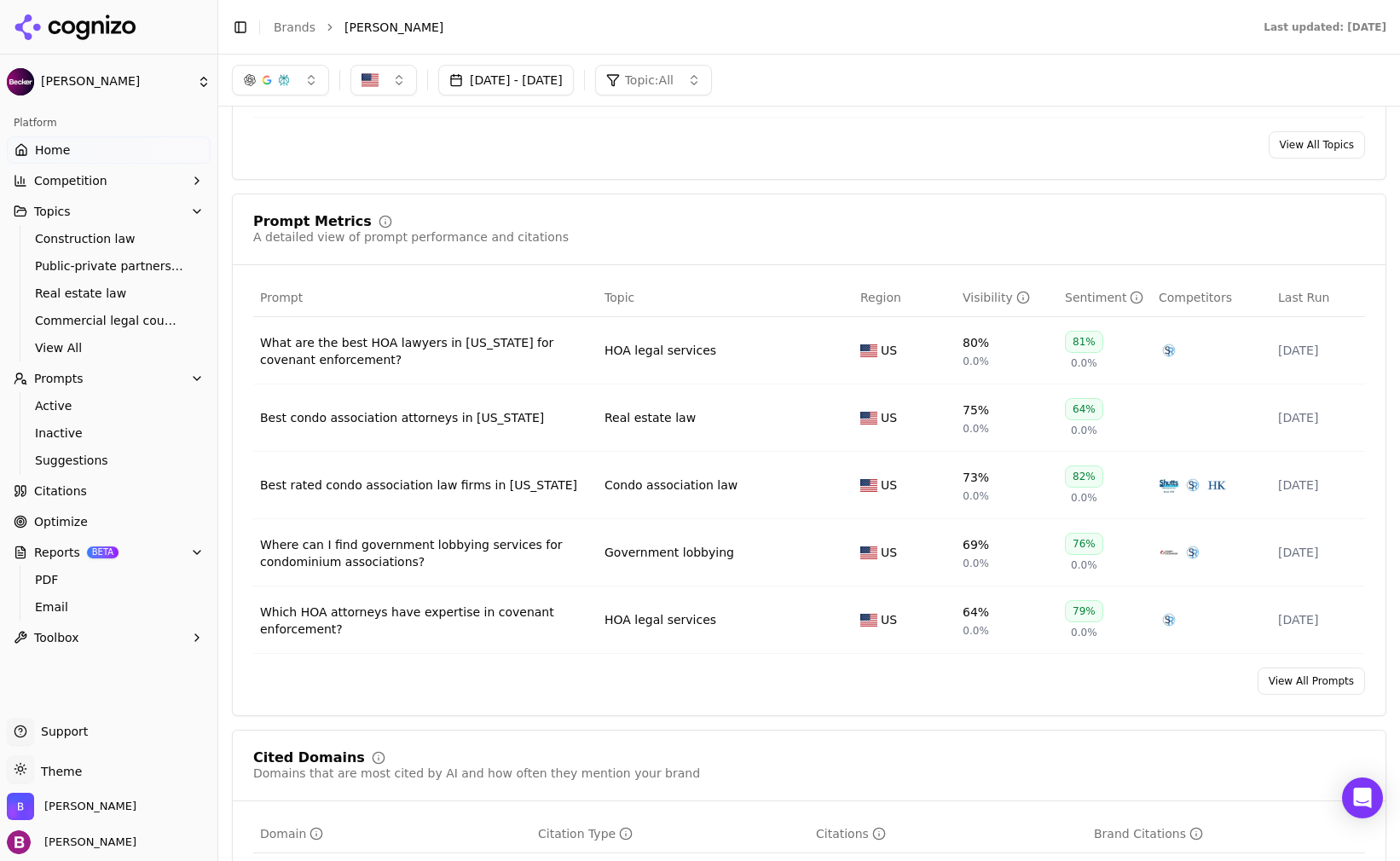
click at [67, 182] on span "Competition" at bounding box center [71, 180] width 73 height 17
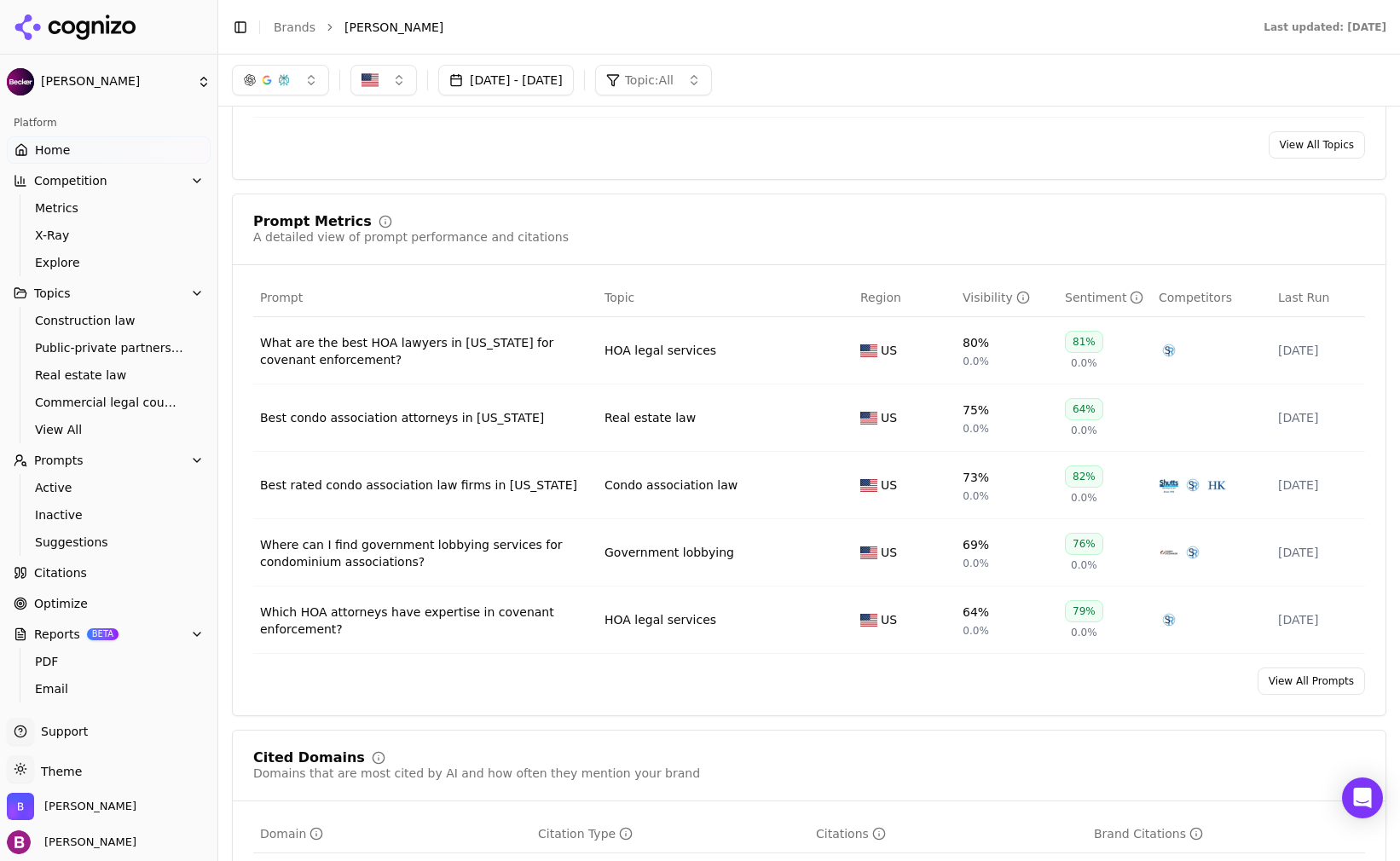
click at [75, 158] on link "Home" at bounding box center [109, 149] width 203 height 27
click at [85, 150] on link "Home" at bounding box center [109, 149] width 203 height 27
click at [80, 178] on html "[PERSON_NAME] Platform Home Competition Metrics X-Ray Explore Topics Constructi…" at bounding box center [700, 430] width 1400 height 861
click at [14, 149] on icon at bounding box center [20, 149] width 13 height 13
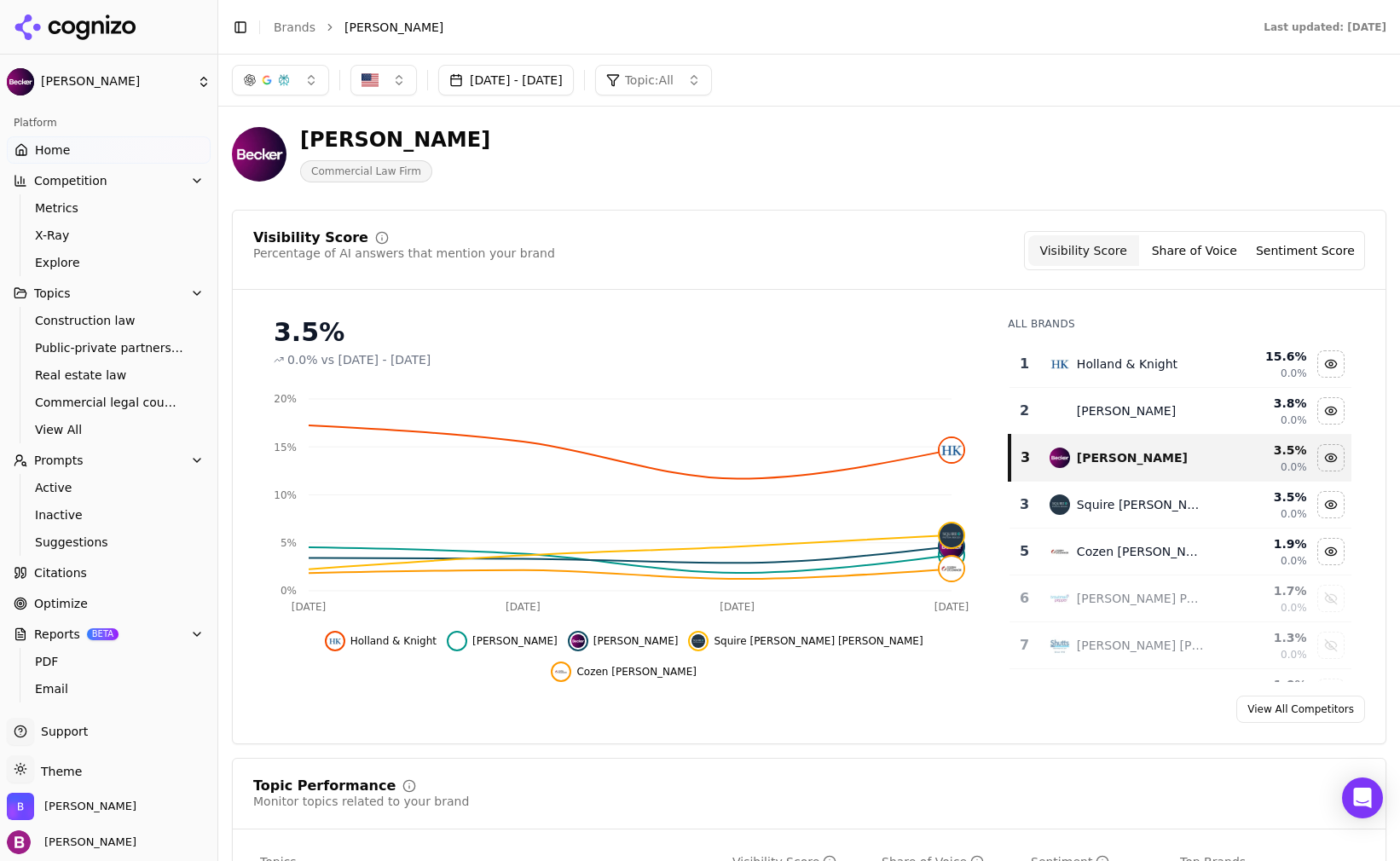
scroll to position [0, 0]
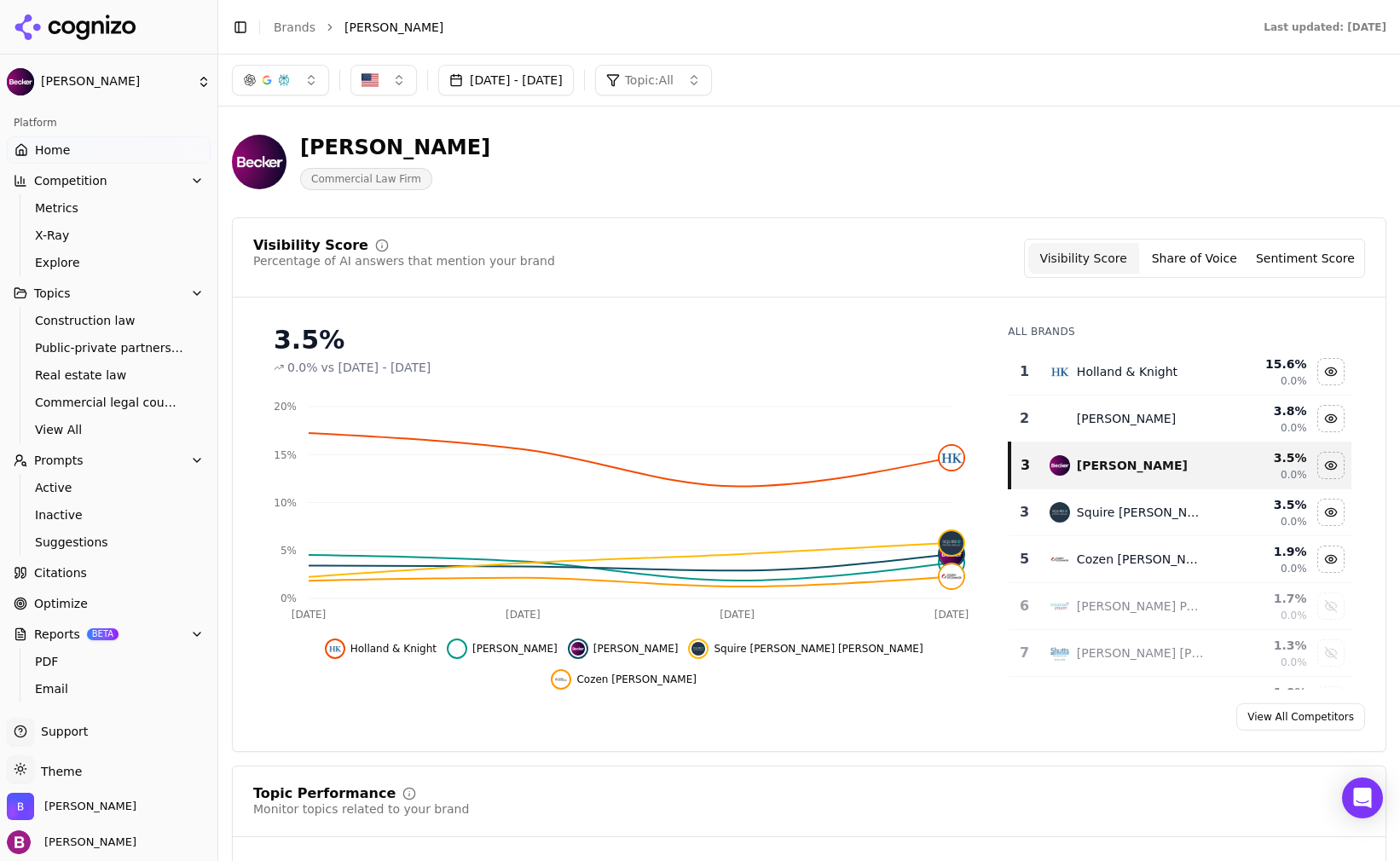
click at [1289, 724] on link "View All Competitors" at bounding box center [1301, 717] width 129 height 27
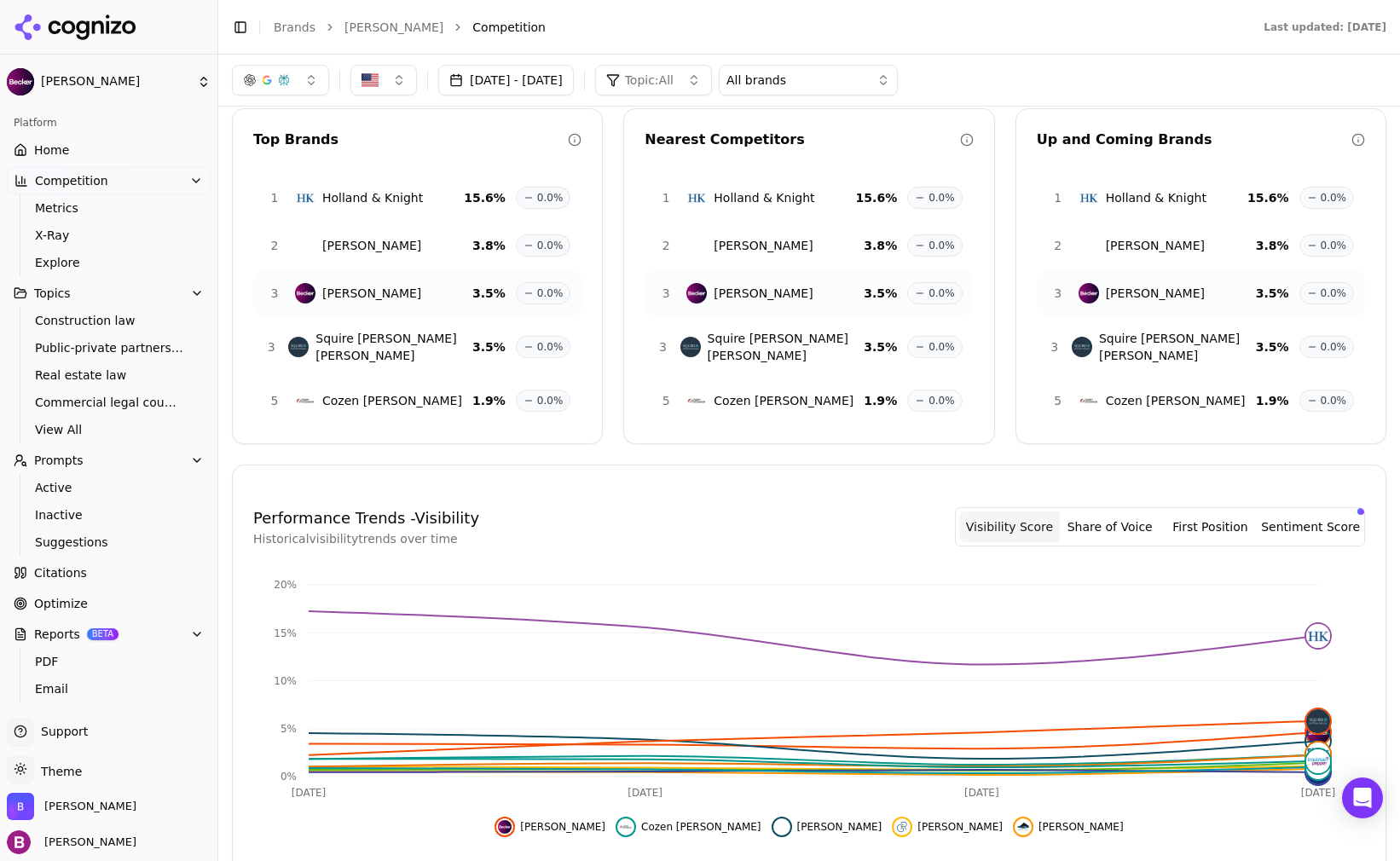
scroll to position [85, 0]
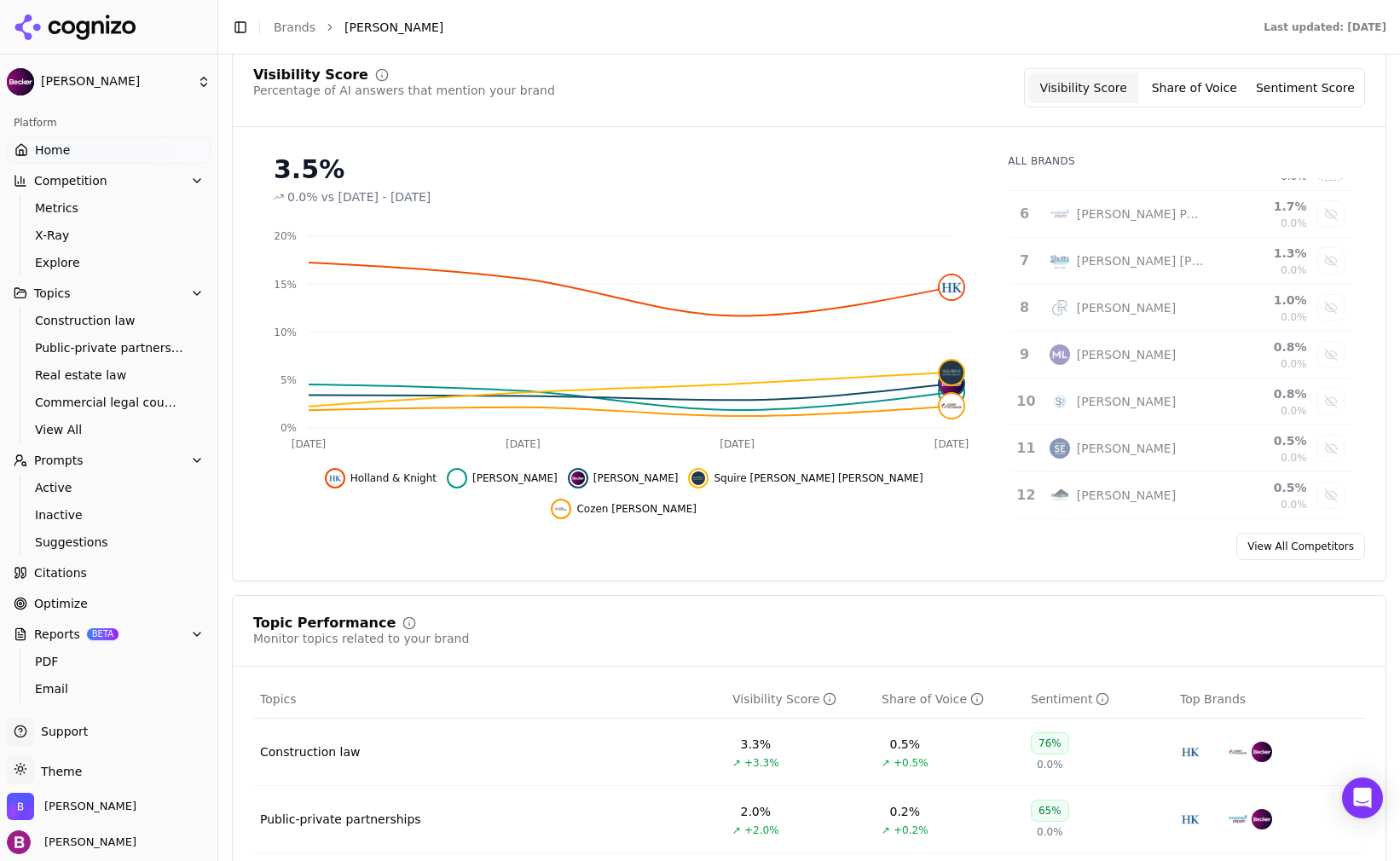
scroll to position [255, 0]
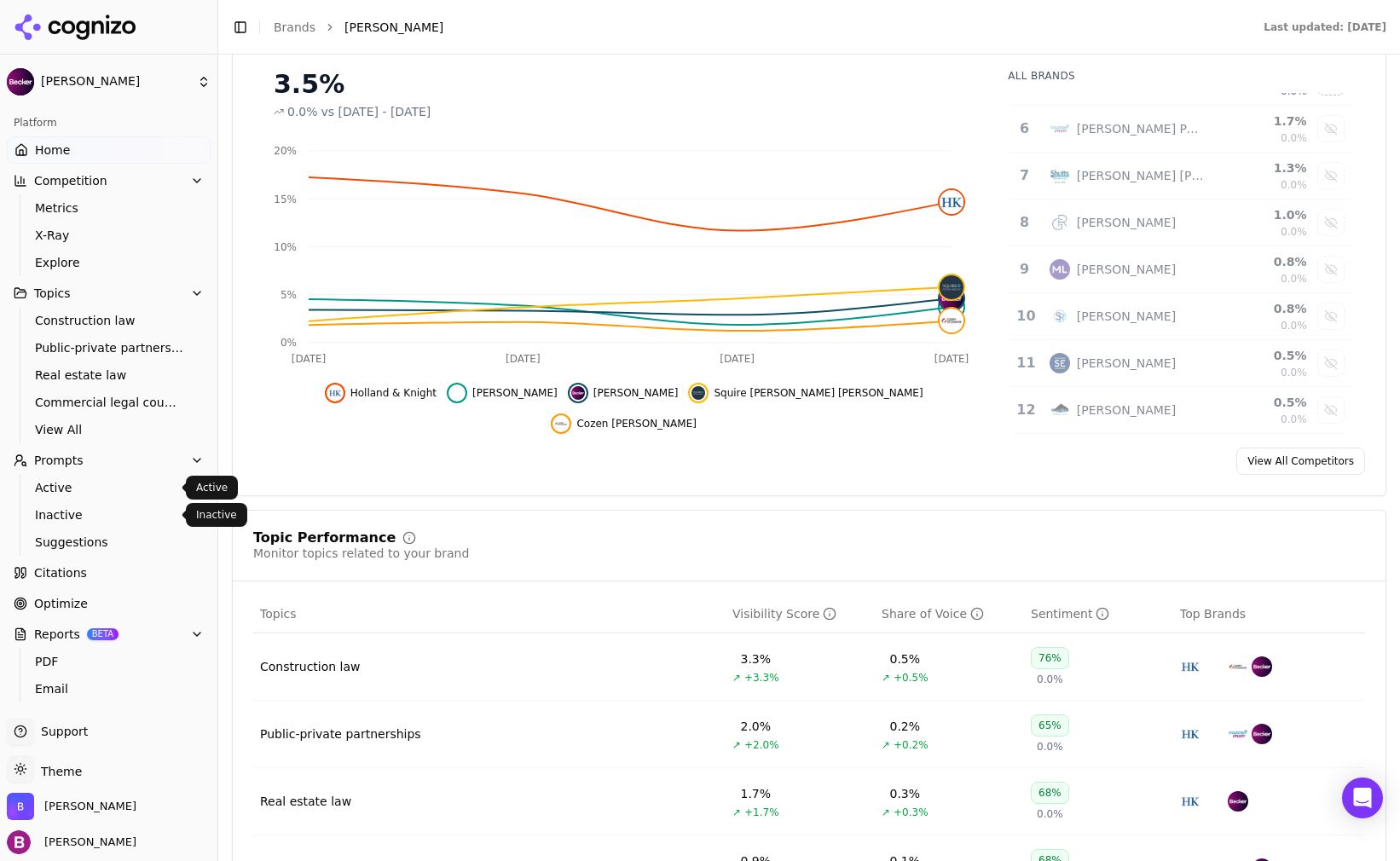
click at [62, 485] on span "Active" at bounding box center [110, 487] width 149 height 17
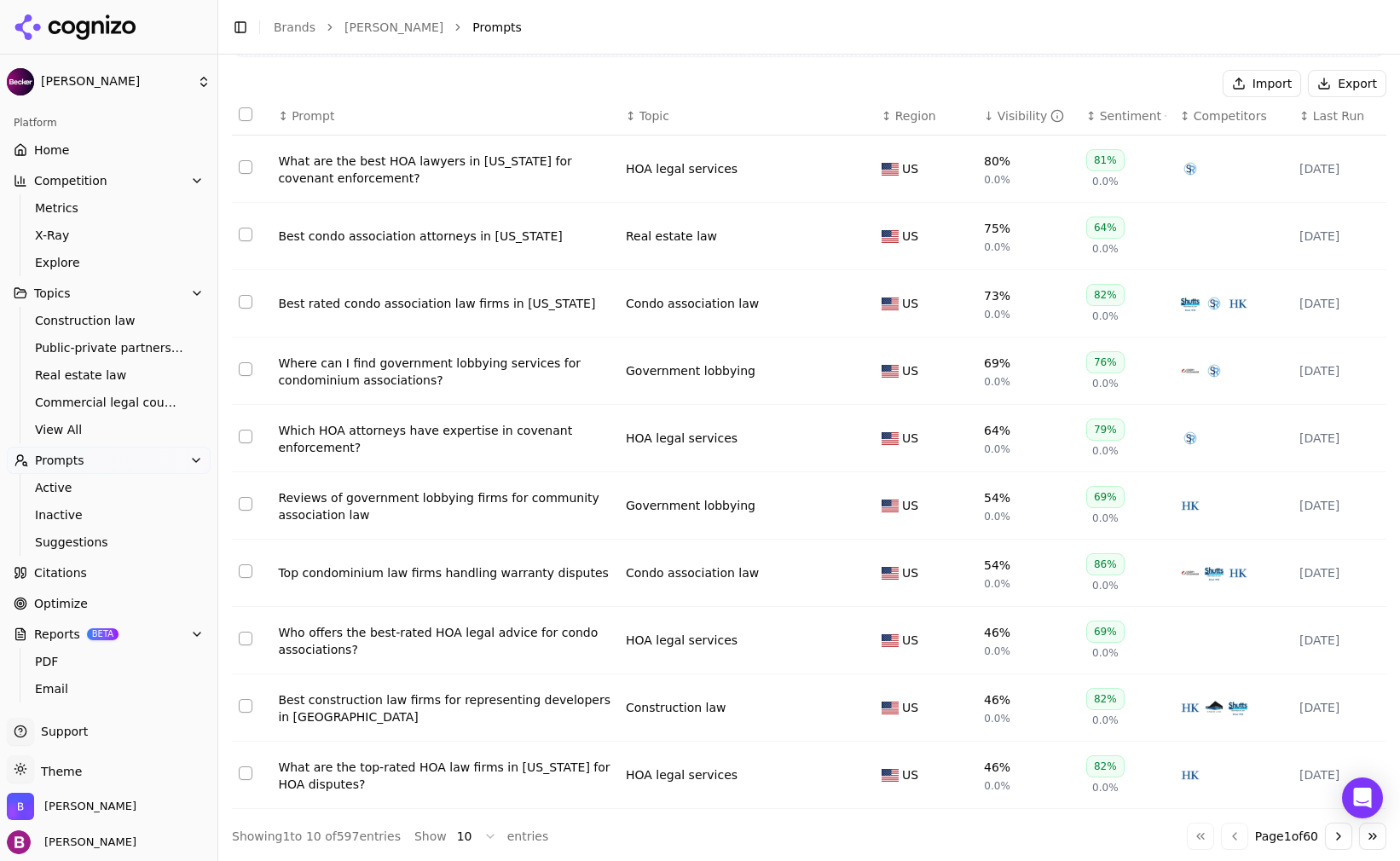
scroll to position [154, 0]
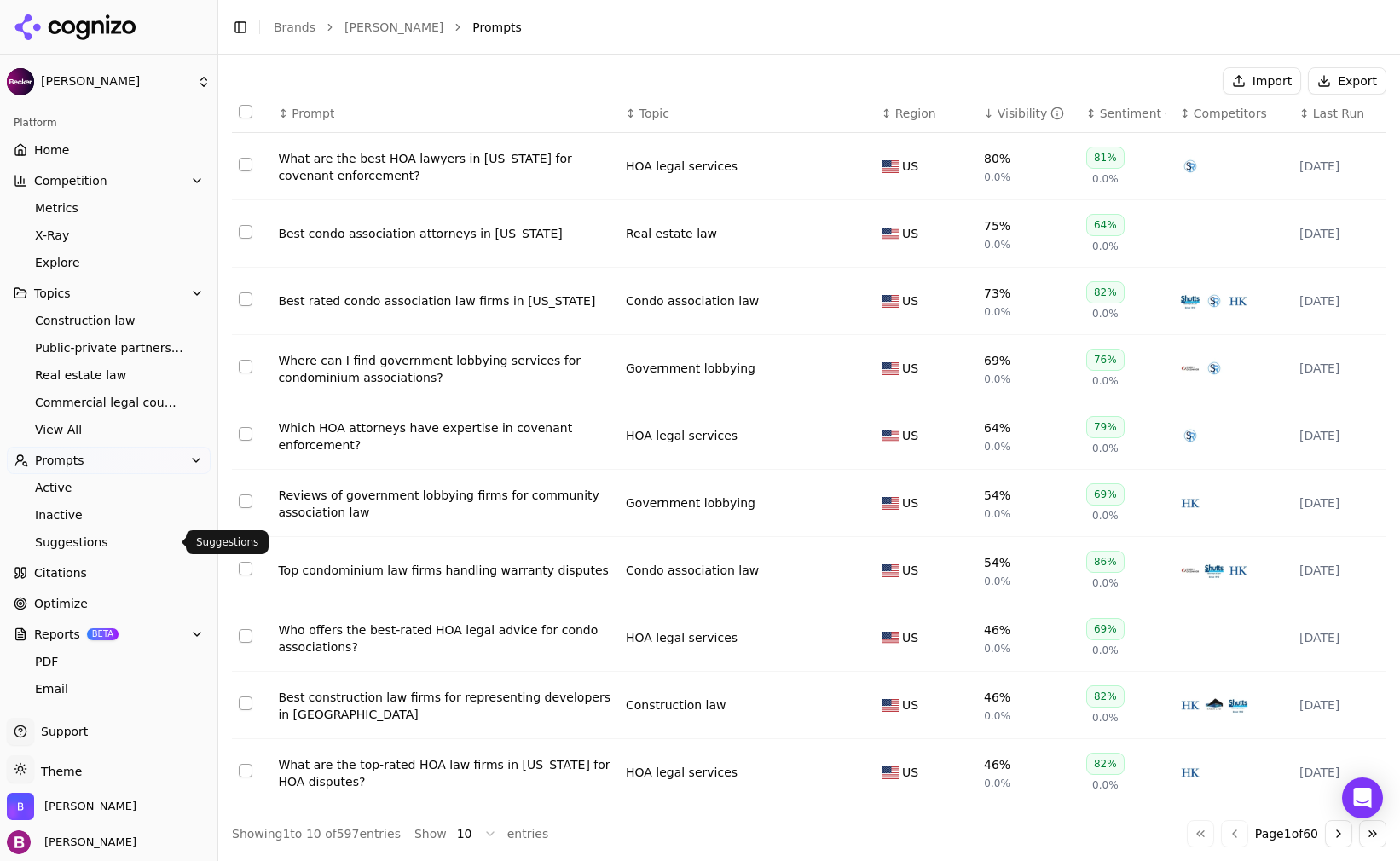
click at [83, 536] on span "Suggestions" at bounding box center [110, 542] width 149 height 17
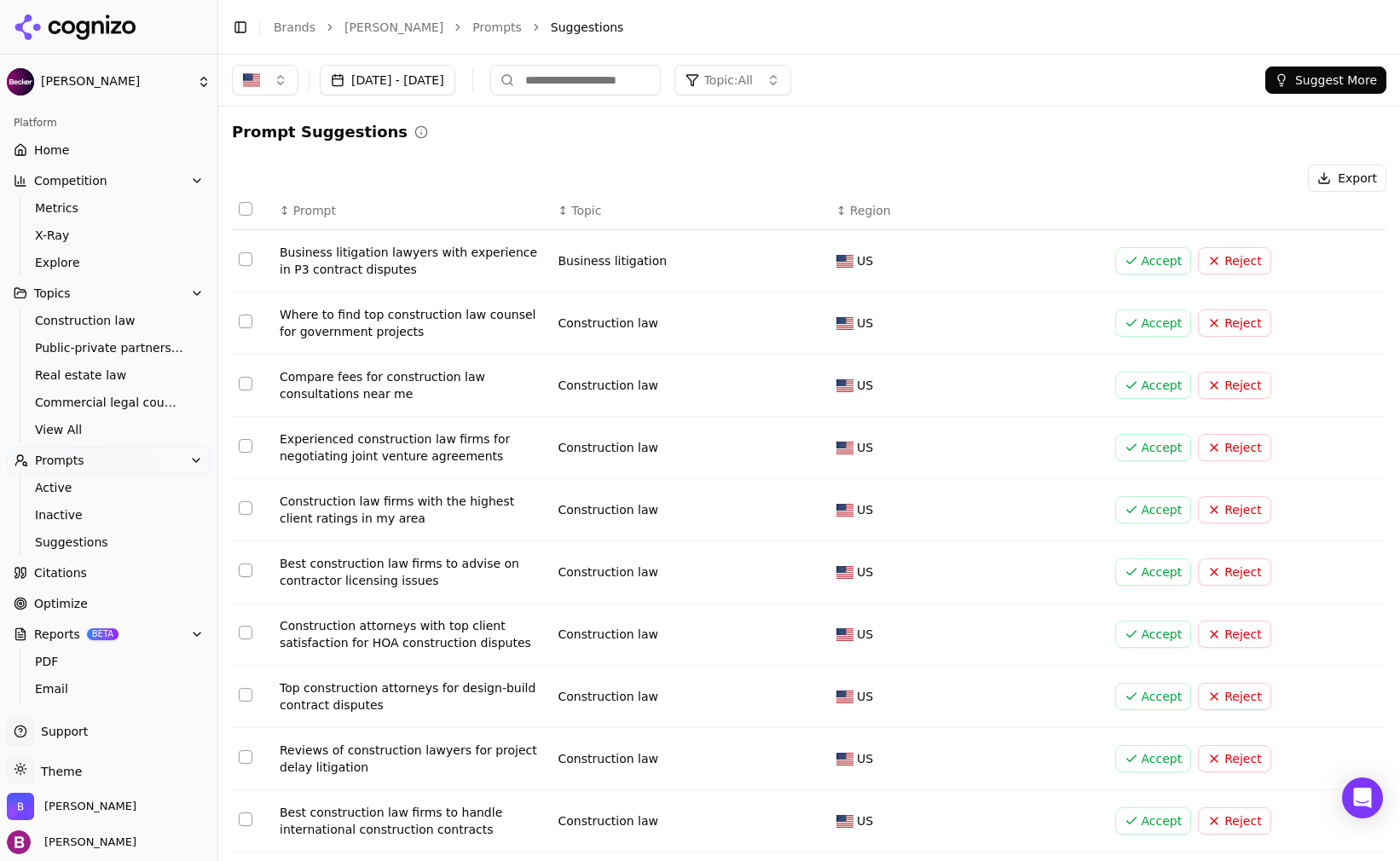
click at [22, 141] on link "Home" at bounding box center [109, 149] width 203 height 27
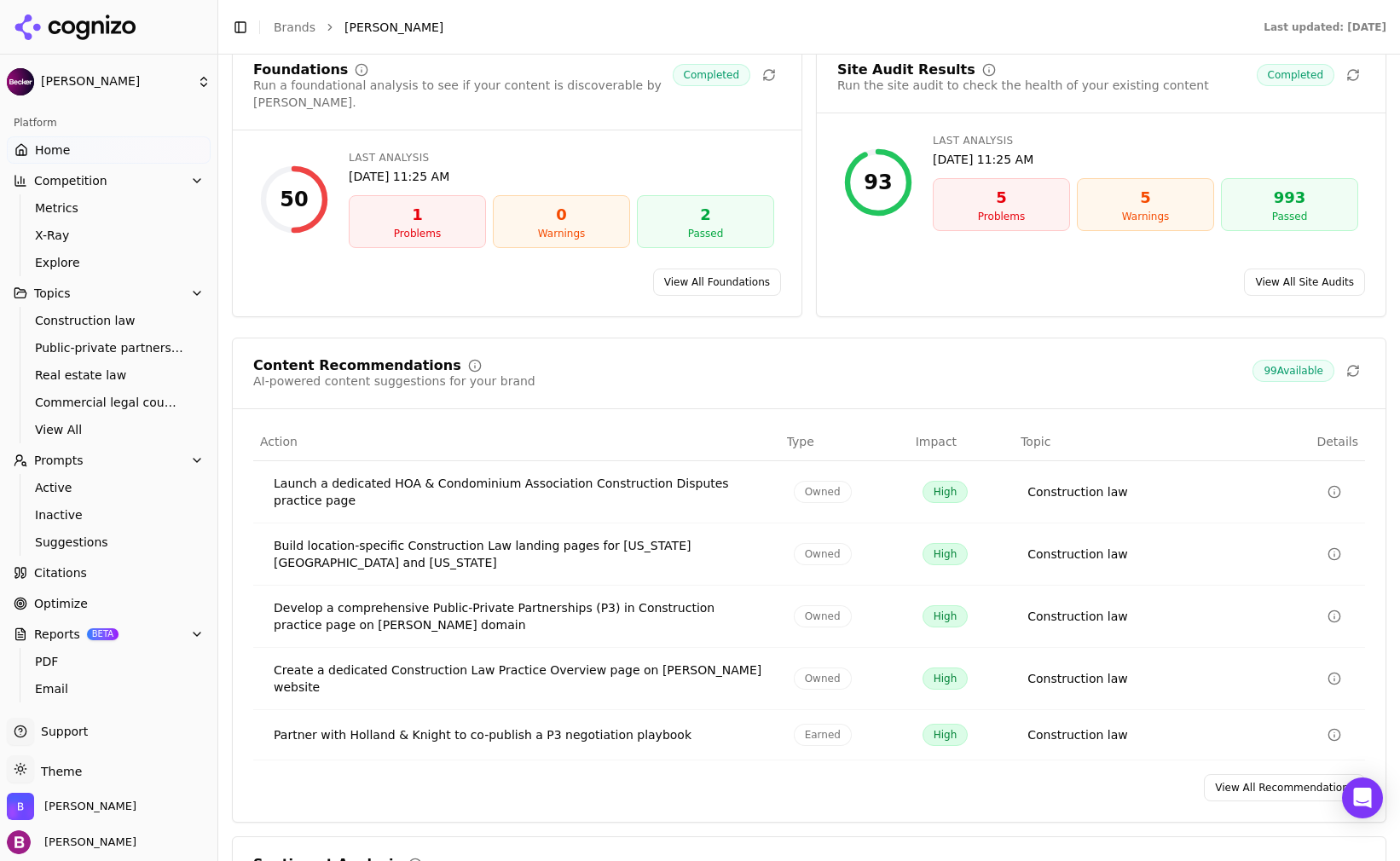
scroll to position [2377, 0]
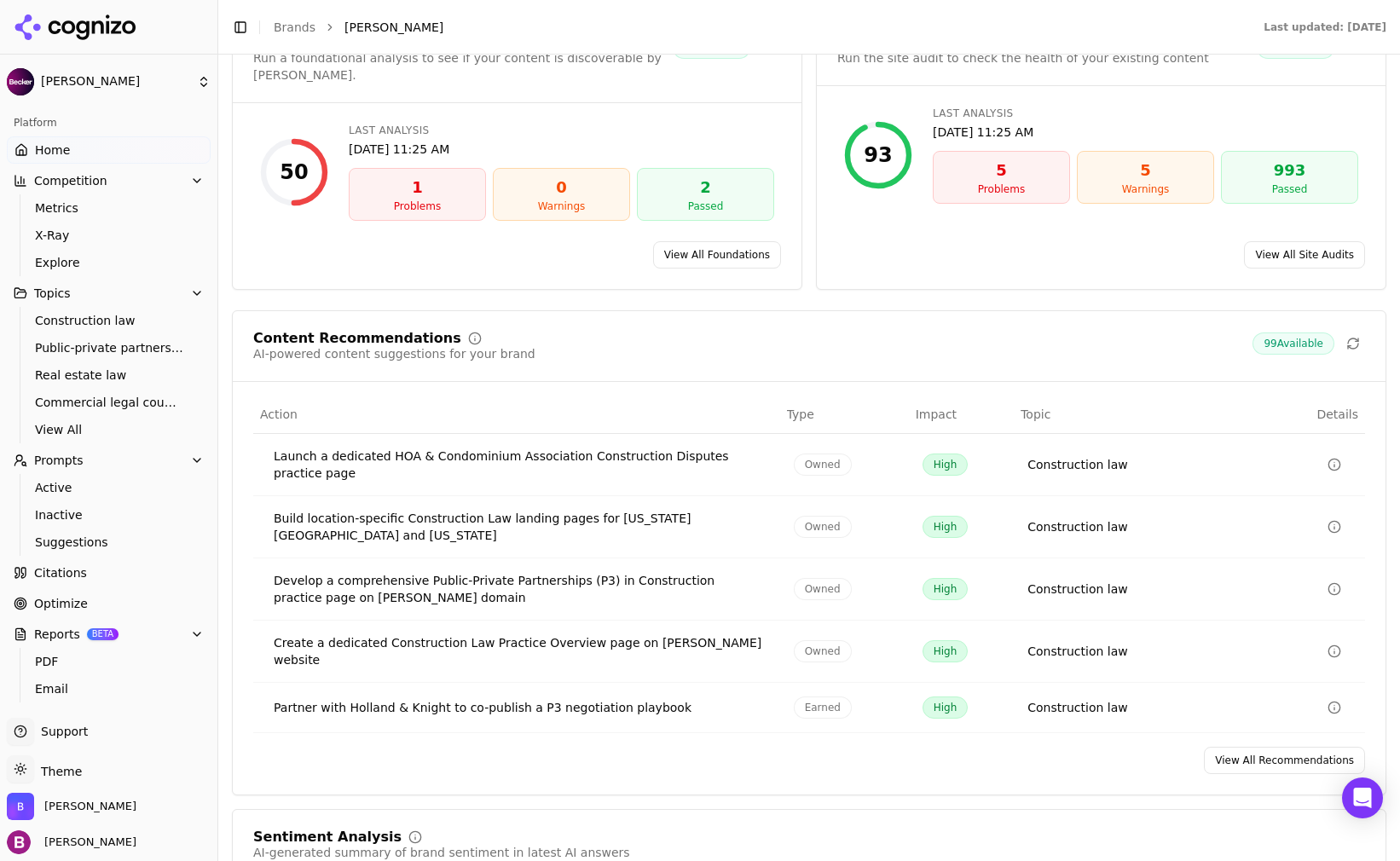
click at [1280, 747] on link "View All Recommendations" at bounding box center [1285, 760] width 161 height 27
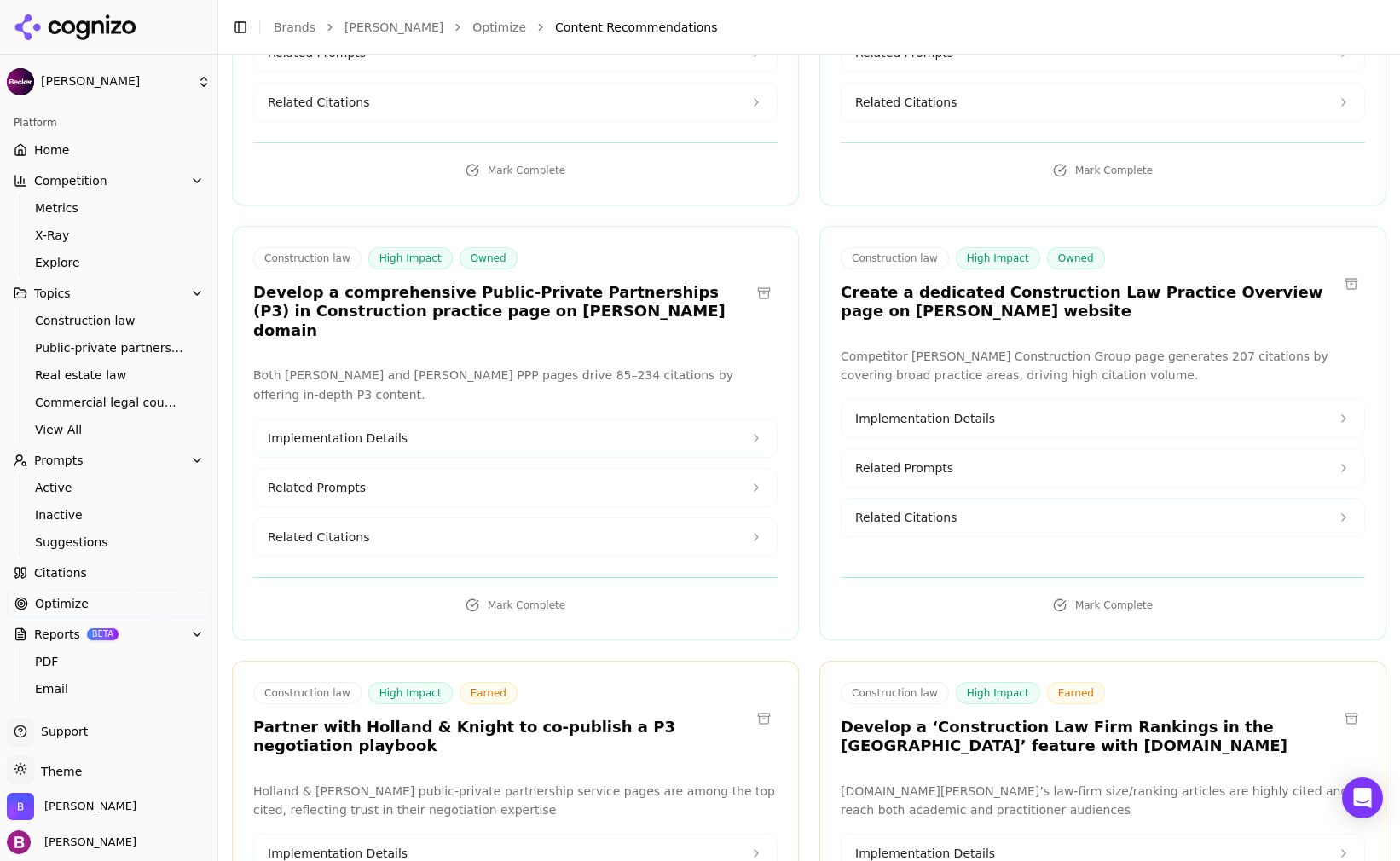
scroll to position [426, 0]
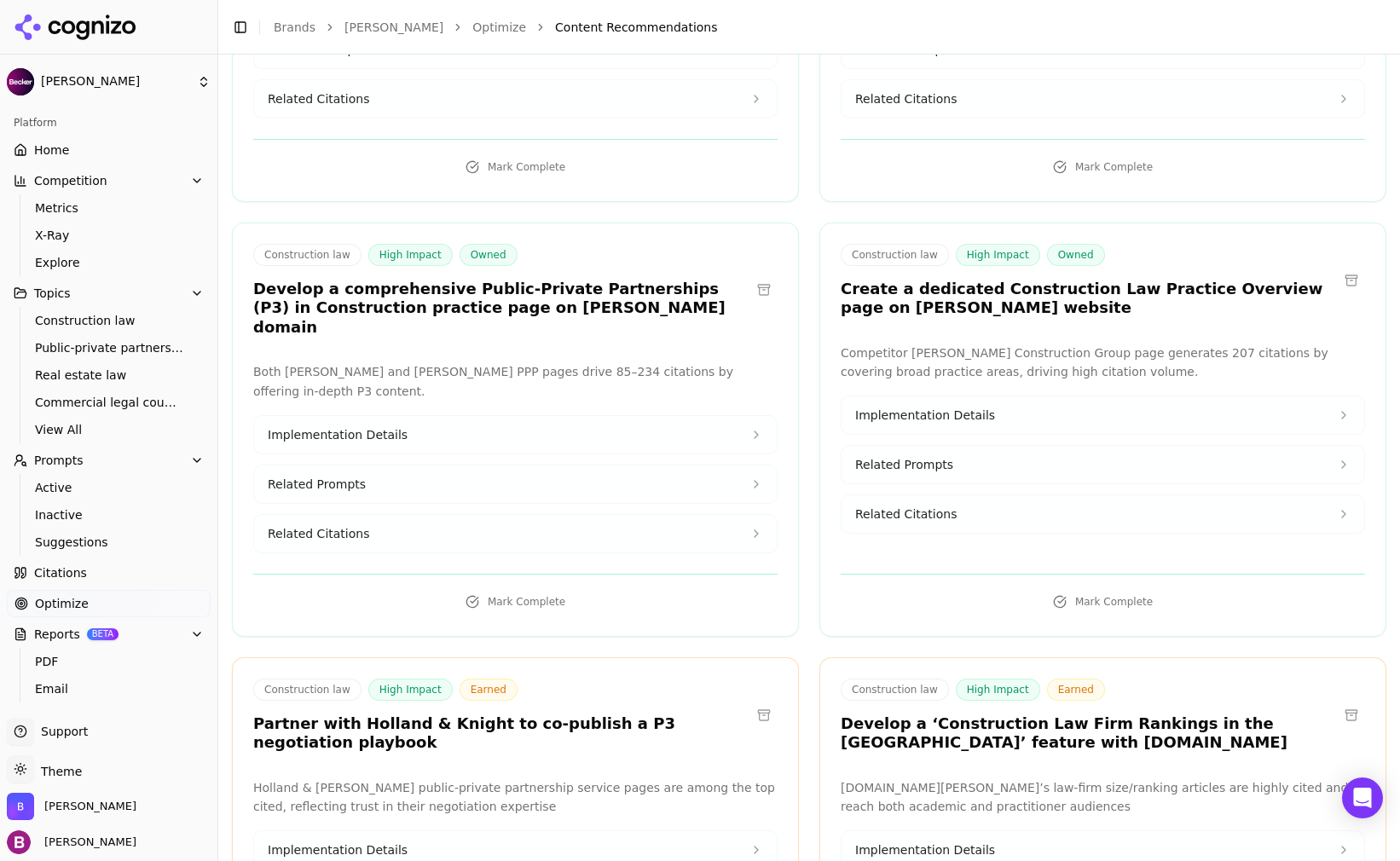
click at [965, 419] on span "Implementation Details" at bounding box center [925, 415] width 140 height 17
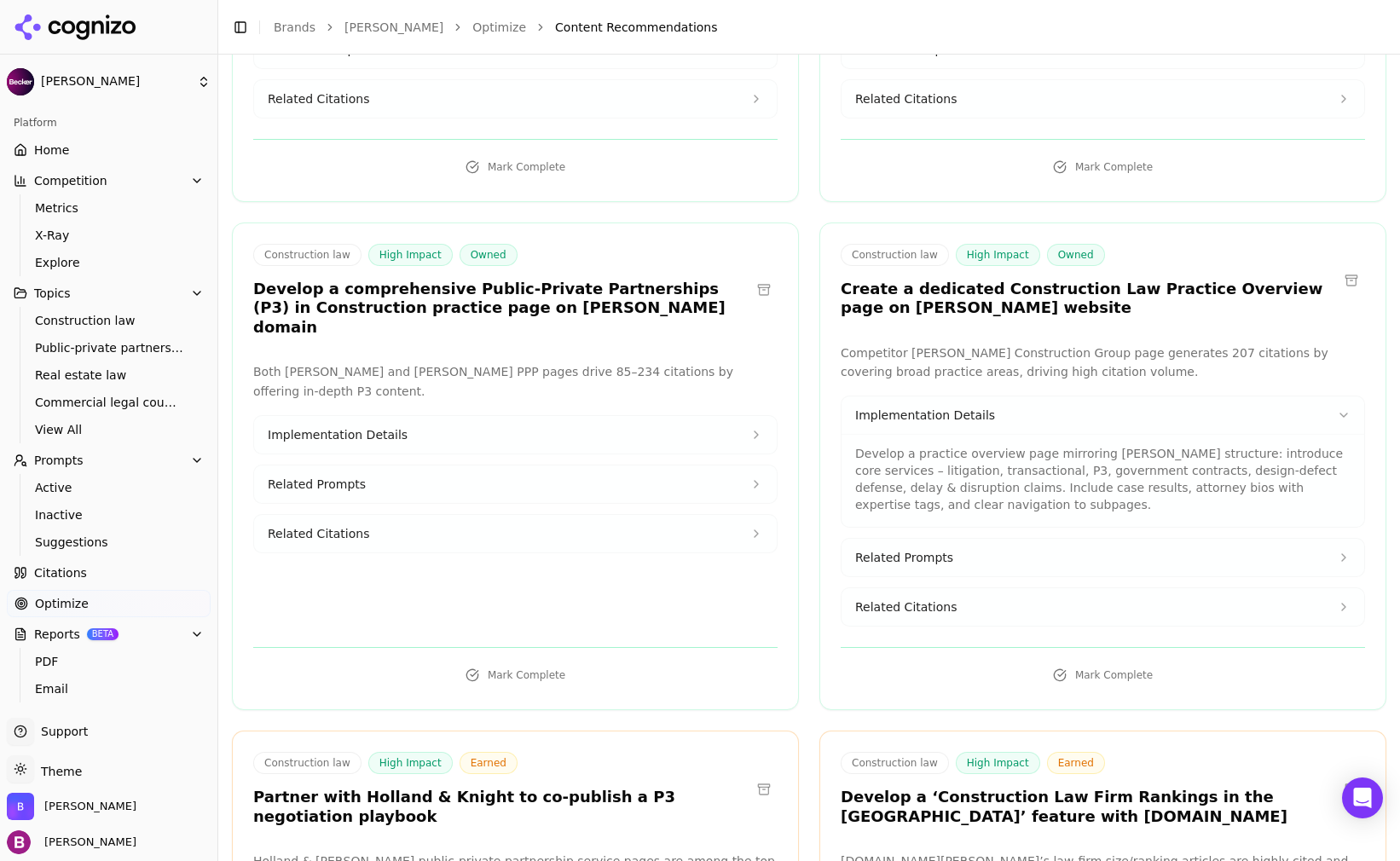
click at [952, 553] on button "Related Prompts" at bounding box center [1103, 557] width 523 height 37
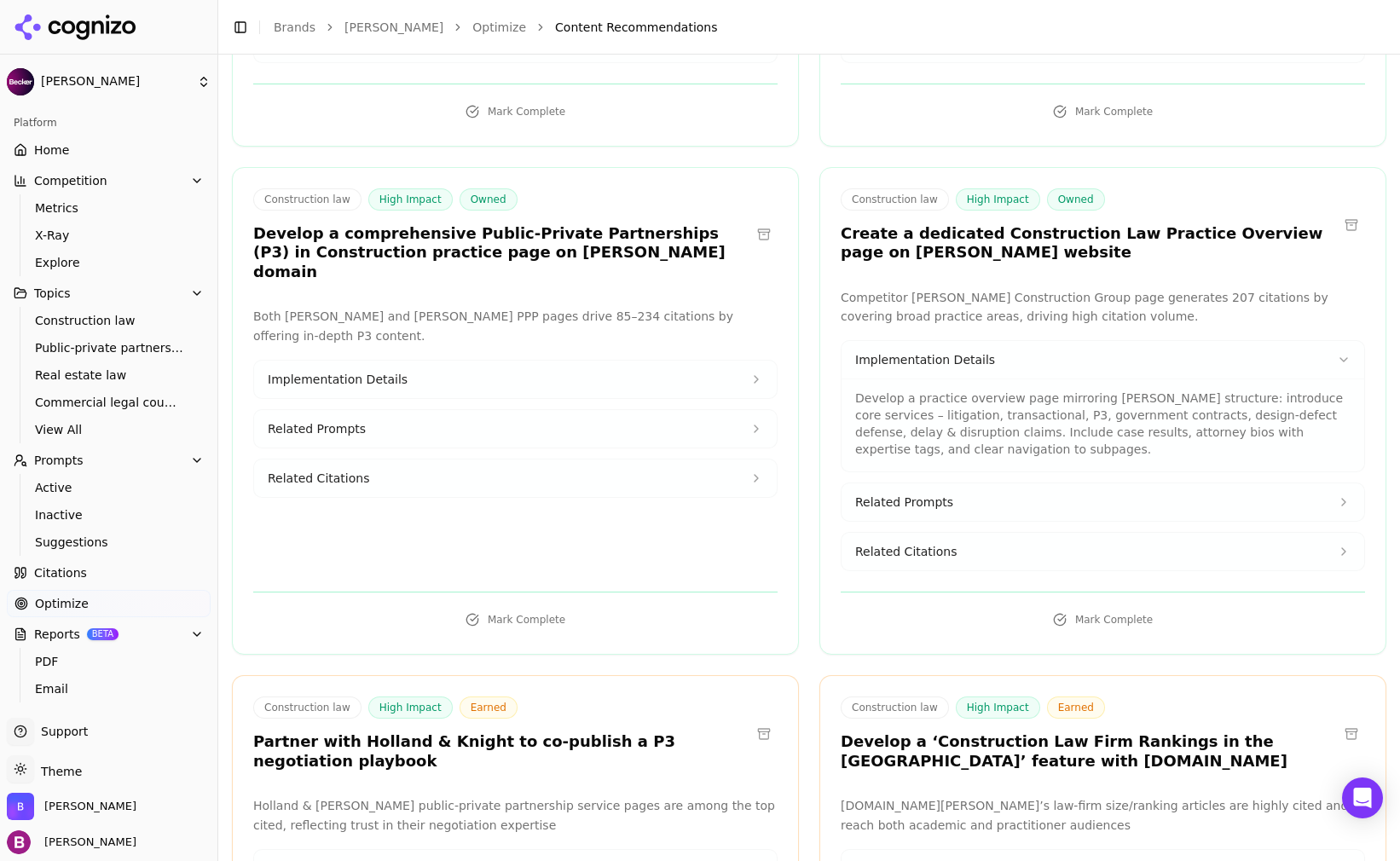
scroll to position [512, 0]
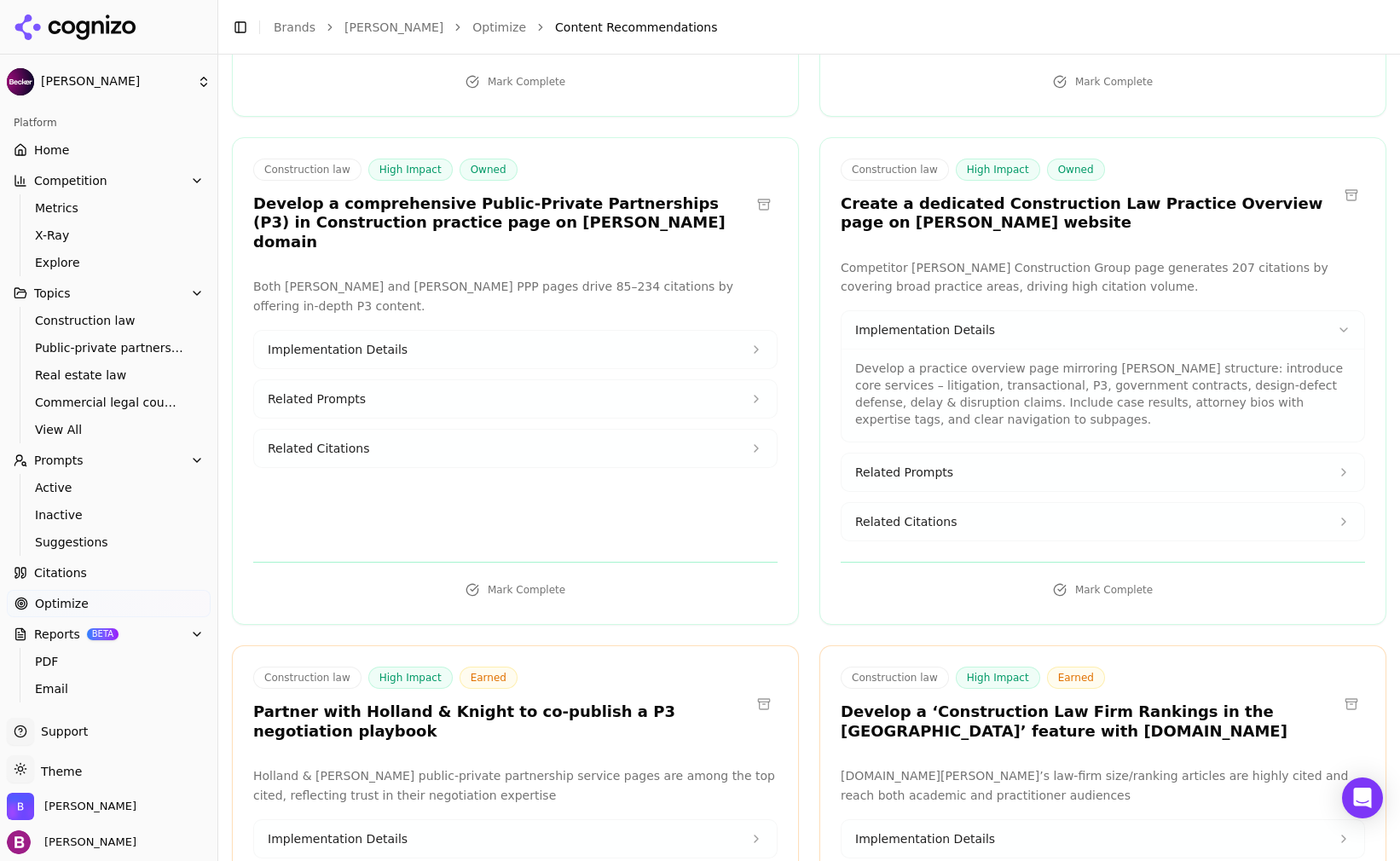
click at [918, 525] on span "Related Citations" at bounding box center [906, 522] width 102 height 17
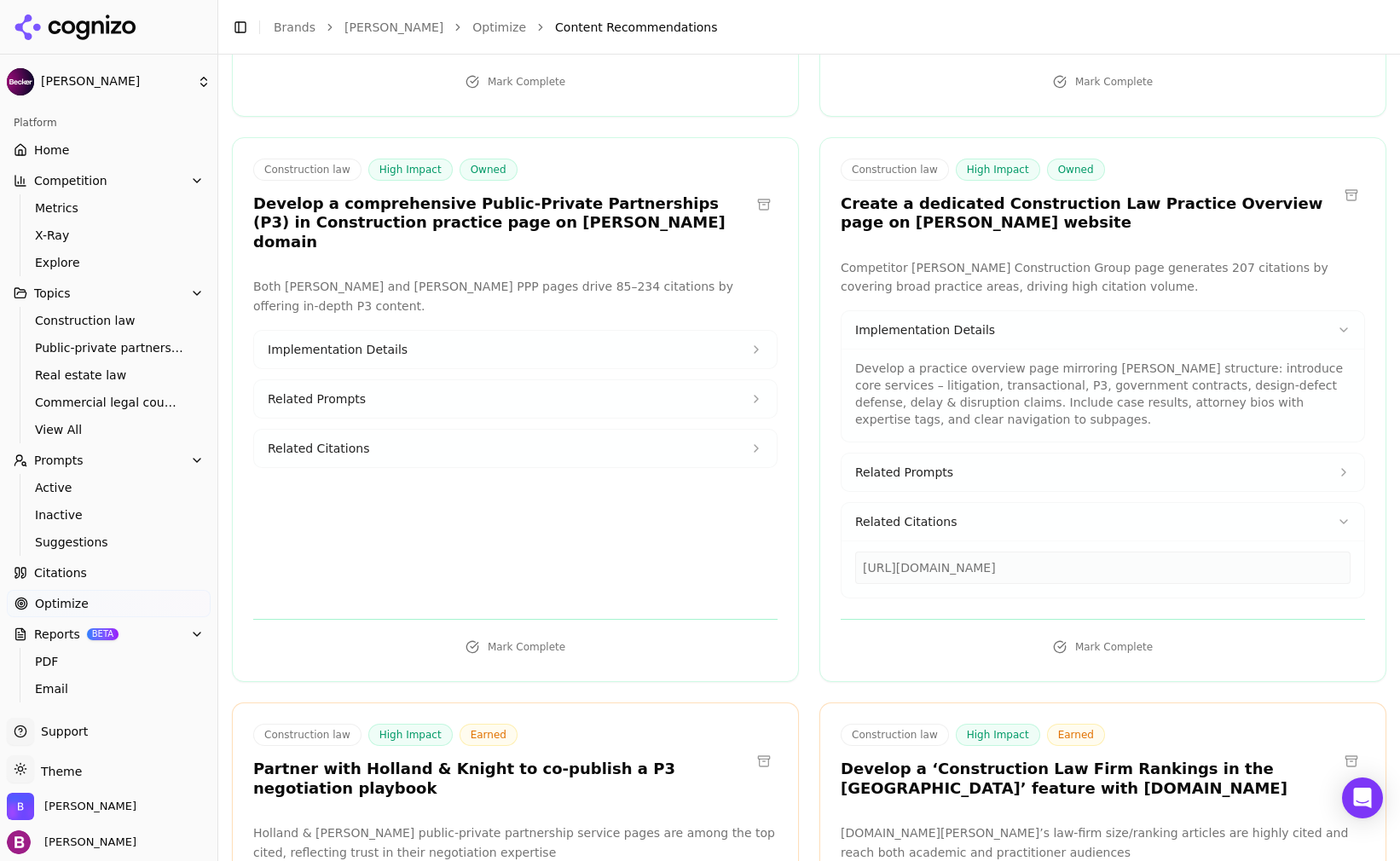
click at [909, 470] on span "Related Prompts" at bounding box center [904, 472] width 98 height 17
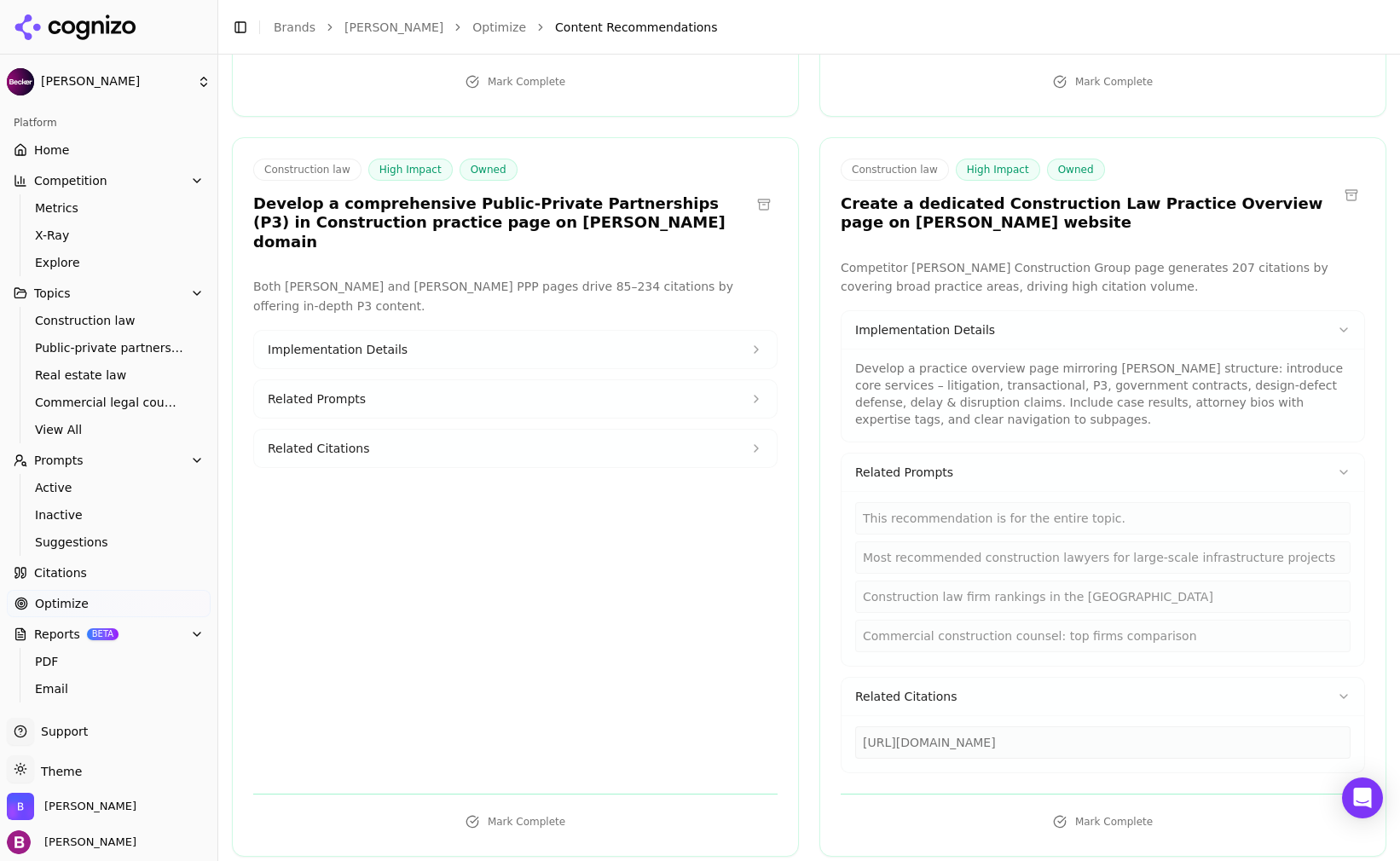
click at [911, 336] on span "Implementation Details" at bounding box center [925, 330] width 140 height 17
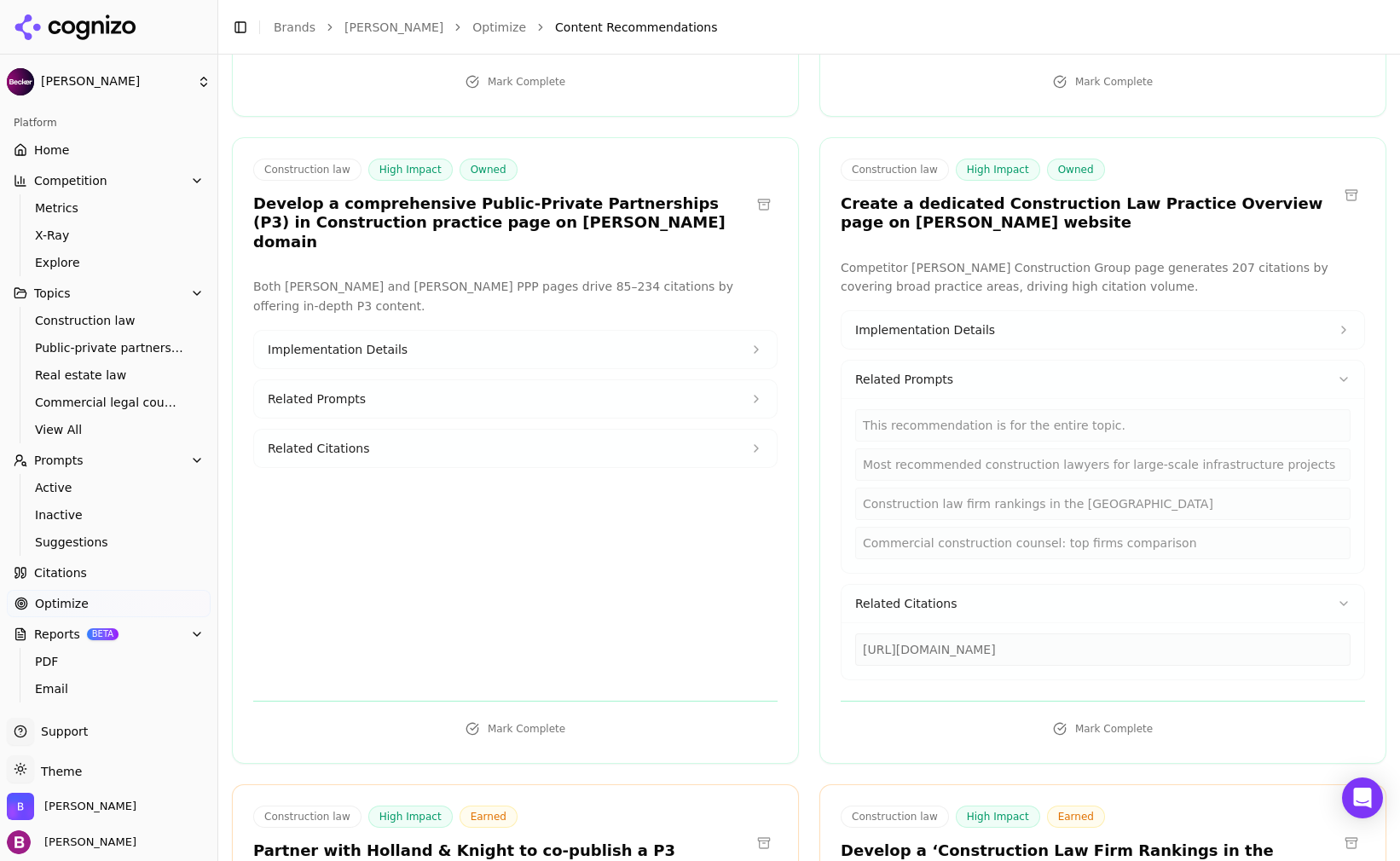
click at [918, 379] on span "Related Prompts" at bounding box center [904, 378] width 98 height 17
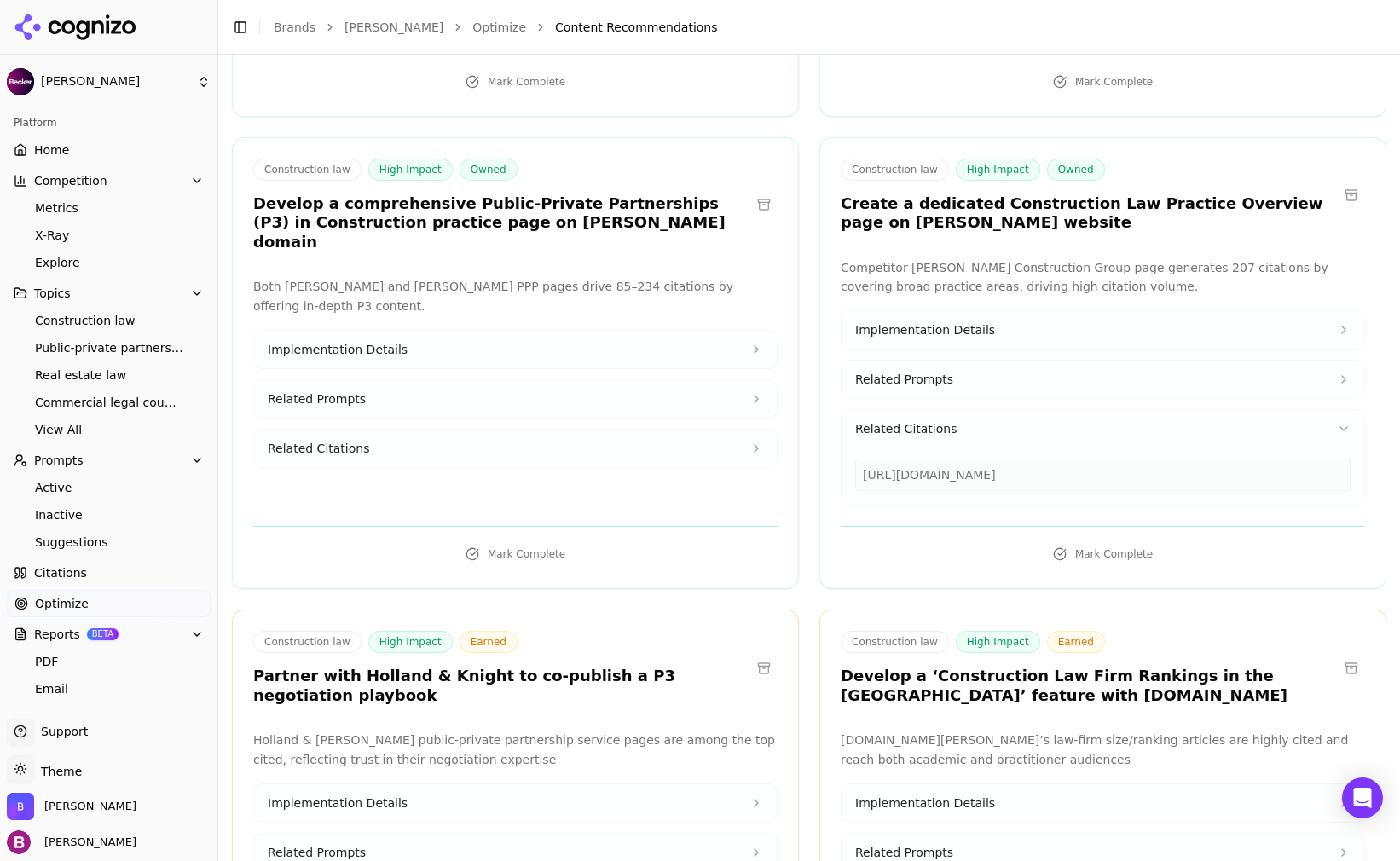
click at [935, 437] on span "Related Citations" at bounding box center [906, 428] width 102 height 17
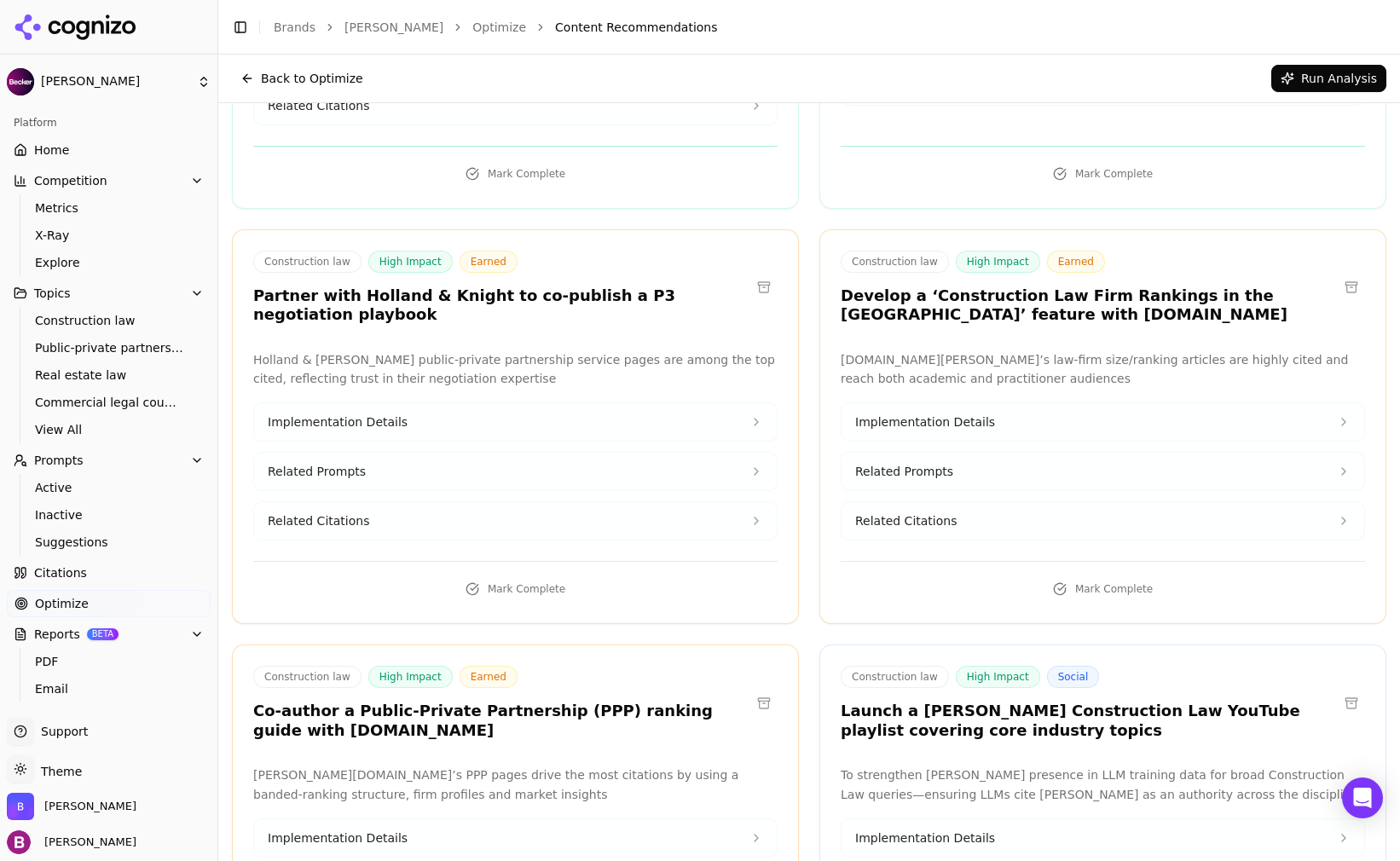
scroll to position [852, 0]
click at [970, 415] on span "Implementation Details" at bounding box center [925, 423] width 140 height 17
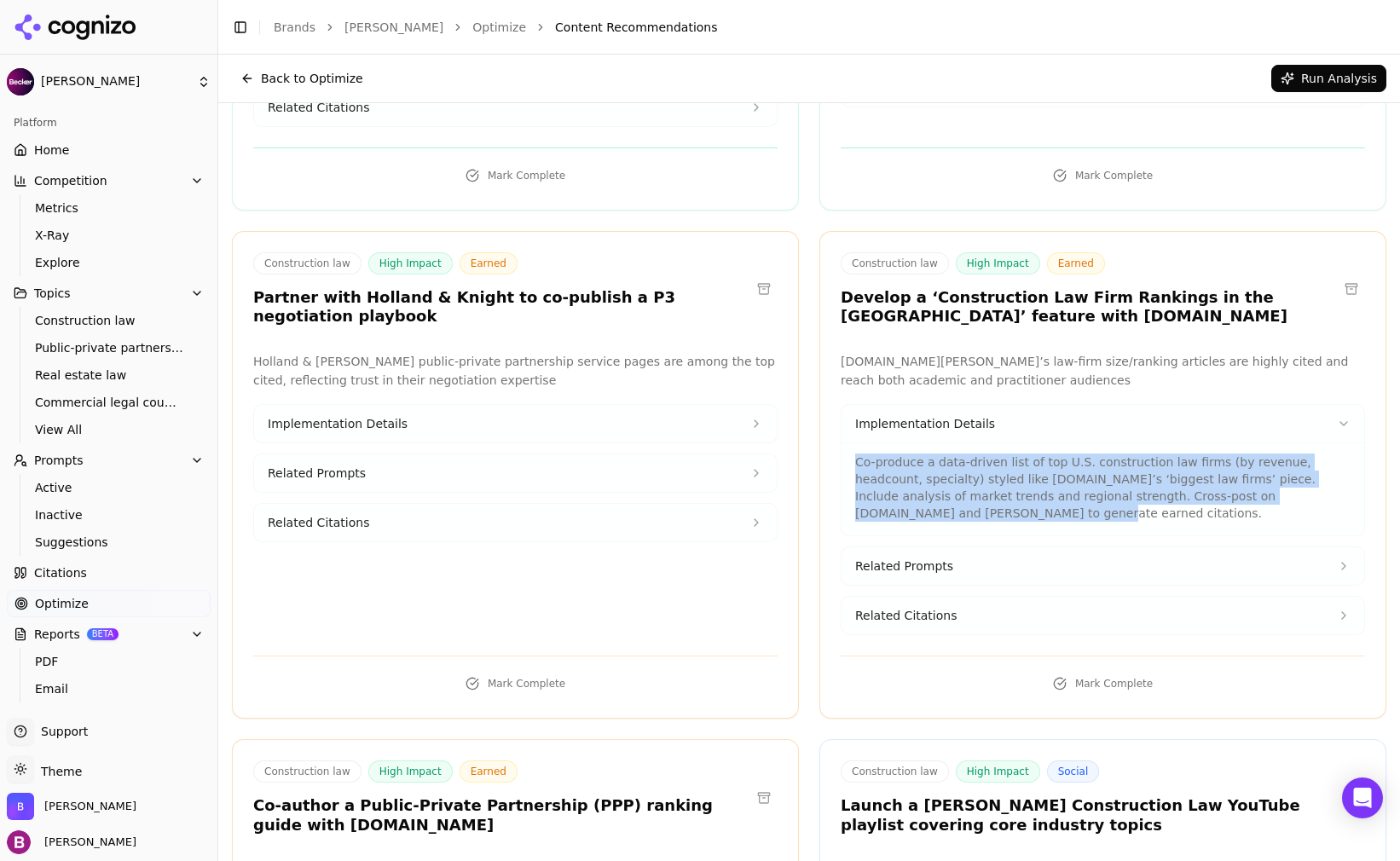
drag, startPoint x: 844, startPoint y: 442, endPoint x: 1341, endPoint y: 484, distance: 498.8
click at [1341, 484] on div "Co-produce a data-driven list of top U.S. construction law firms (by revenue, h…" at bounding box center [1103, 488] width 523 height 93
drag, startPoint x: 1341, startPoint y: 484, endPoint x: 1220, endPoint y: 455, distance: 124.4
click at [1220, 455] on p "Co-produce a data-driven list of top U.S. construction law firms (by revenue, h…" at bounding box center [1103, 487] width 495 height 68
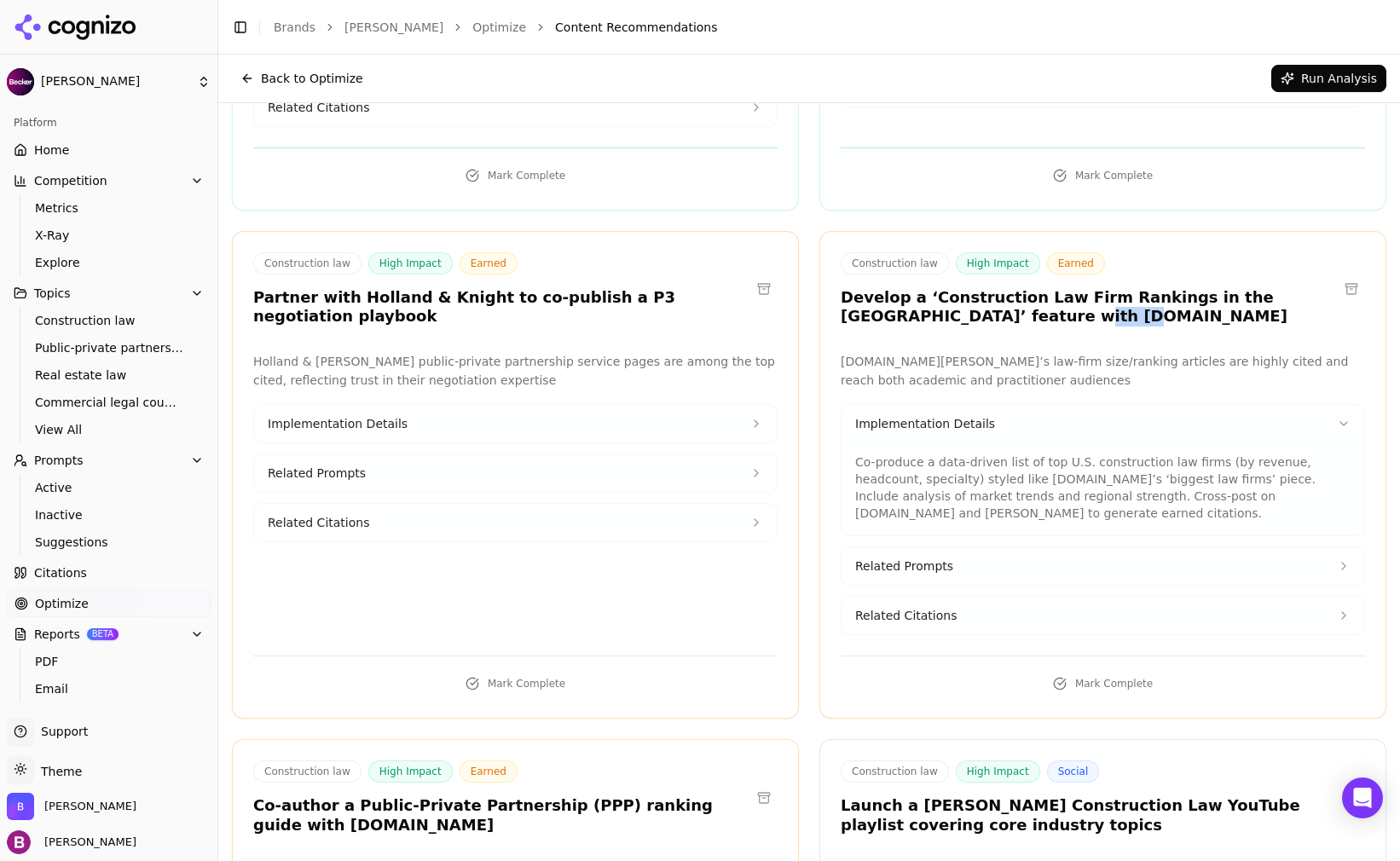
drag, startPoint x: 924, startPoint y: 298, endPoint x: 975, endPoint y: 299, distance: 51.0
click at [975, 299] on h3 "Develop a ‘Construction Law Firm Rankings in the [GEOGRAPHIC_DATA]’ feature wit…" at bounding box center [1090, 307] width 497 height 38
click at [944, 476] on p "Co-produce a data-driven list of top U.S. construction law firms (by revenue, h…" at bounding box center [1103, 487] width 495 height 68
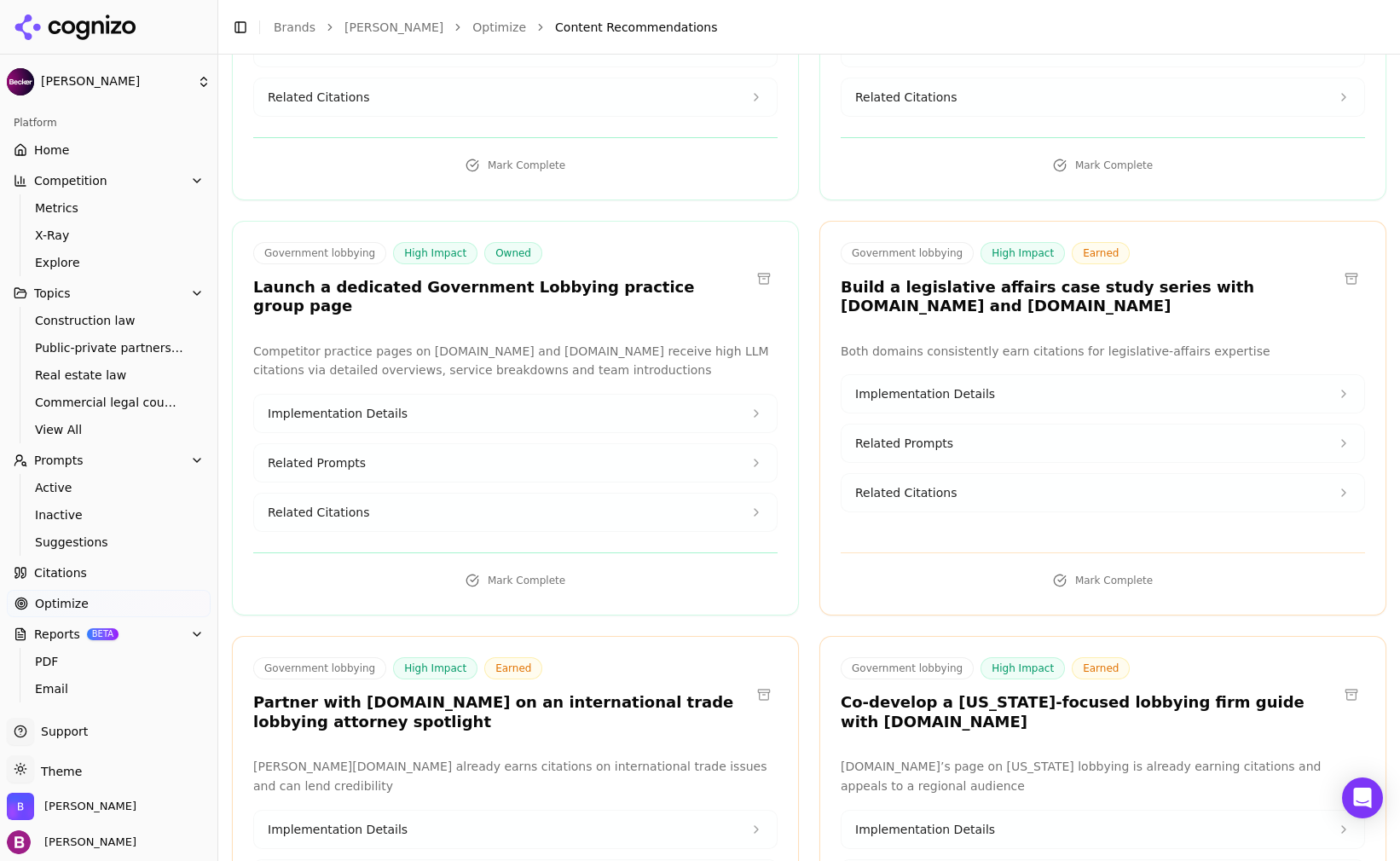
scroll to position [13895, 0]
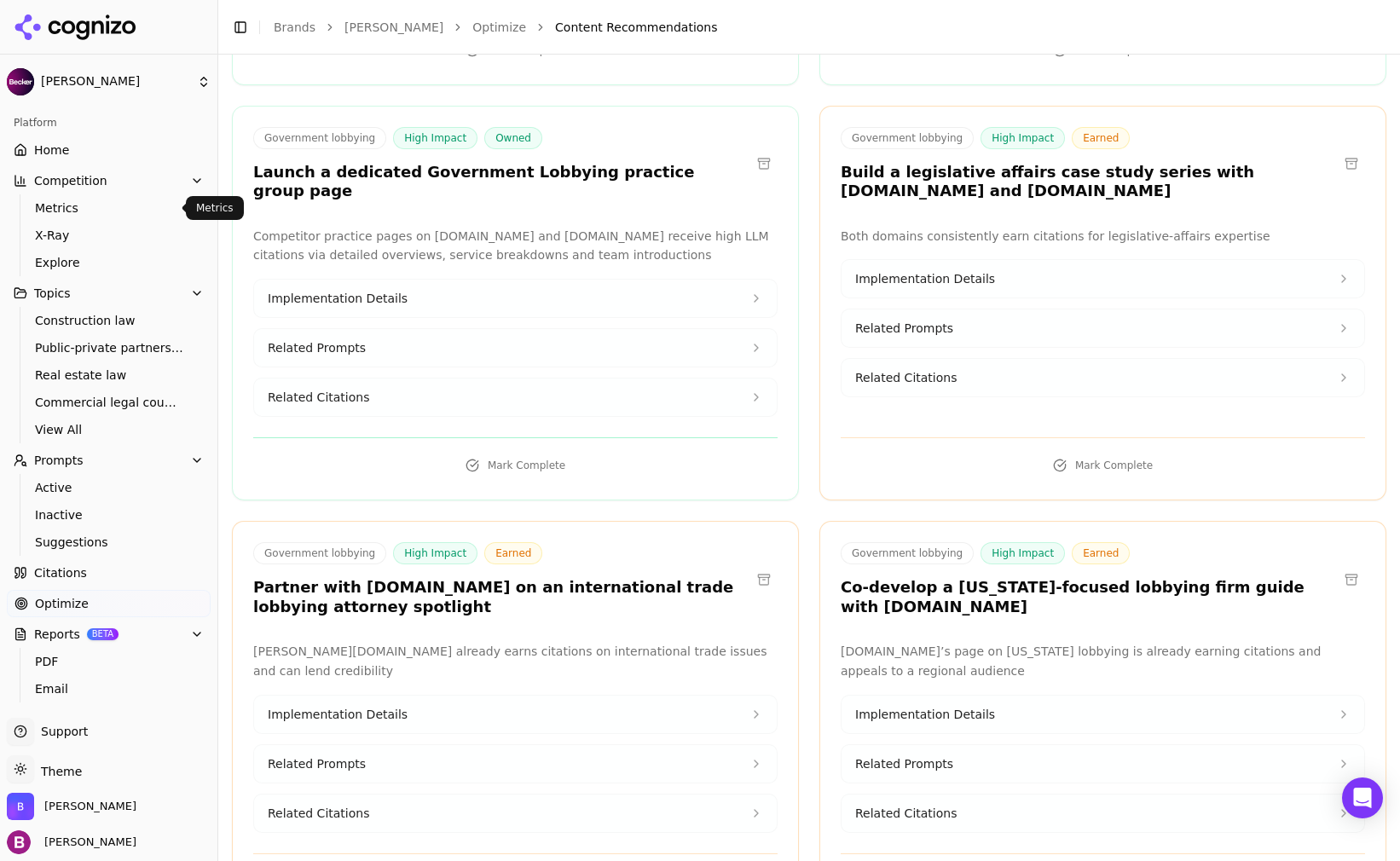
click at [96, 204] on span "Metrics" at bounding box center [110, 208] width 149 height 17
click at [96, 204] on html "[PERSON_NAME] Platform Home Competition Metrics X-Ray Explore Topics Constructi…" at bounding box center [700, 430] width 1400 height 861
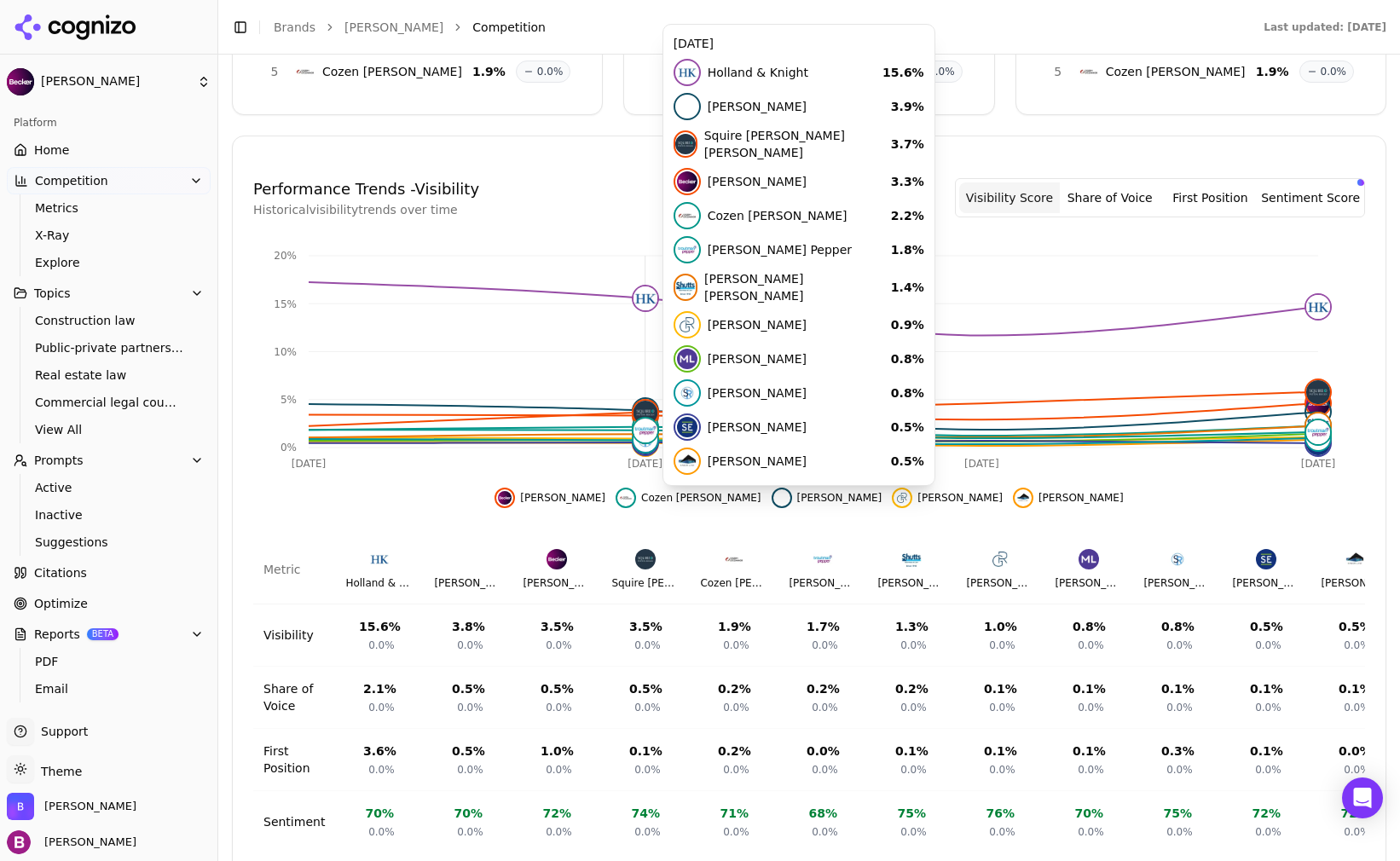
scroll to position [433, 0]
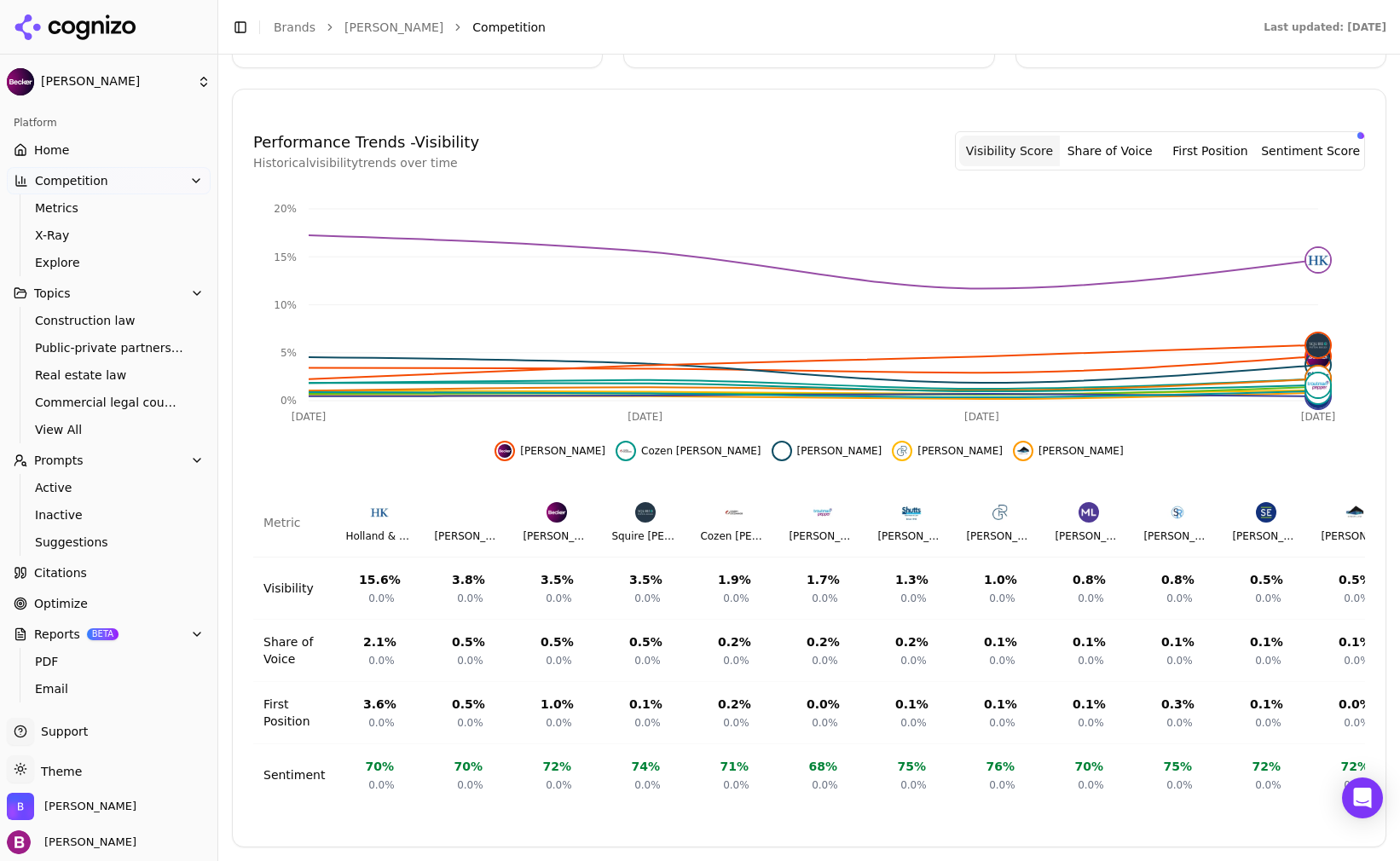
click at [36, 149] on span "Home" at bounding box center [52, 149] width 35 height 17
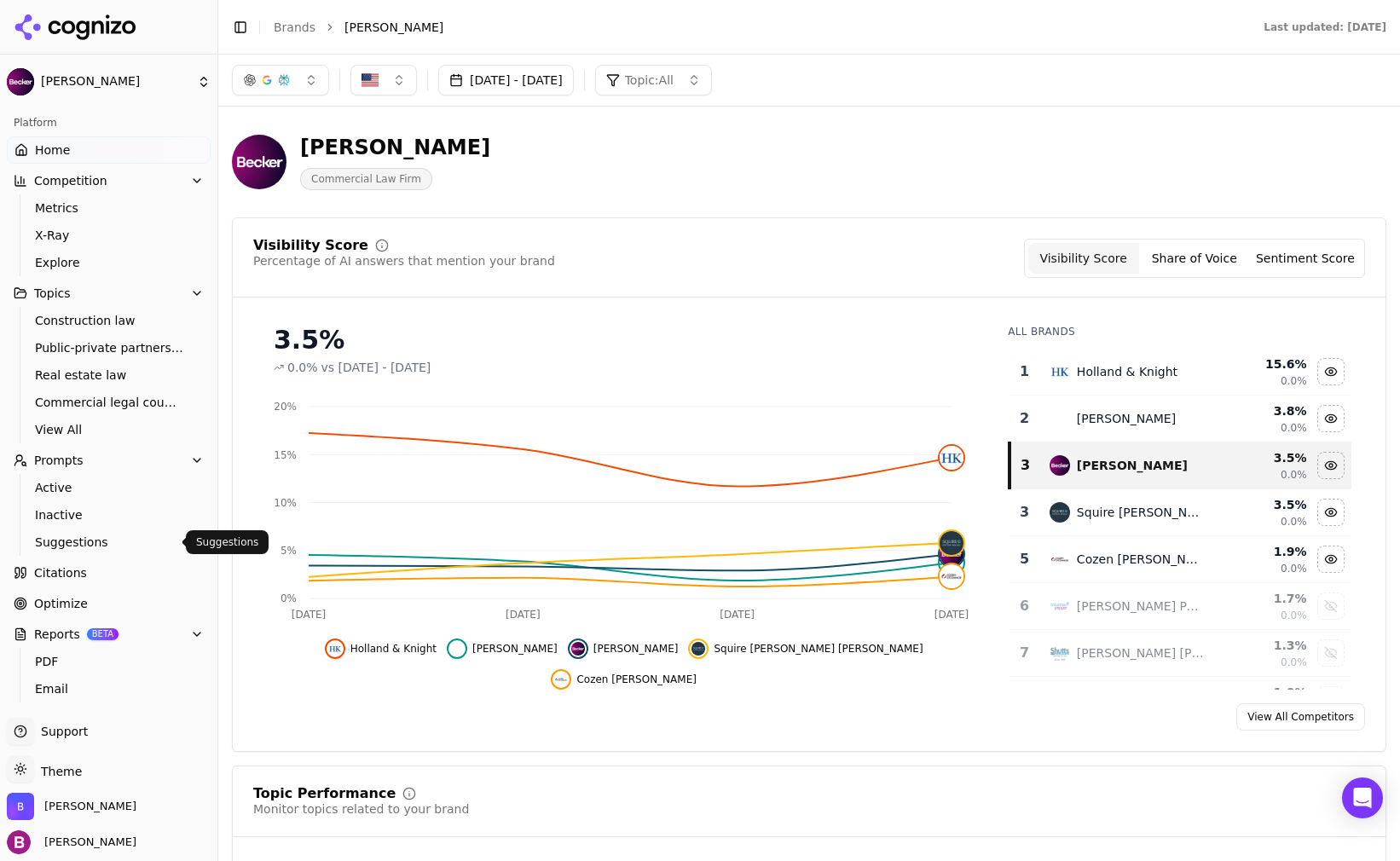
click at [56, 541] on span "Suggestions" at bounding box center [110, 542] width 149 height 17
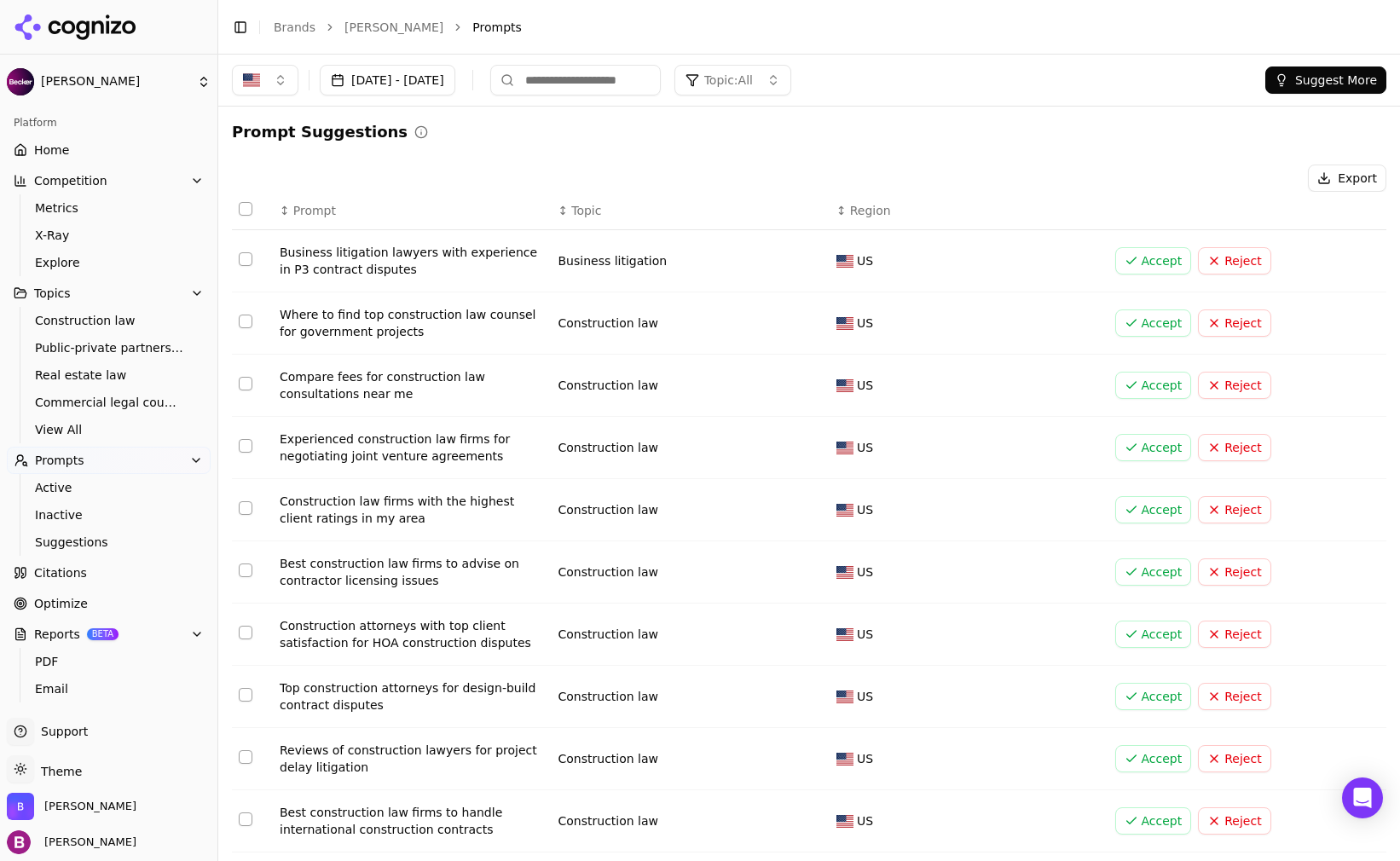
click at [62, 514] on span "Inactive" at bounding box center [110, 514] width 149 height 17
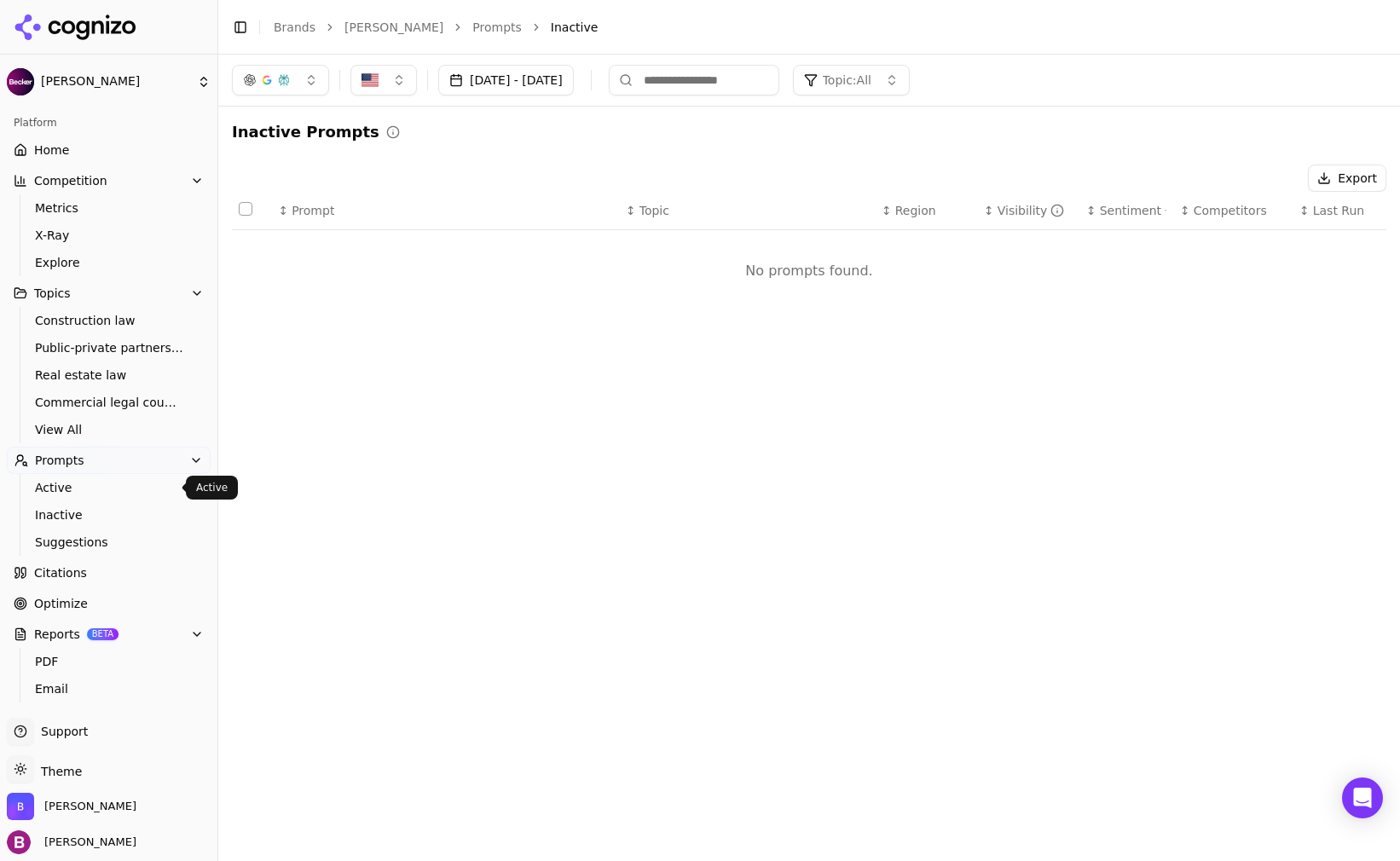
click at [59, 493] on span "Active" at bounding box center [110, 487] width 149 height 17
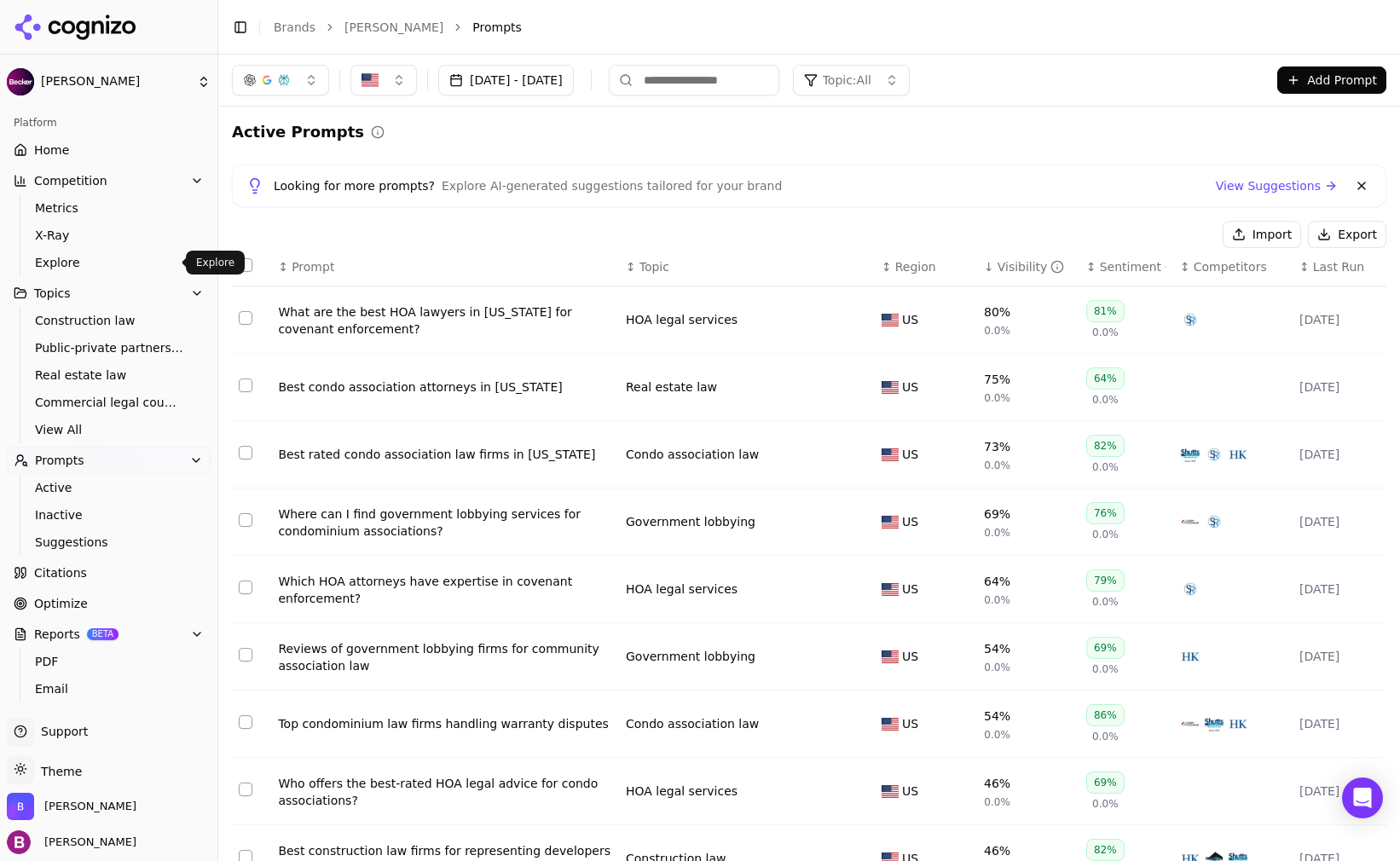
click at [80, 255] on span "Explore" at bounding box center [110, 262] width 149 height 17
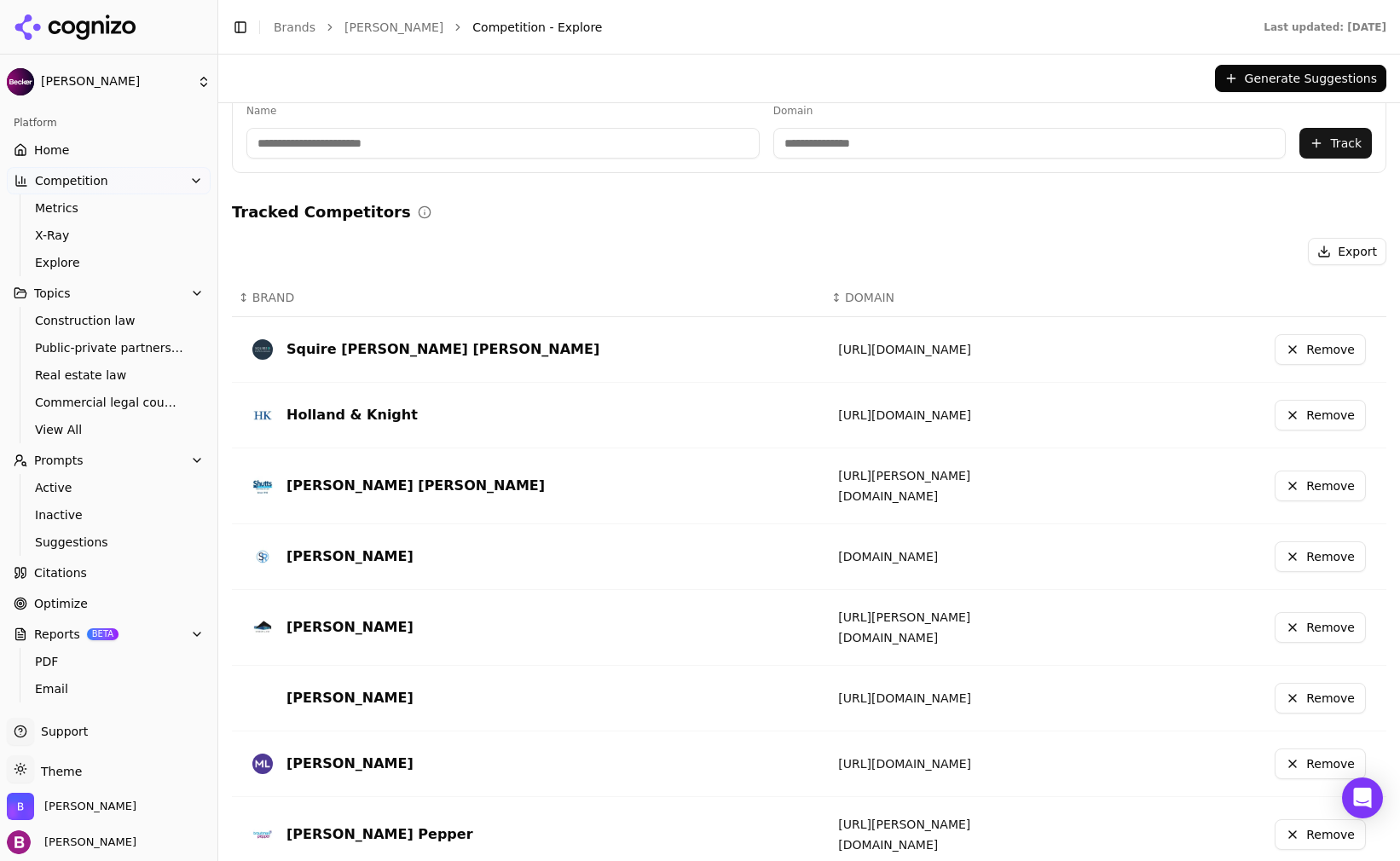
scroll to position [54, 0]
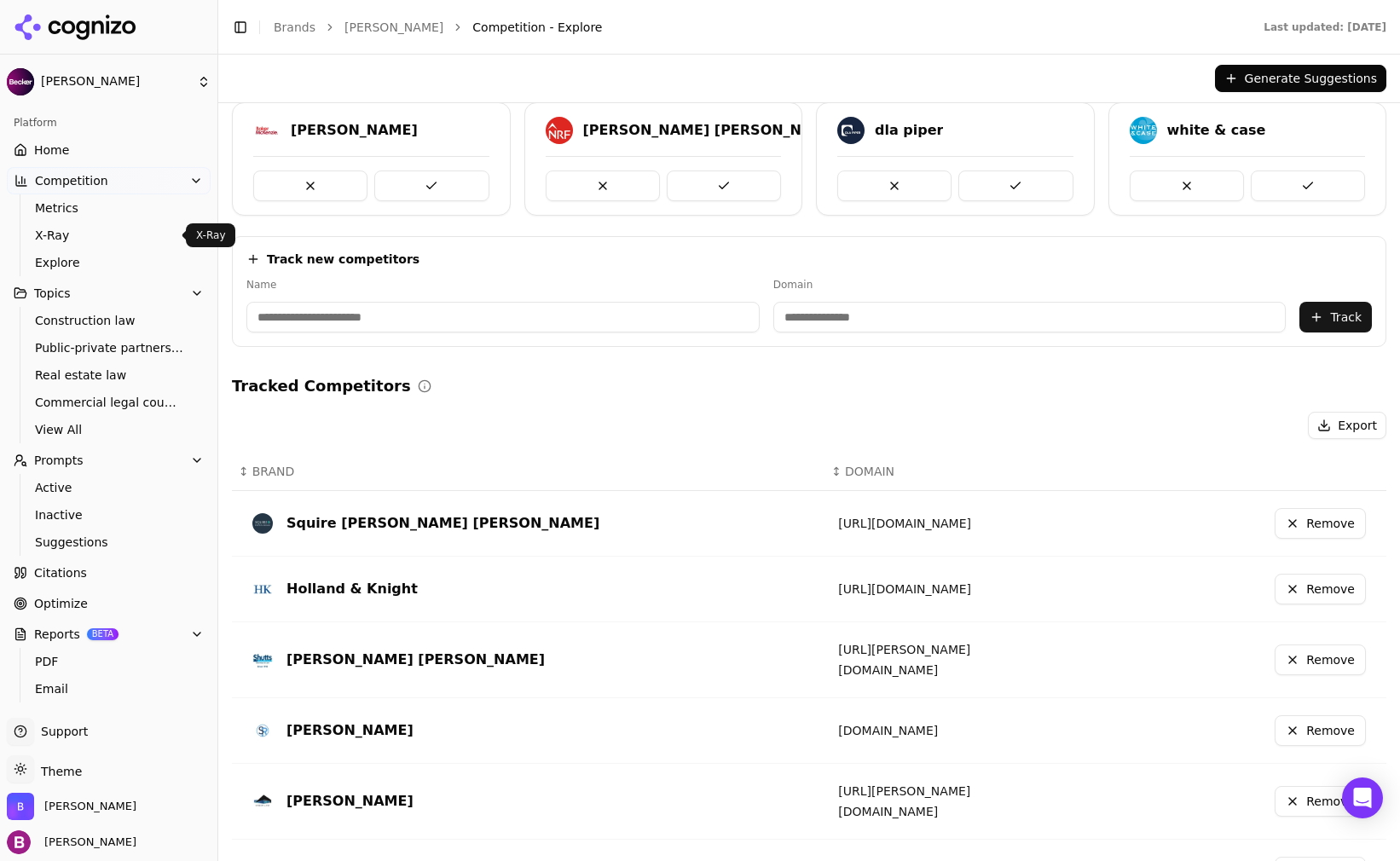
click at [50, 229] on span "X-Ray" at bounding box center [110, 235] width 149 height 17
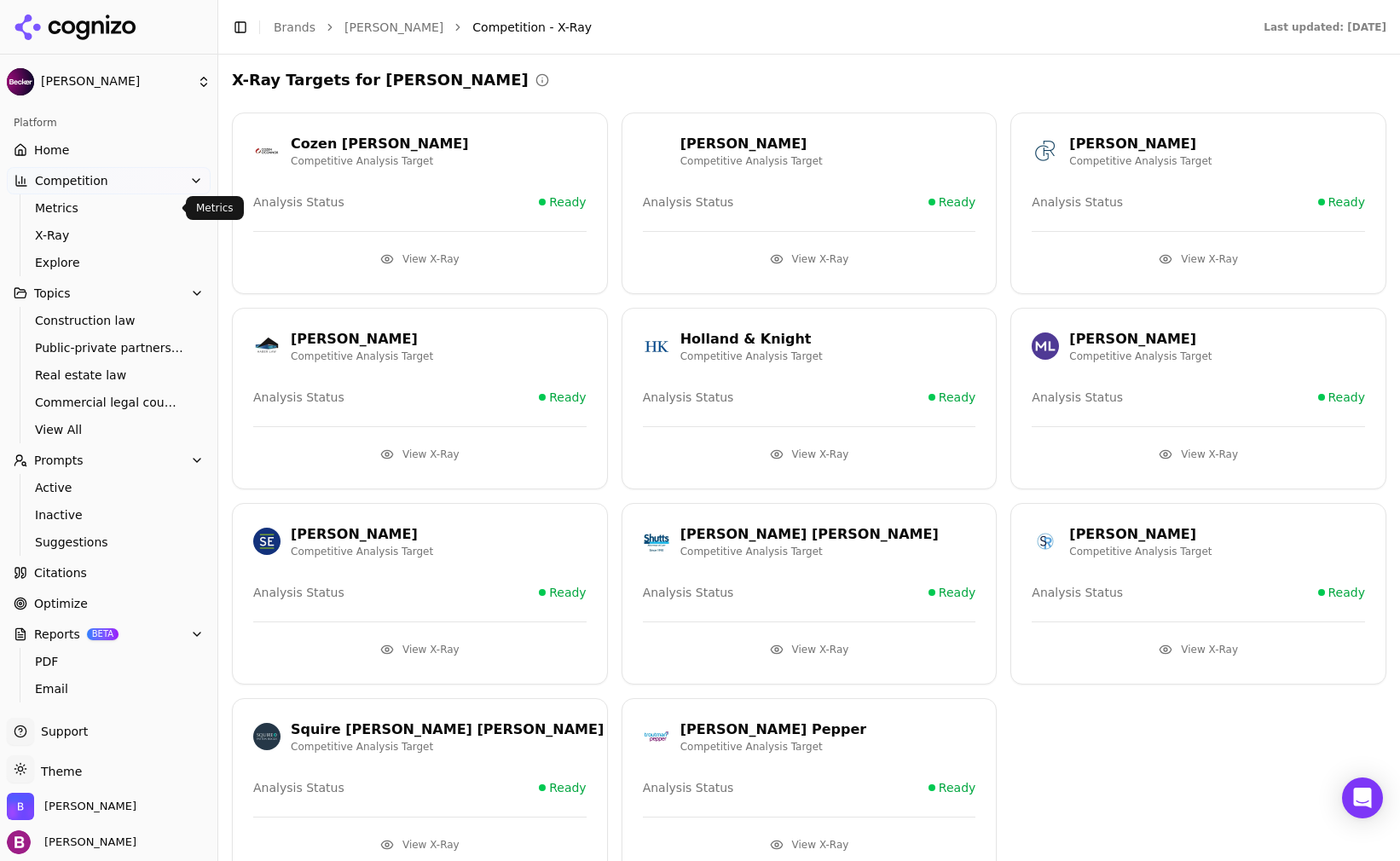
click at [70, 213] on span "Metrics" at bounding box center [110, 208] width 149 height 17
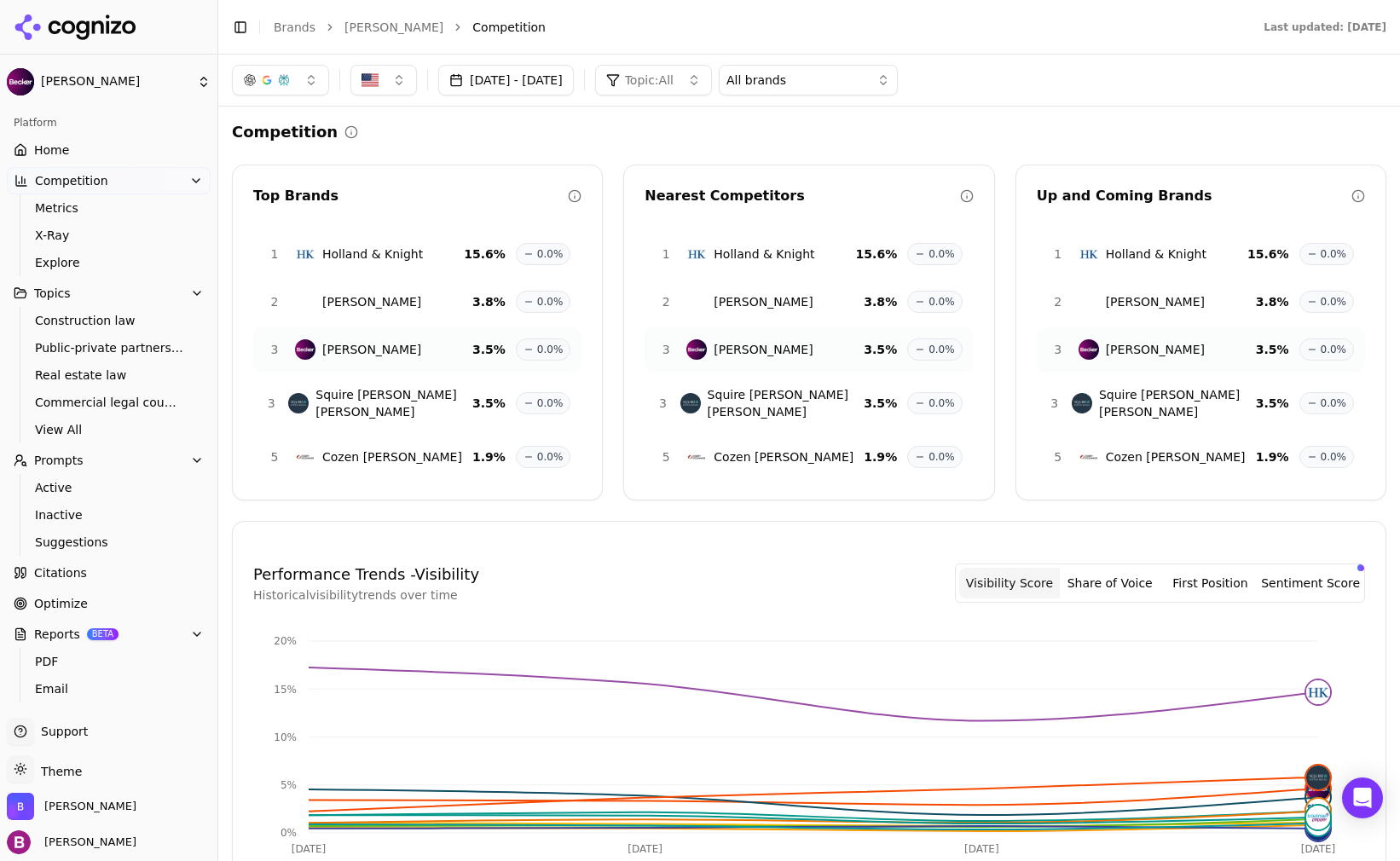
click at [76, 187] on span "Competition" at bounding box center [72, 180] width 73 height 17
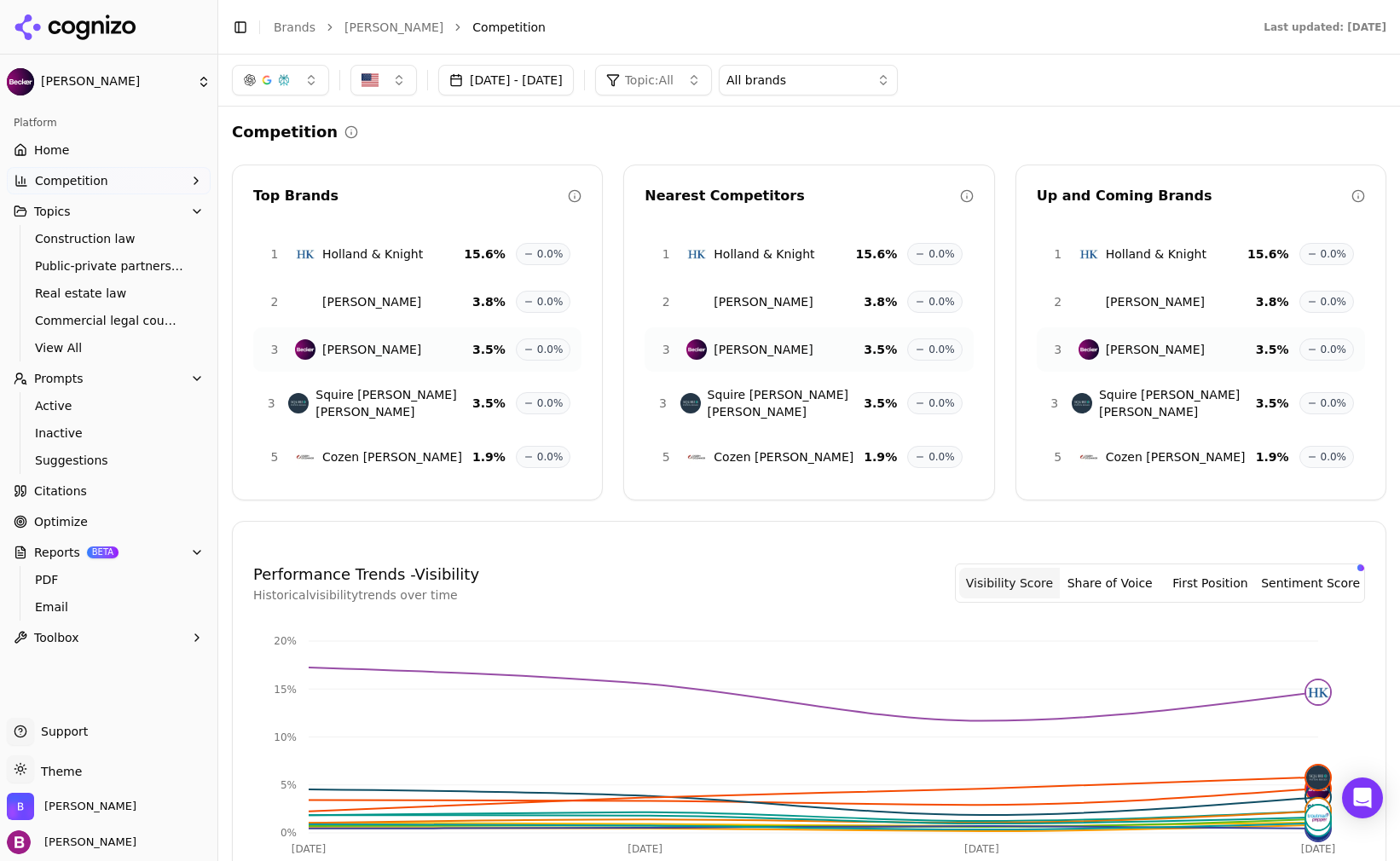
click at [65, 176] on span "Competition" at bounding box center [72, 180] width 73 height 17
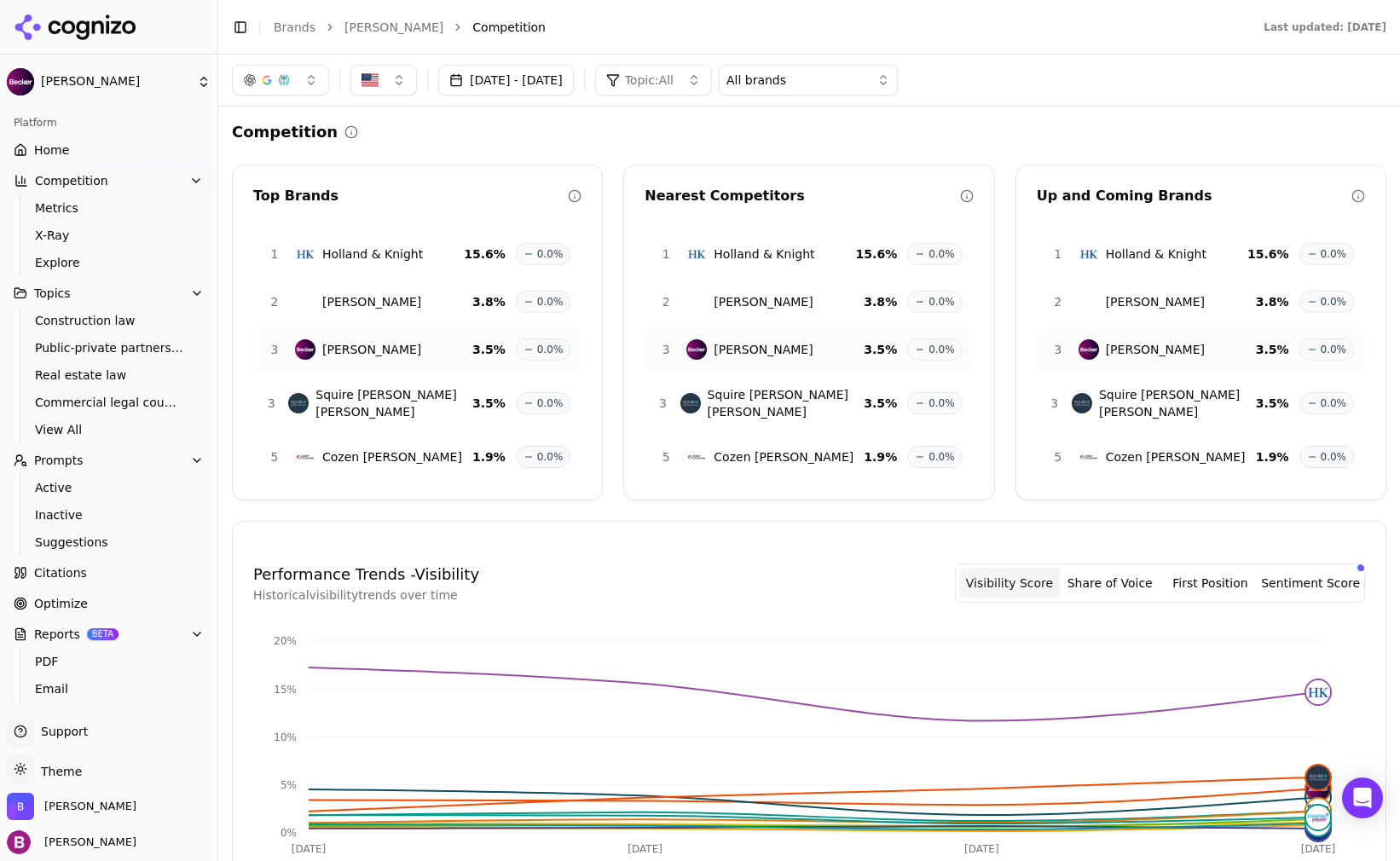
click at [59, 150] on span "Home" at bounding box center [52, 149] width 35 height 17
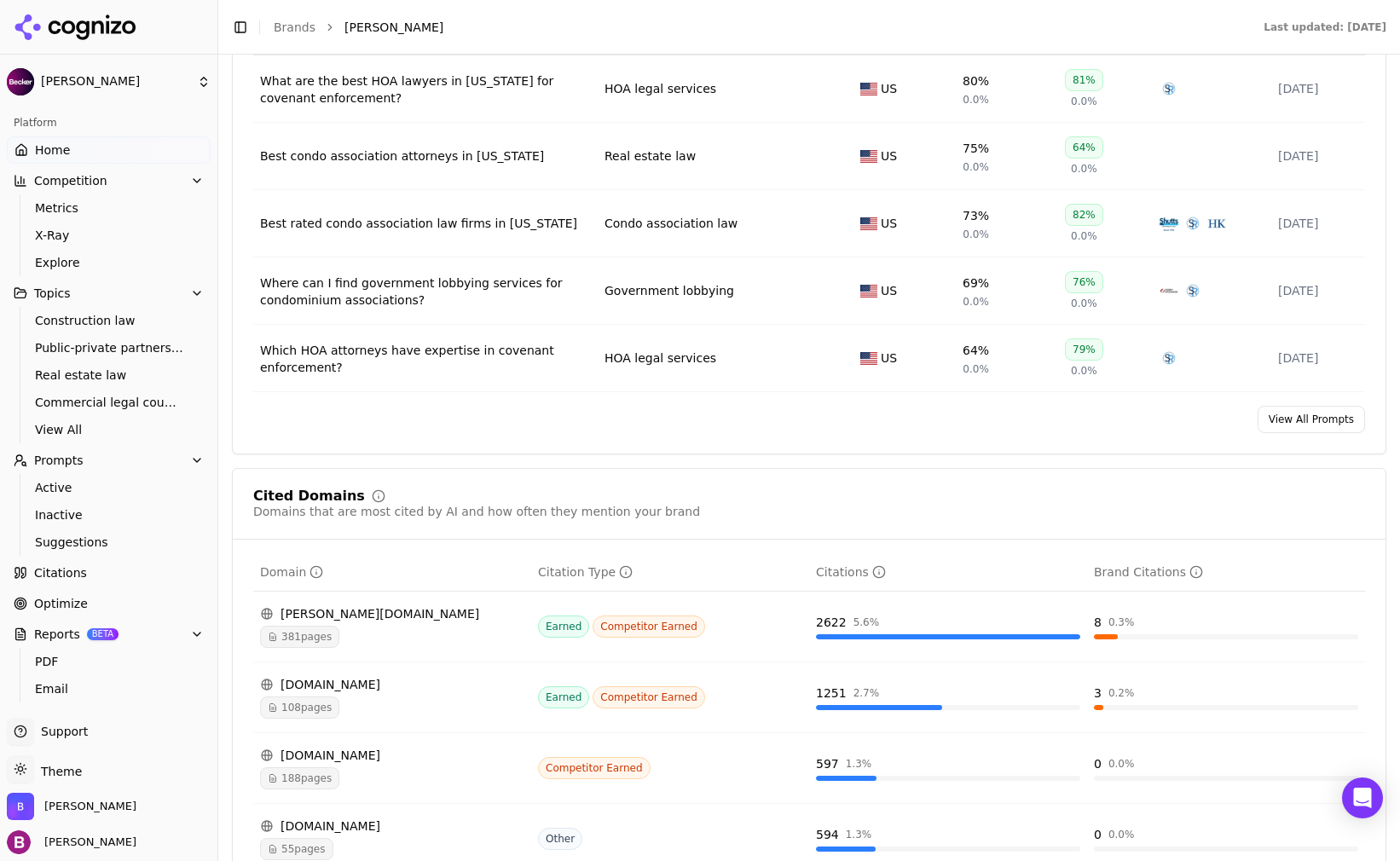
scroll to position [1449, 0]
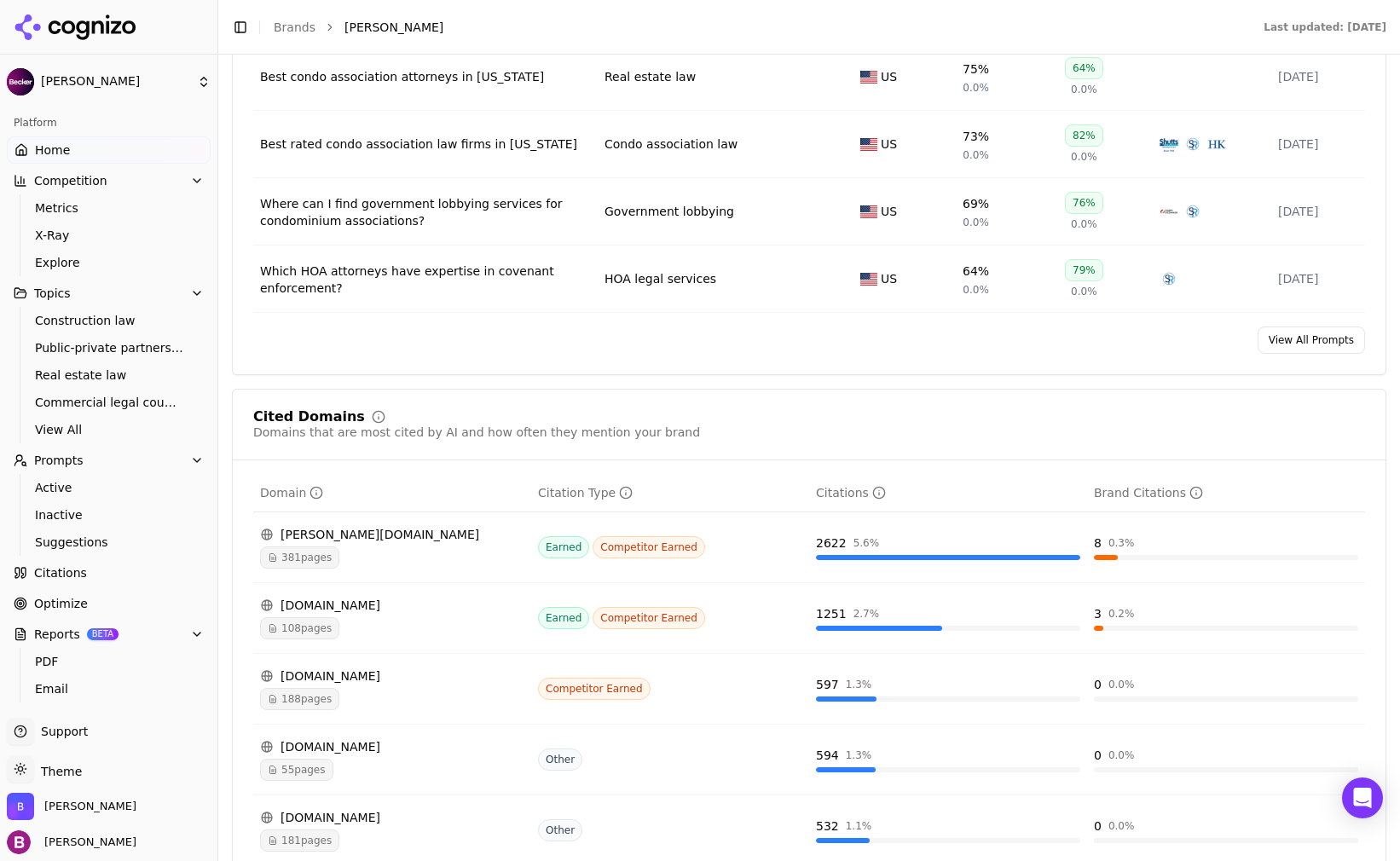
click at [478, 365] on div "Prompt Metrics A detailed view of prompt performance and citations Prompt Topic…" at bounding box center [809, 113] width 1155 height 522
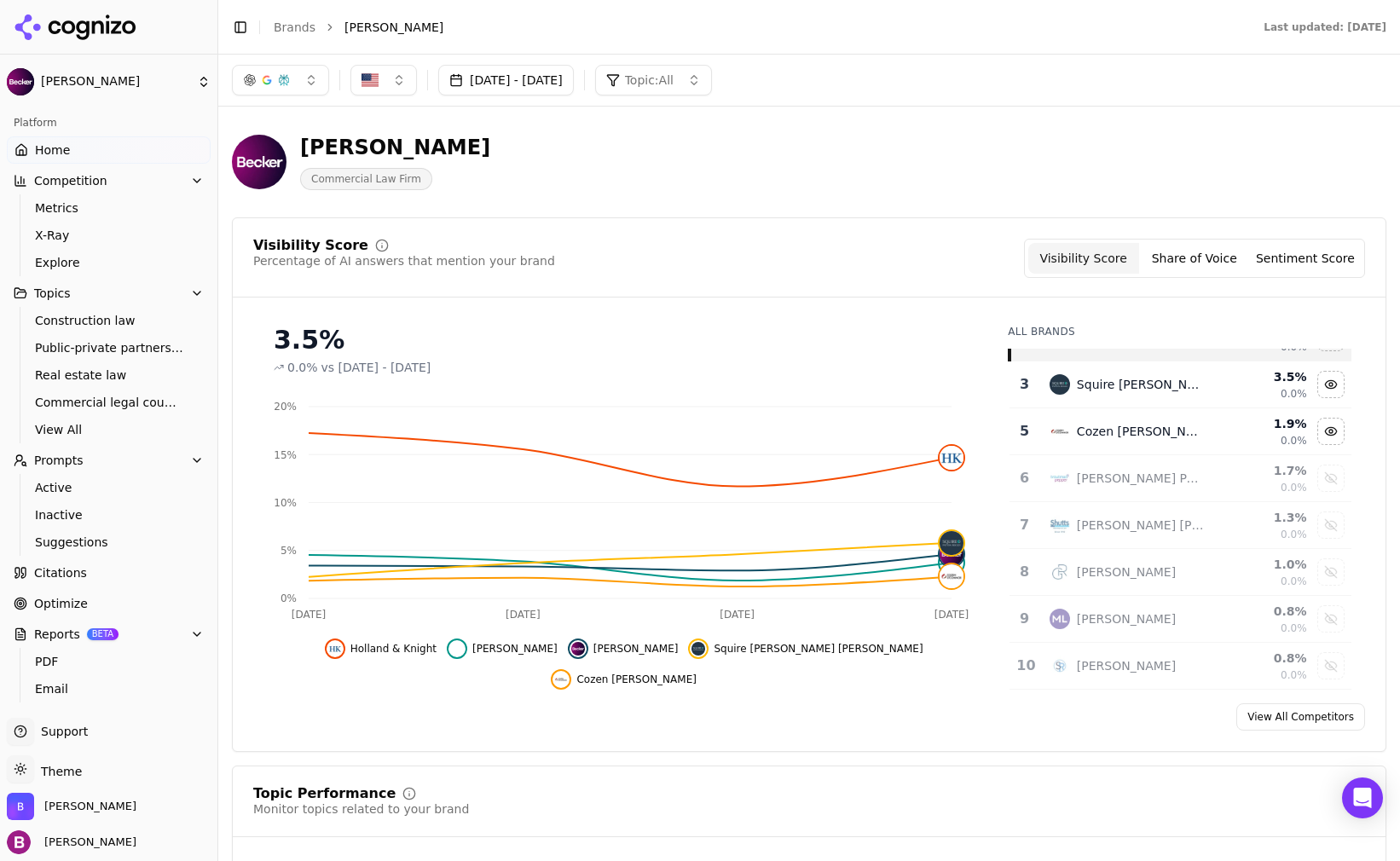
scroll to position [0, 0]
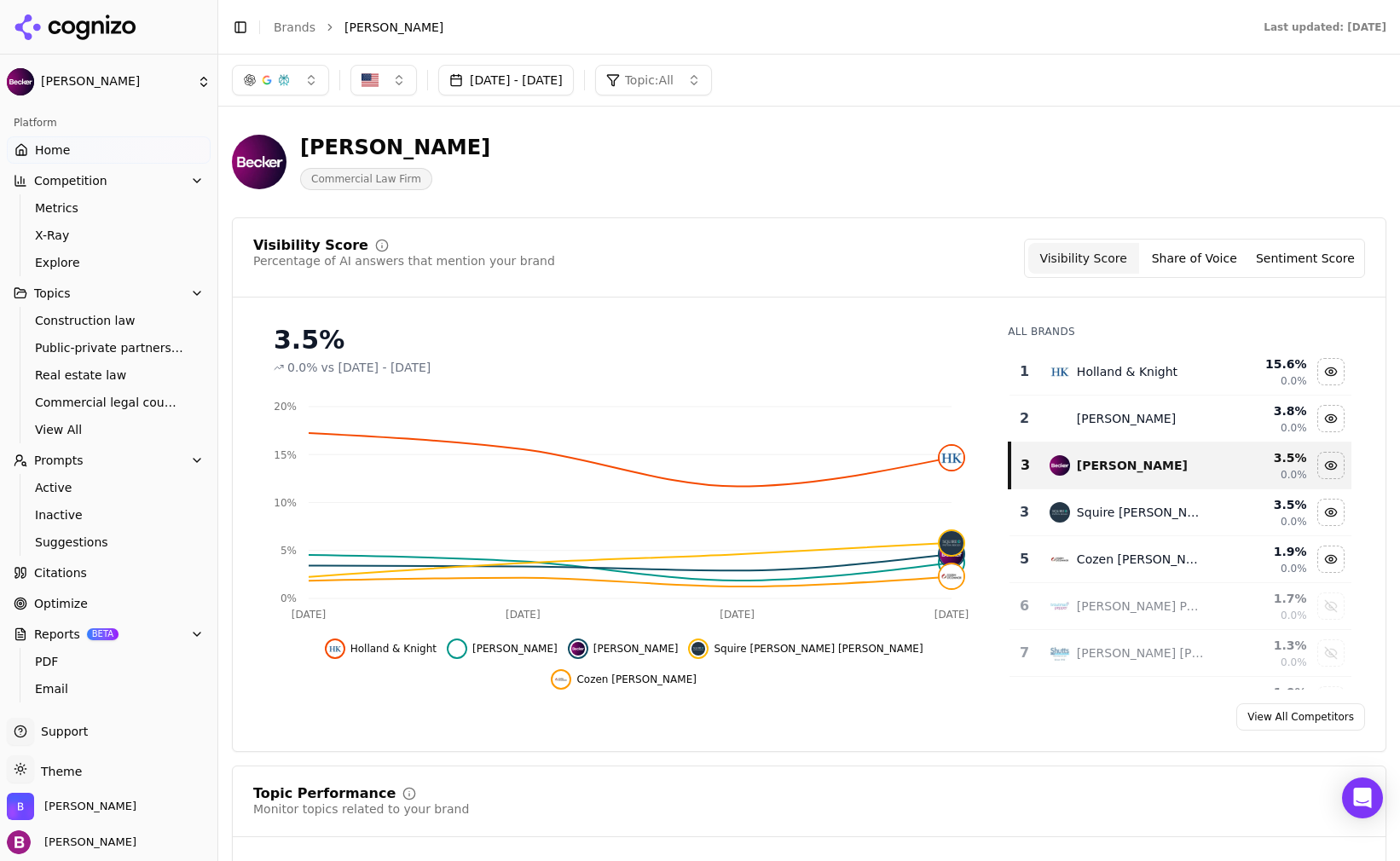
click at [73, 604] on span "Optimize" at bounding box center [61, 603] width 54 height 17
